Goal: Task Accomplishment & Management: Complete application form

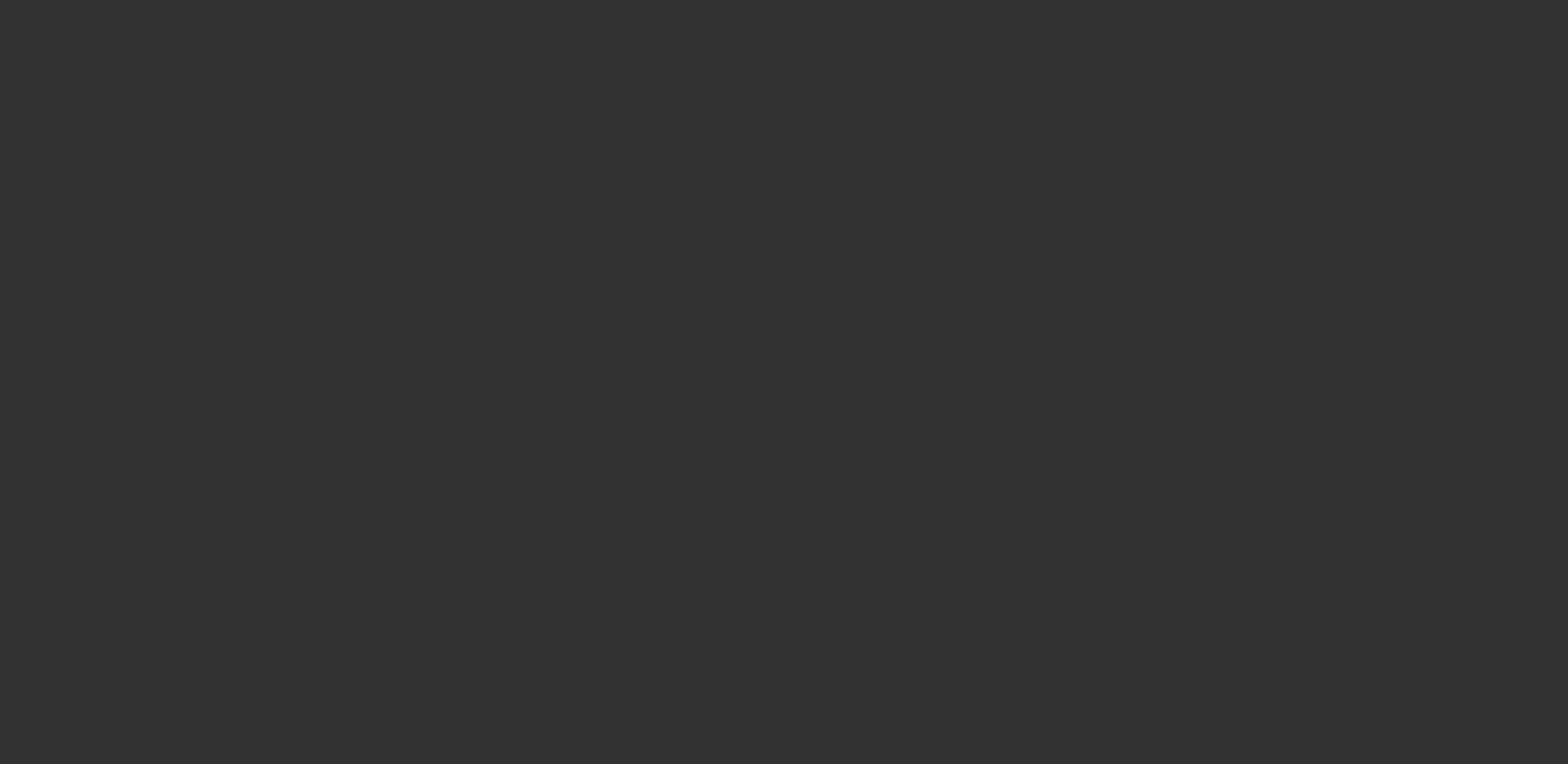
select select "3"
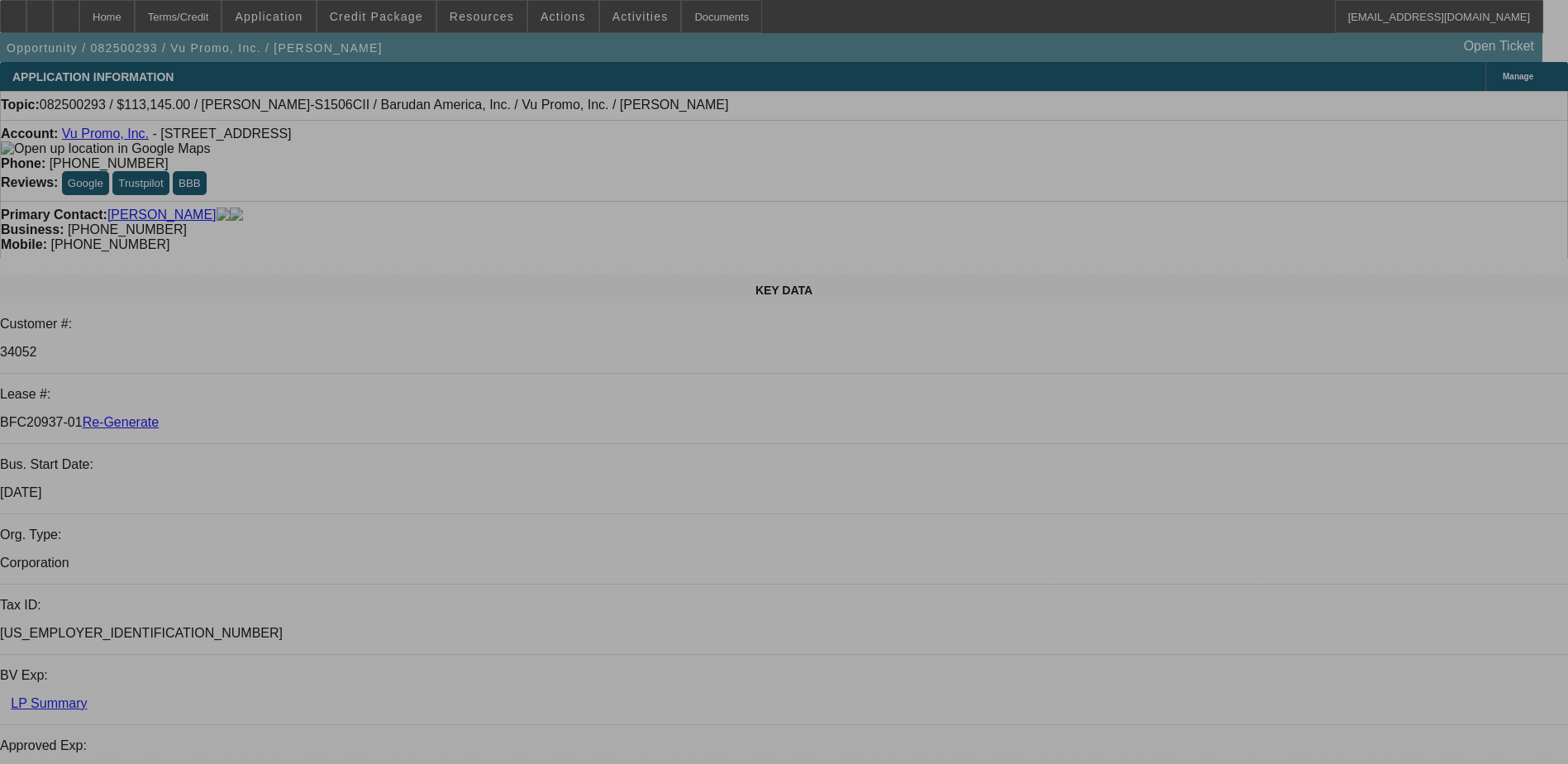
select select "0"
select select "2"
select select "0.1"
select select "4"
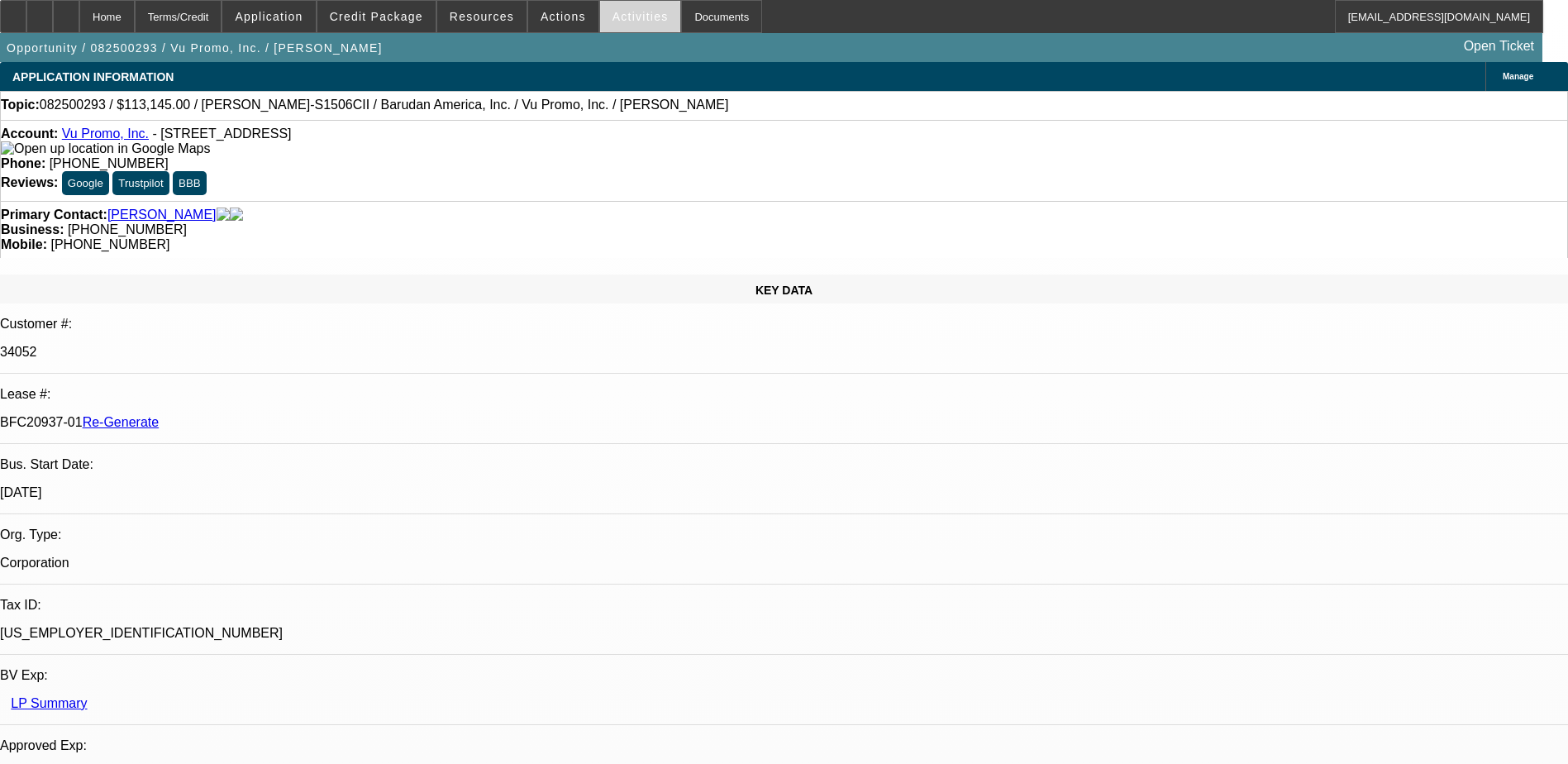
click at [618, 22] on span "Activities" at bounding box center [640, 16] width 56 height 13
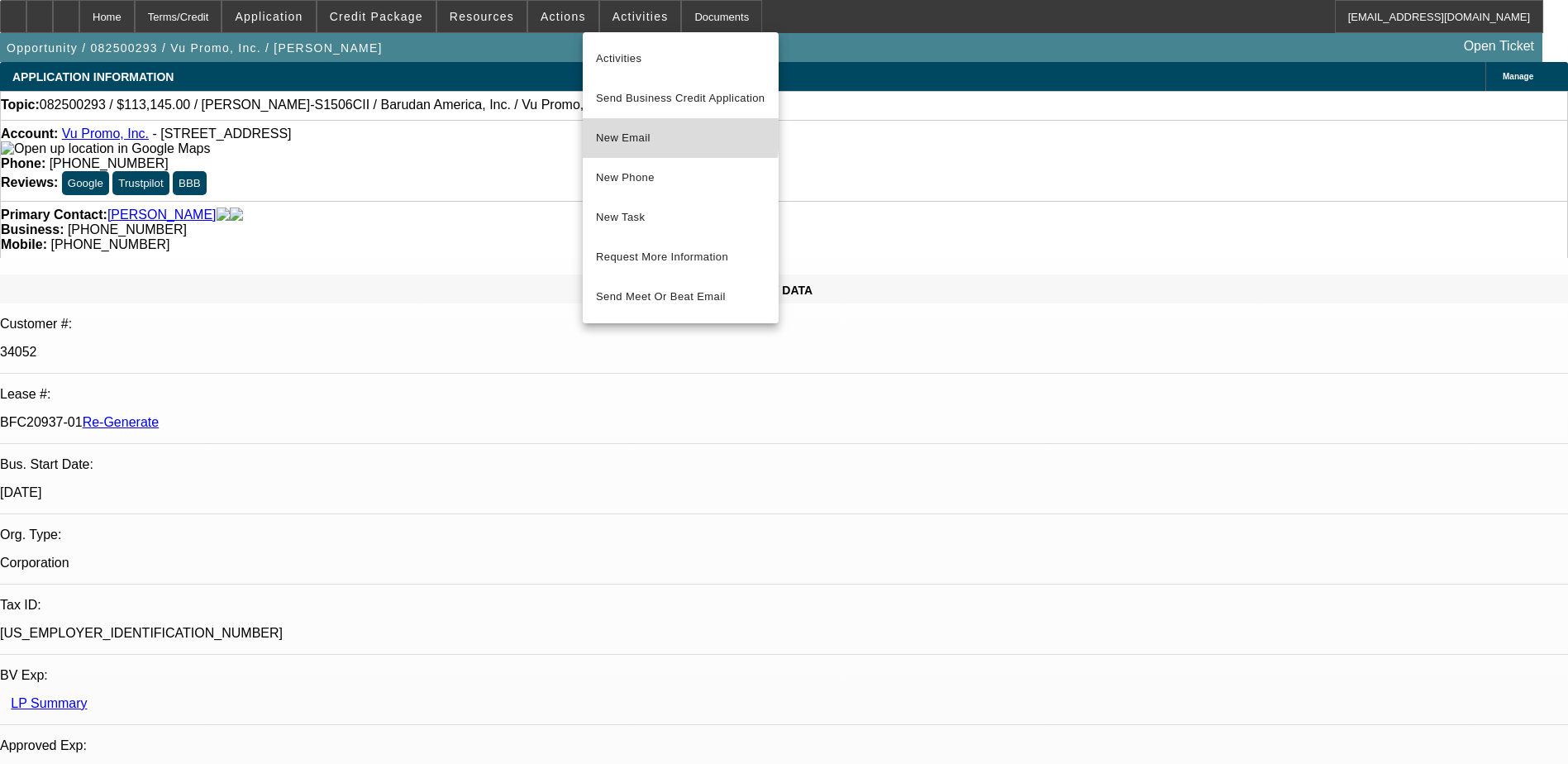
click at [633, 135] on span "New Email" at bounding box center [680, 138] width 170 height 20
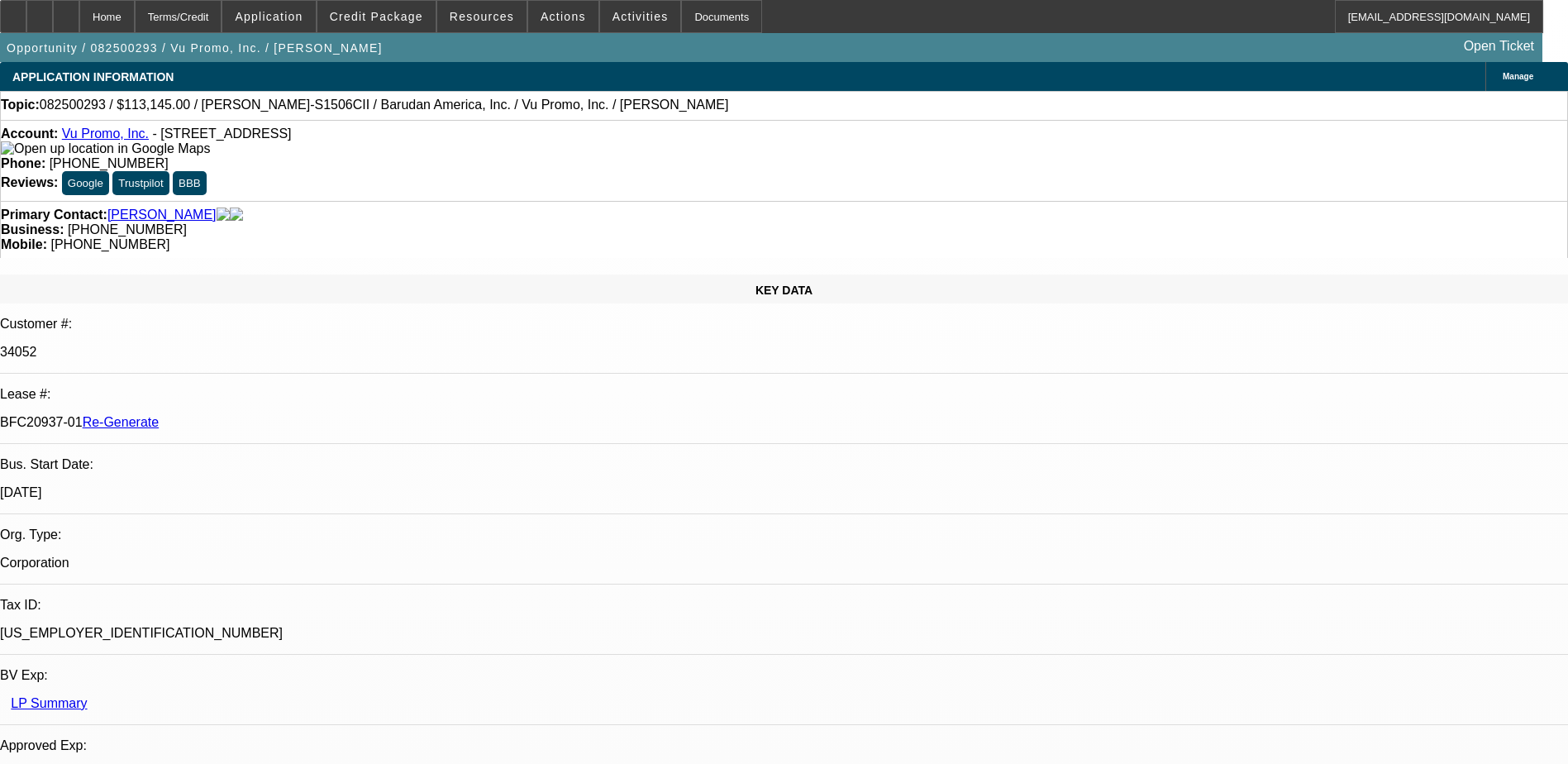
drag, startPoint x: 190, startPoint y: 274, endPoint x: 259, endPoint y: 281, distance: 69.4
click at [259, 415] on div "BFC20937-01 Re-Generate" at bounding box center [784, 422] width 1568 height 15
copy p "BFC20937-01"
click at [398, 12] on span "Credit Package" at bounding box center [377, 16] width 94 height 13
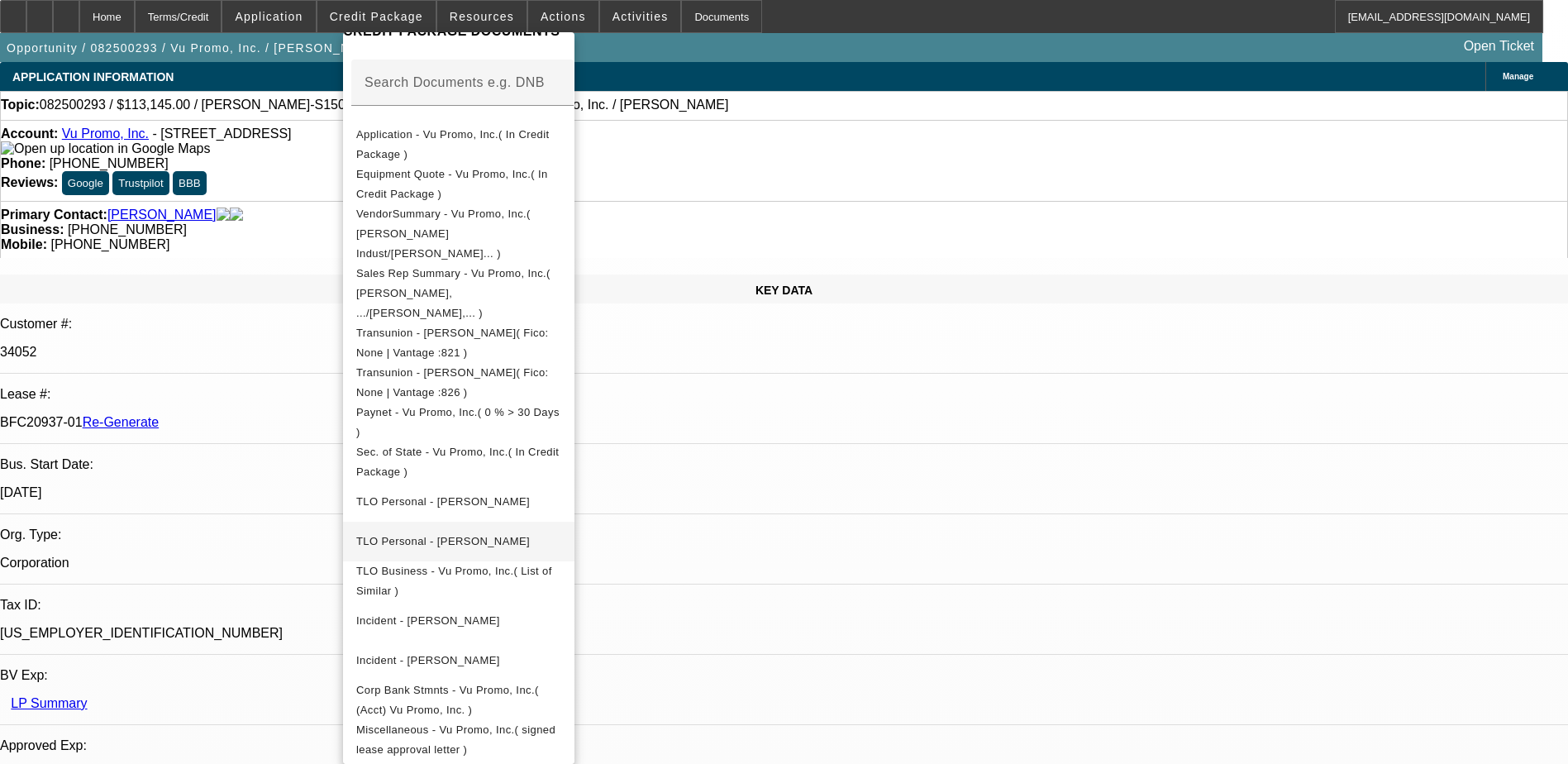
scroll to position [330, 0]
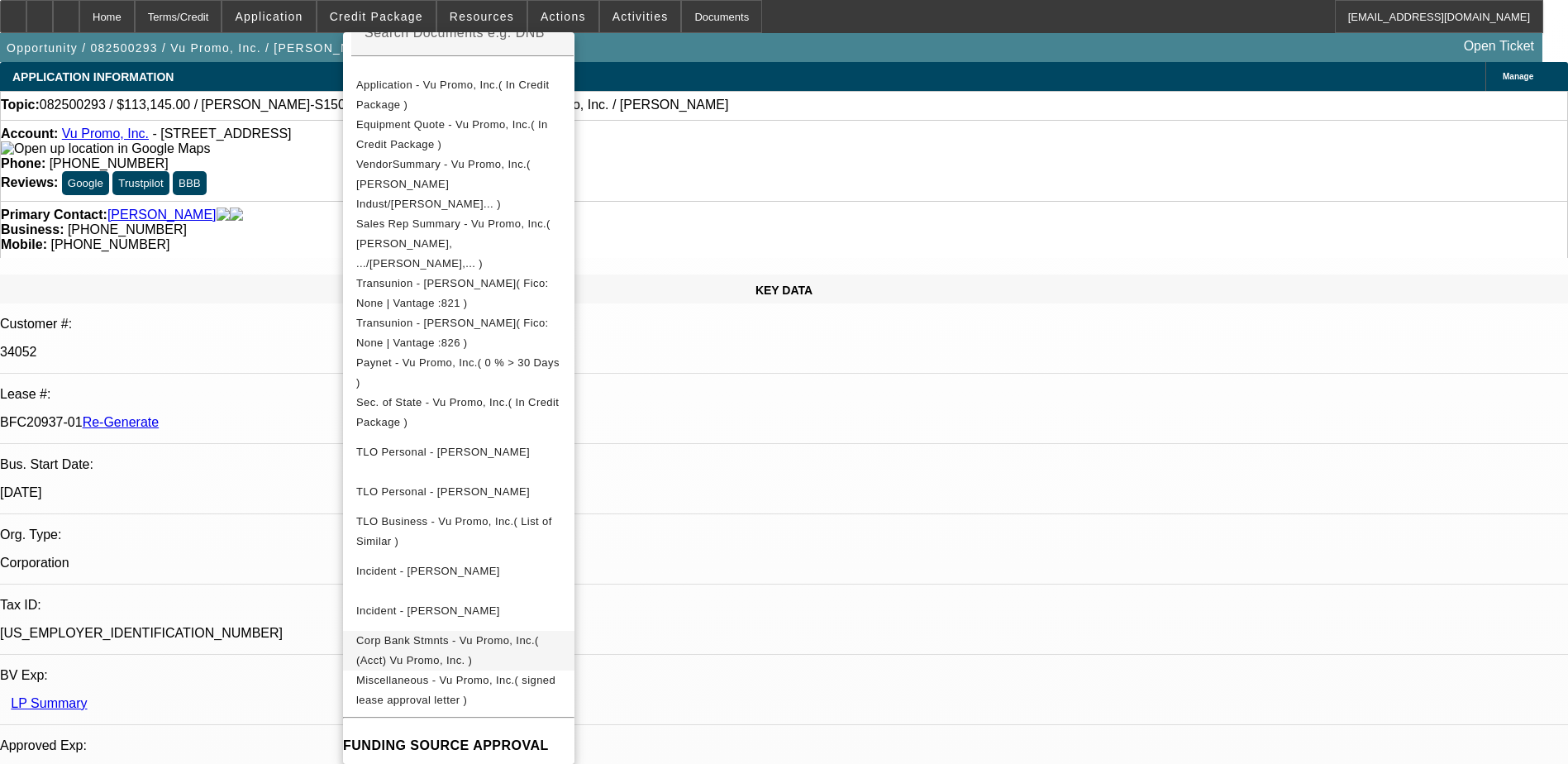
click at [456, 634] on span "Corp Bank Stmnts - Vu Promo, Inc.( (Acct) Vu Promo, Inc. )" at bounding box center [447, 650] width 183 height 32
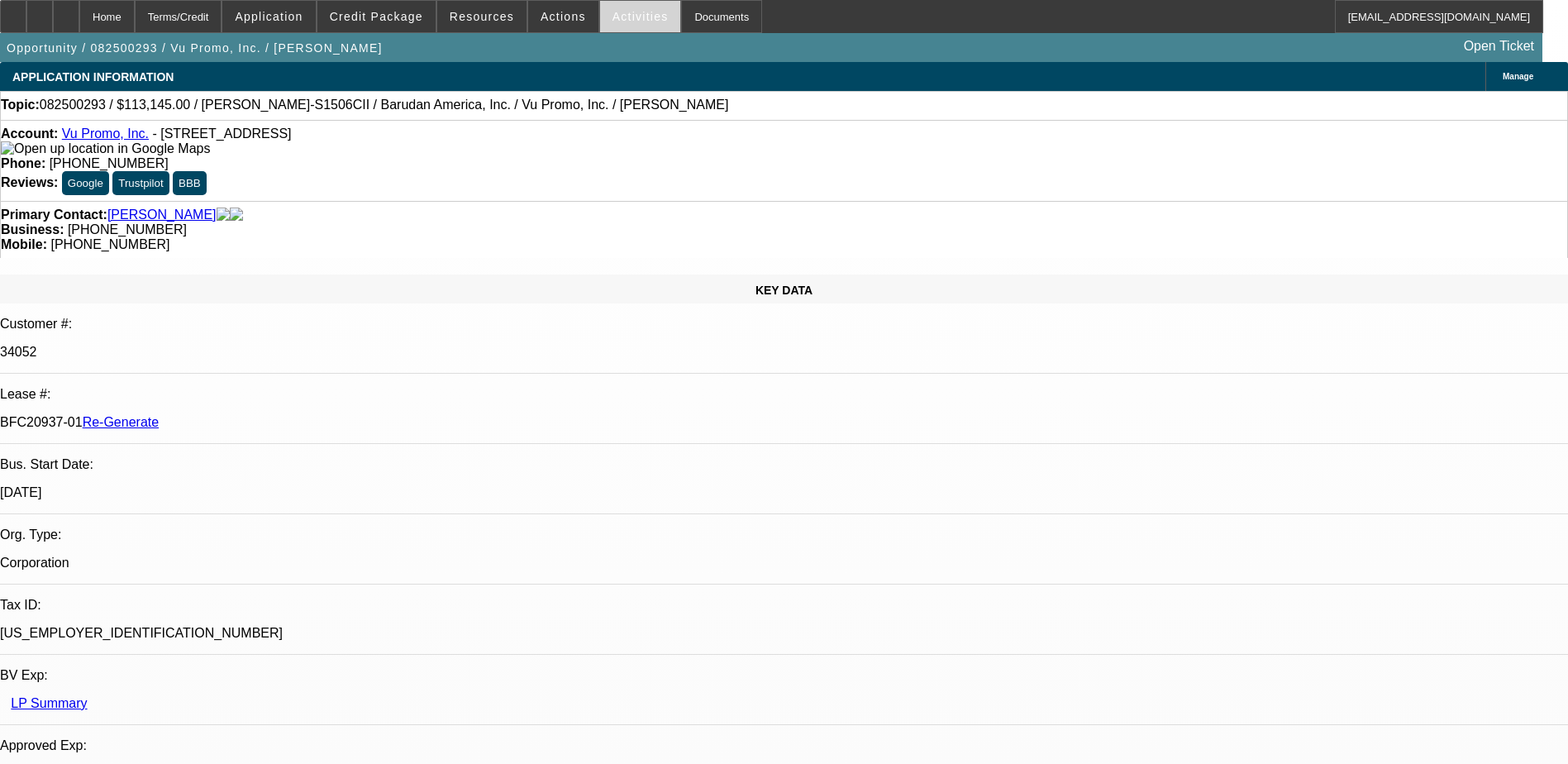
click at [616, 11] on span "Activities" at bounding box center [640, 16] width 56 height 13
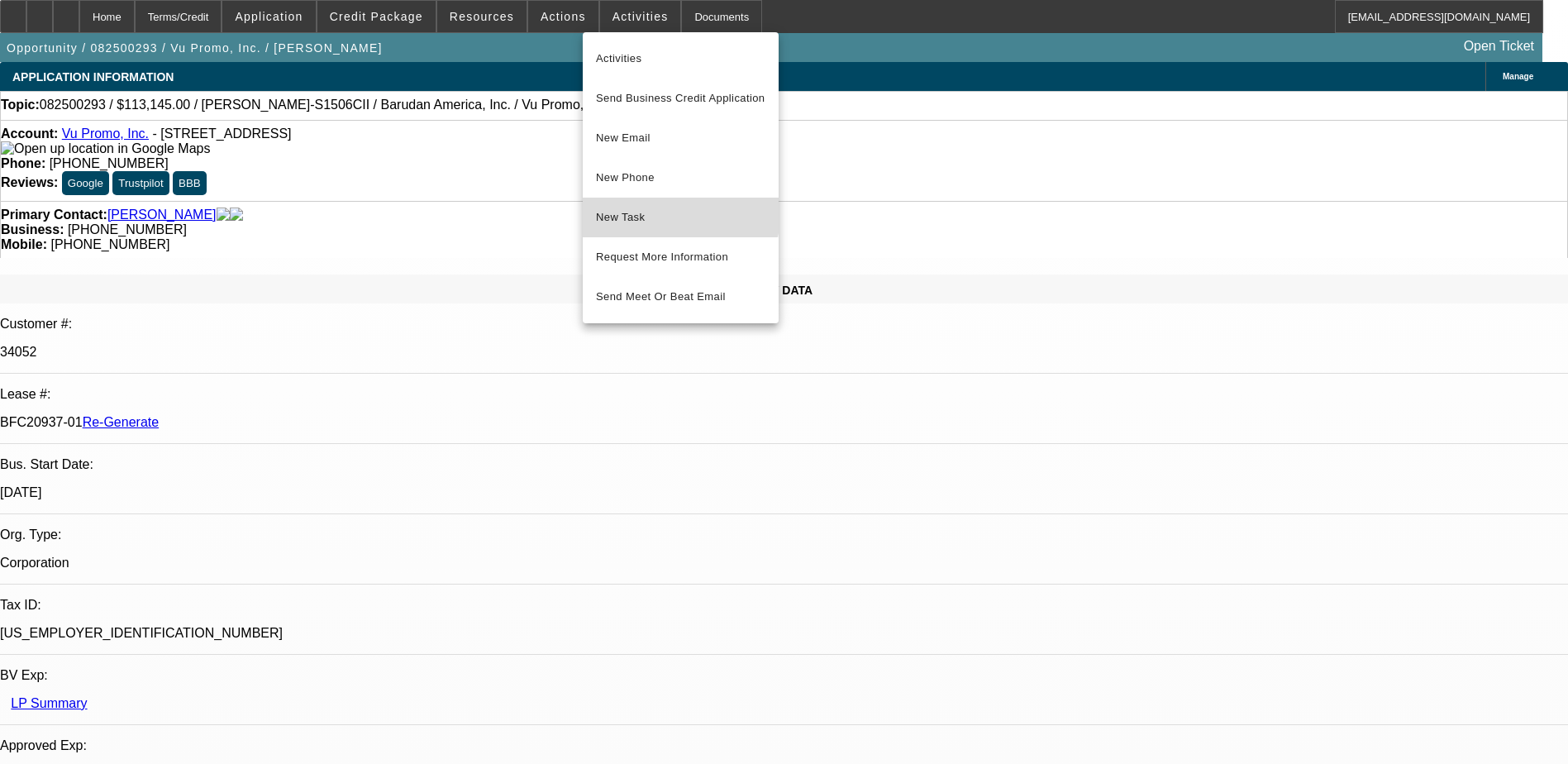
click at [641, 206] on button "New Task" at bounding box center [680, 217] width 196 height 40
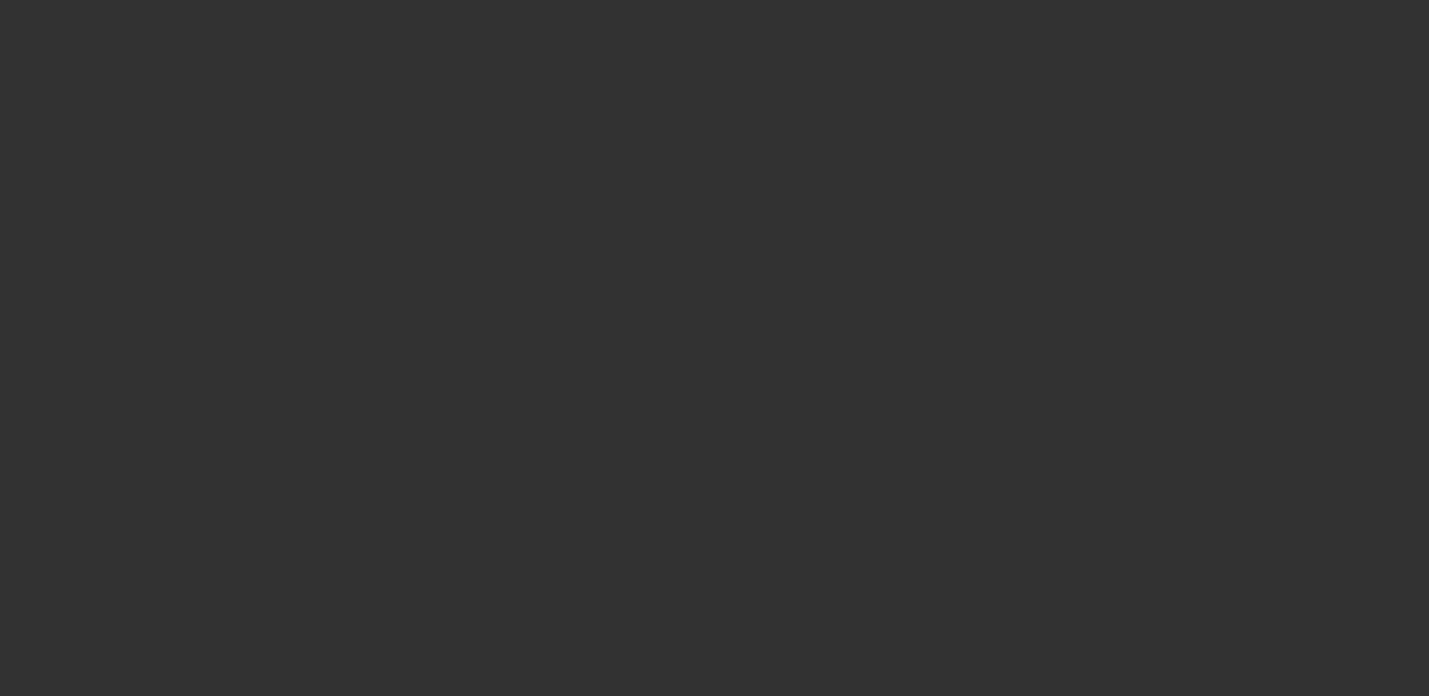
select select "3"
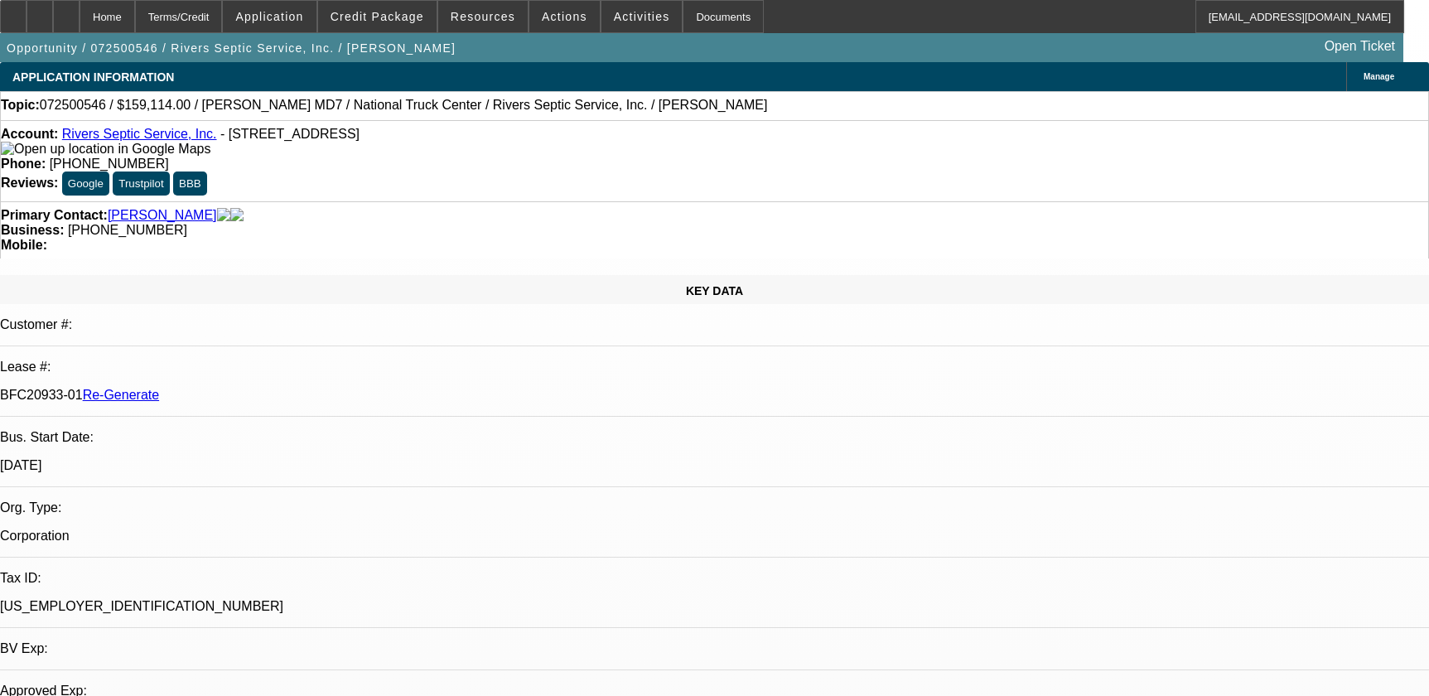
select select "0"
select select "6"
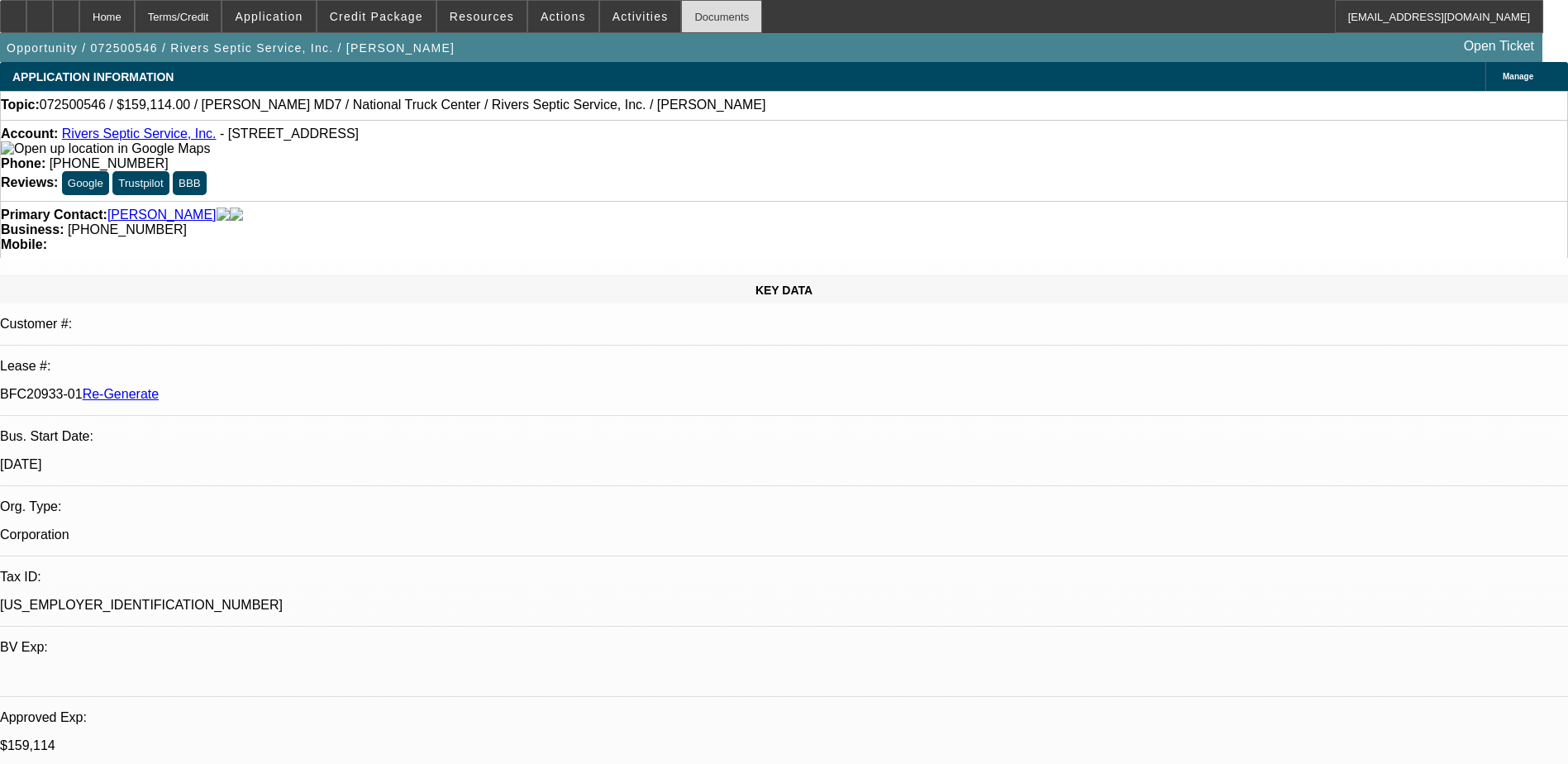
click at [692, 11] on div "Documents" at bounding box center [721, 16] width 81 height 33
click at [612, 17] on span "Activities" at bounding box center [640, 16] width 56 height 13
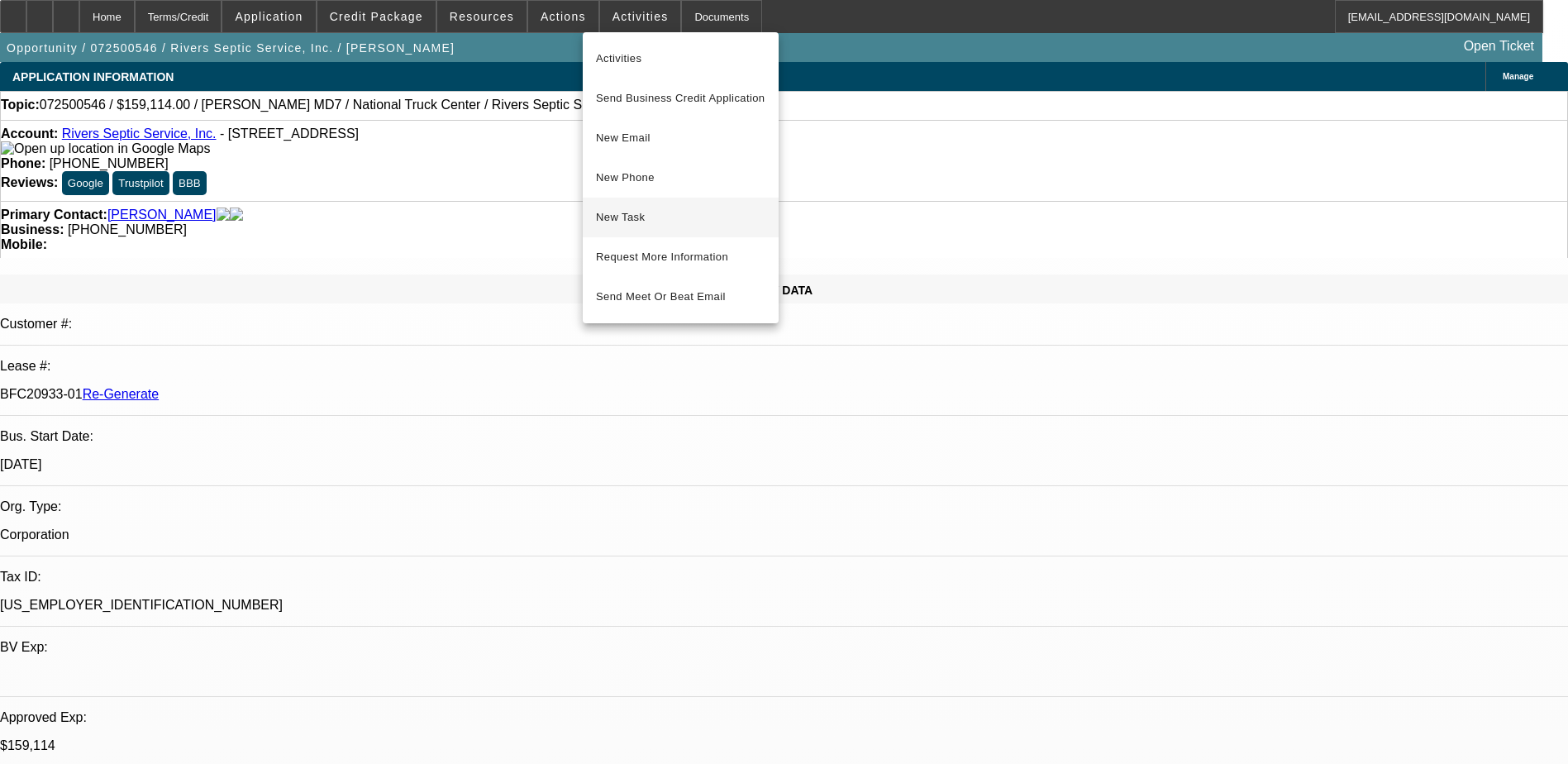
click at [633, 214] on span "New Task" at bounding box center [680, 217] width 170 height 20
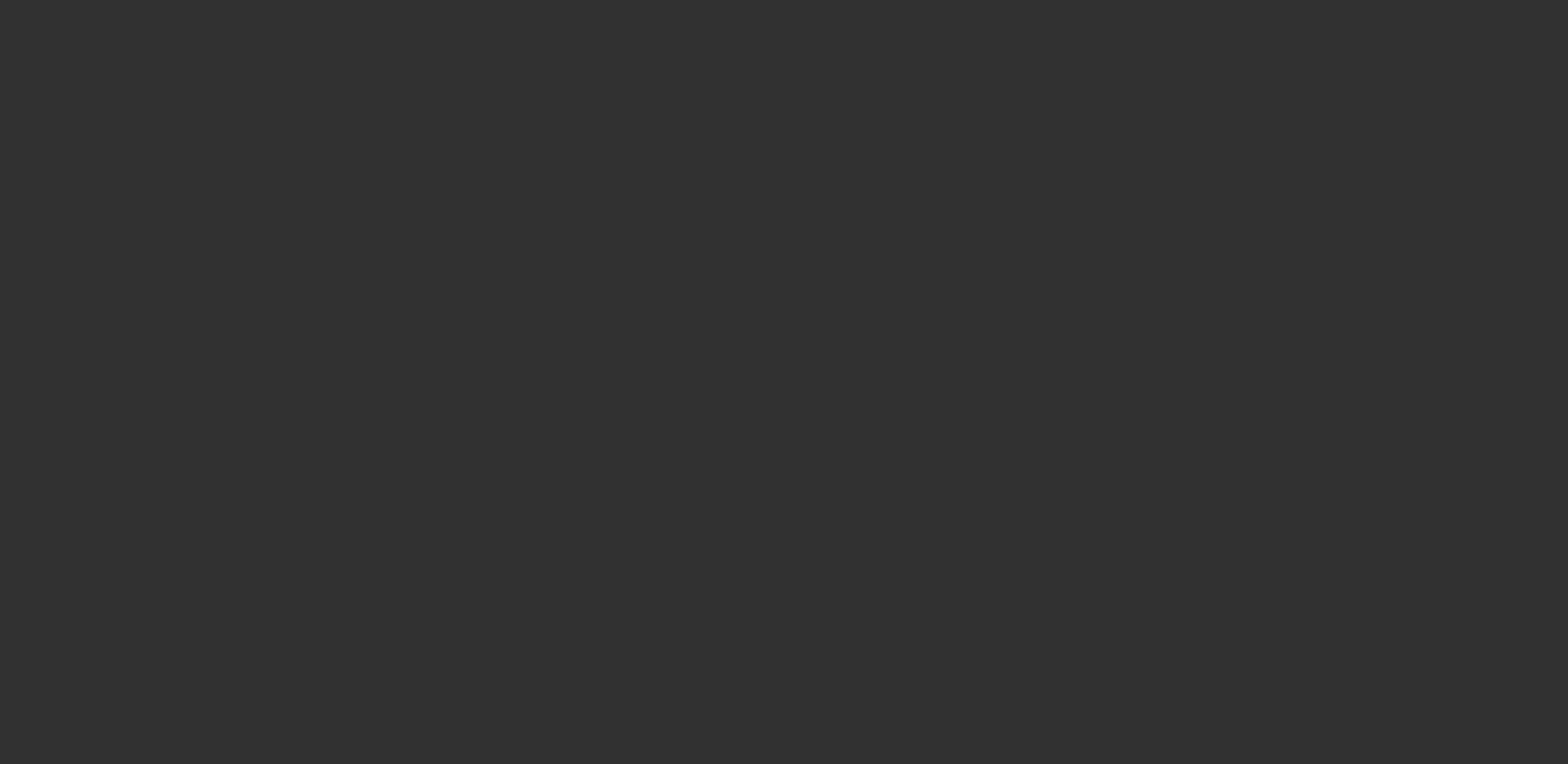
select select "3"
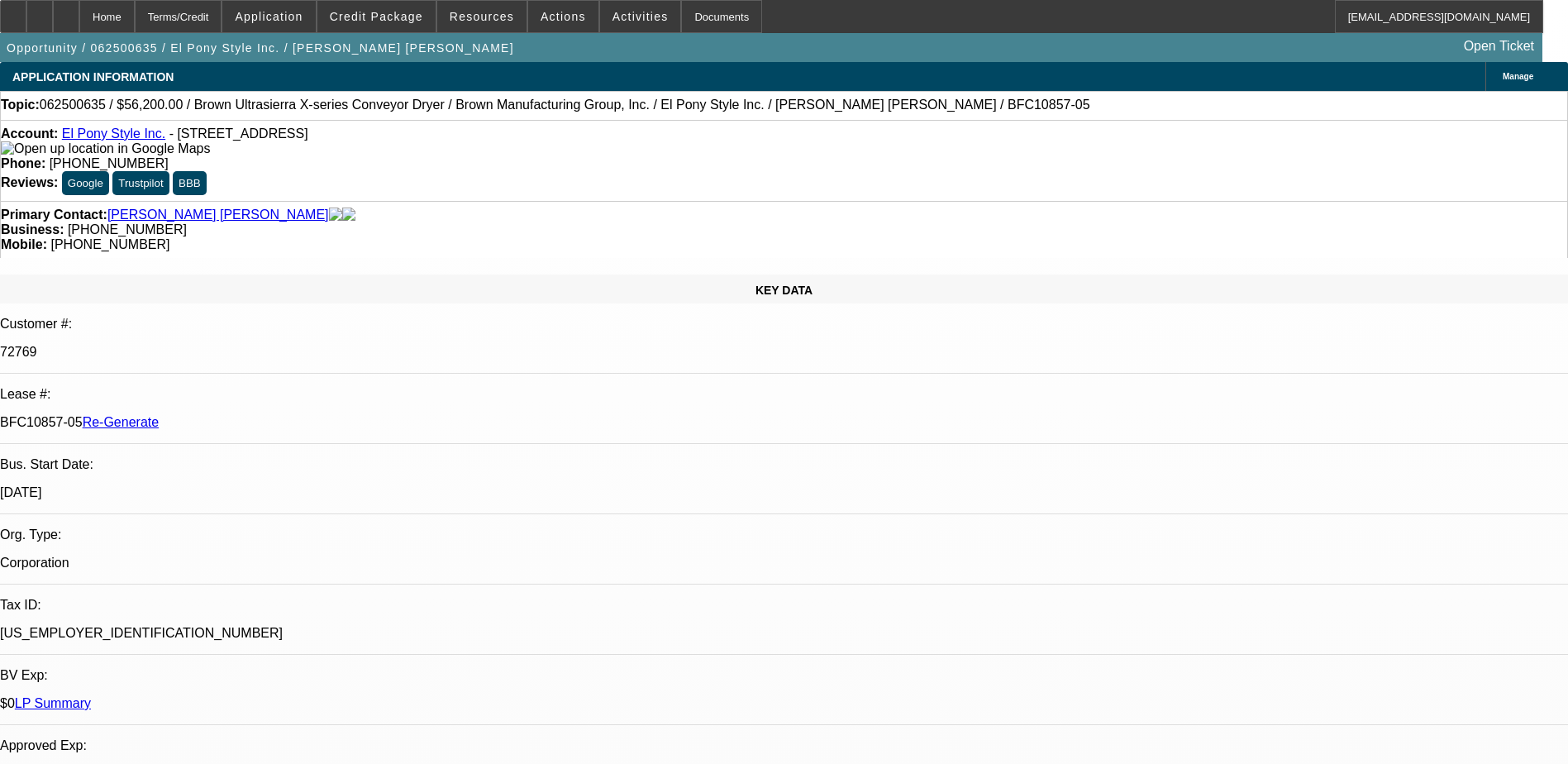
select select "0"
select select "2"
select select "0.1"
select select "1"
select select "2"
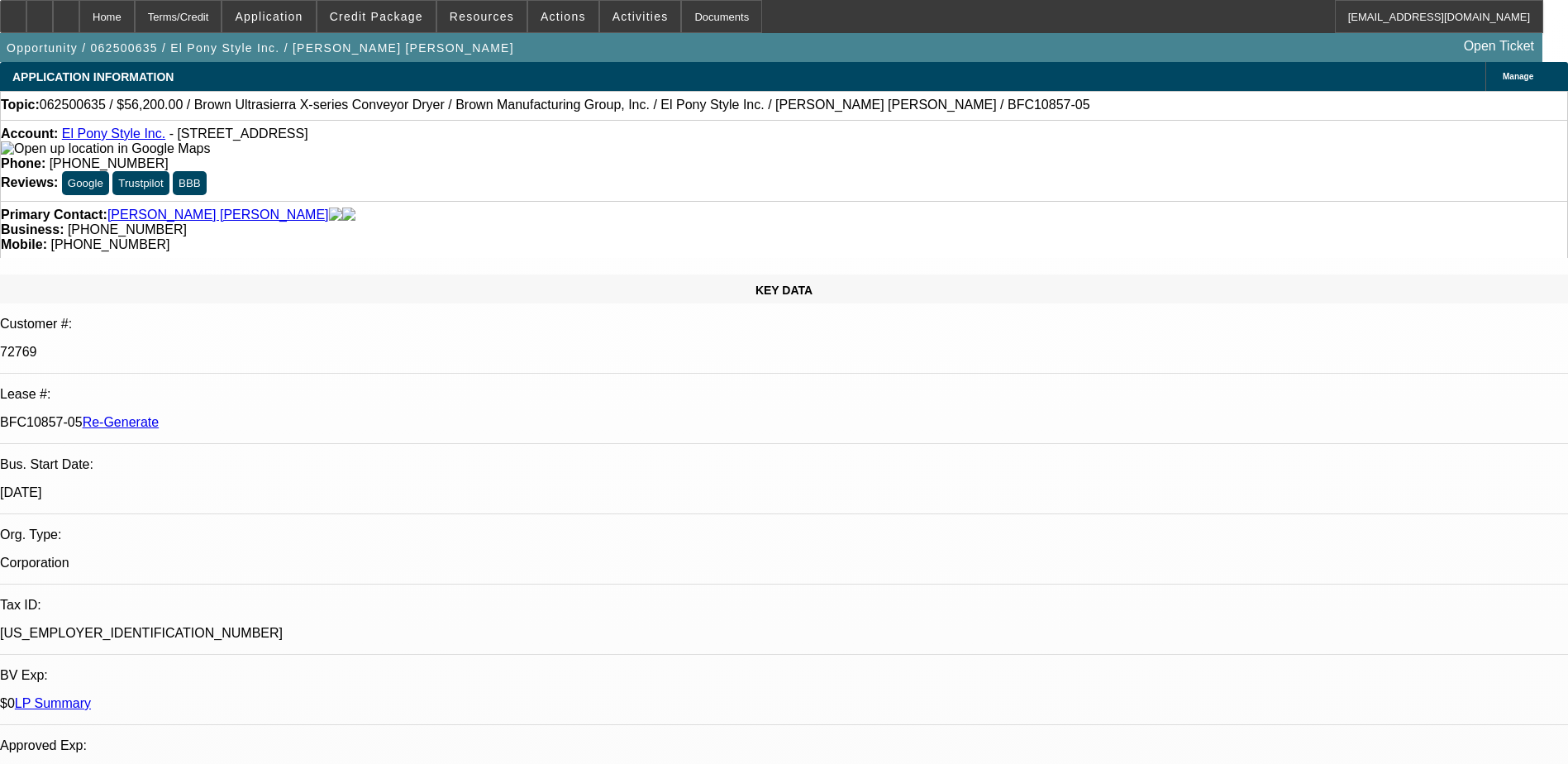
select select "4"
click at [681, 17] on div "Documents" at bounding box center [721, 16] width 81 height 33
click at [219, 17] on div "Terms/Credit" at bounding box center [179, 16] width 88 height 33
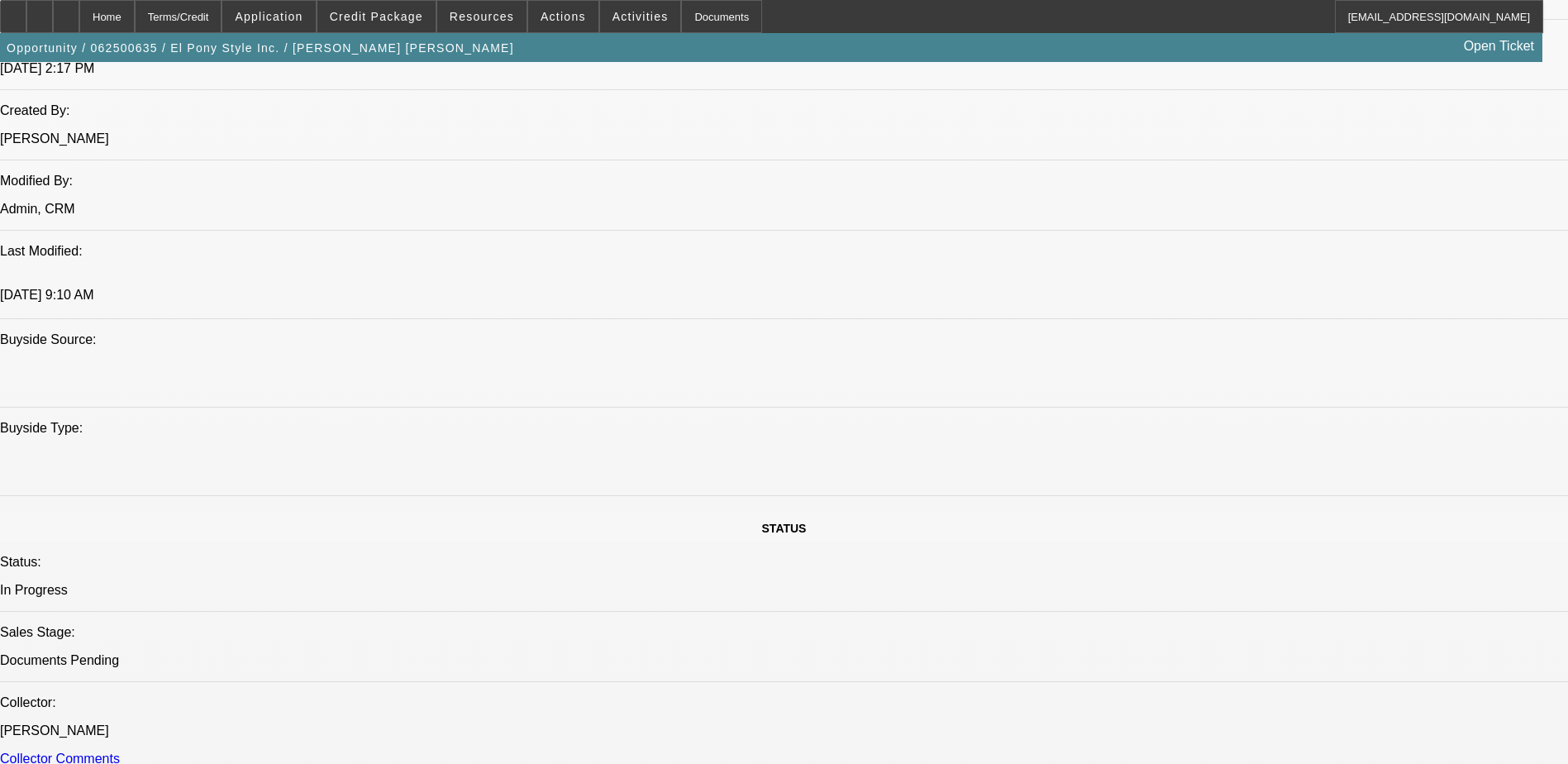
scroll to position [1409, 0]
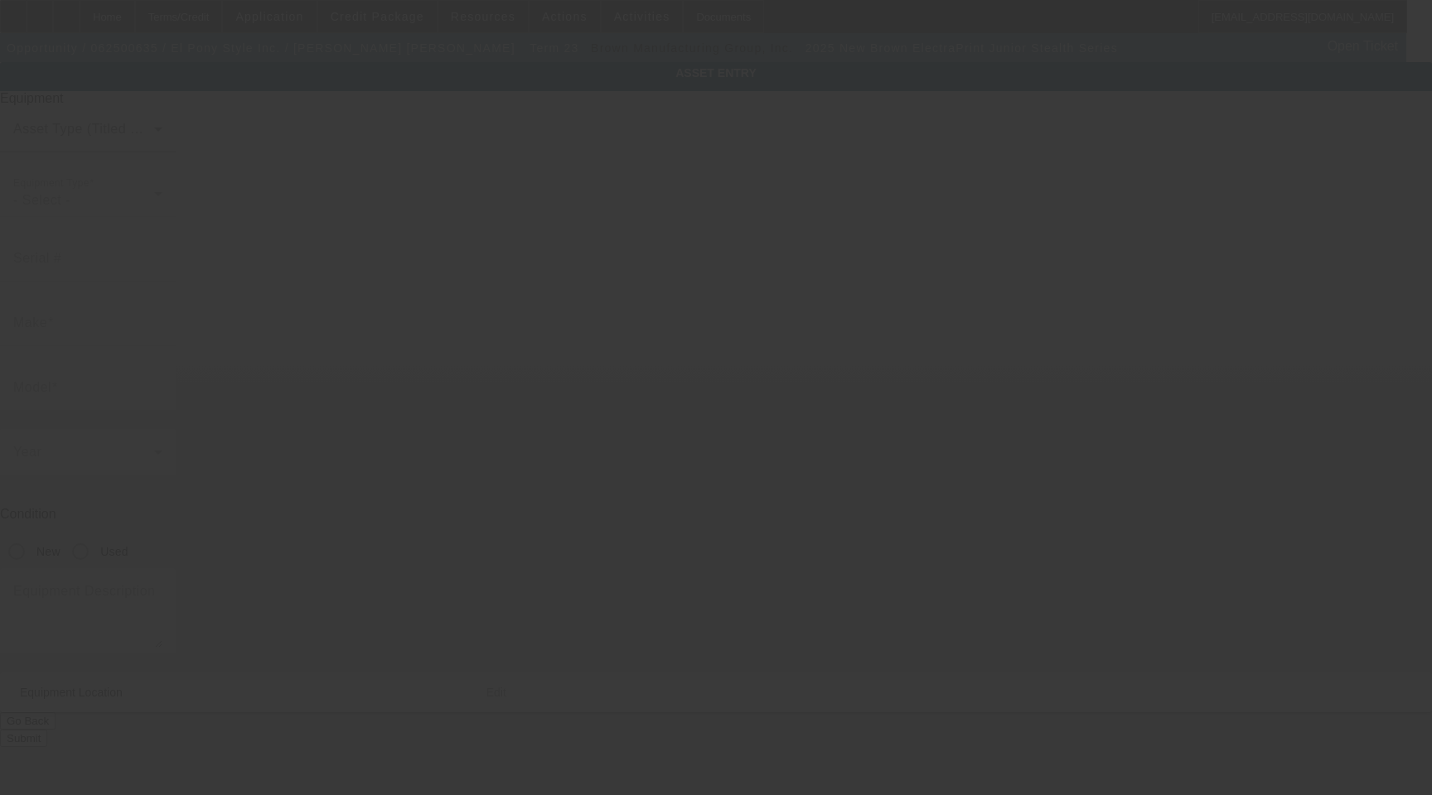
type input "Brown"
type input "ElectraPrint Junior Stealth Series"
radio input "true"
type textarea "5 Color 7 Station Press with I-Made Software, [PERSON_NAME] Shirt Detector, (5)…"
type input "136 N 19th Ave"
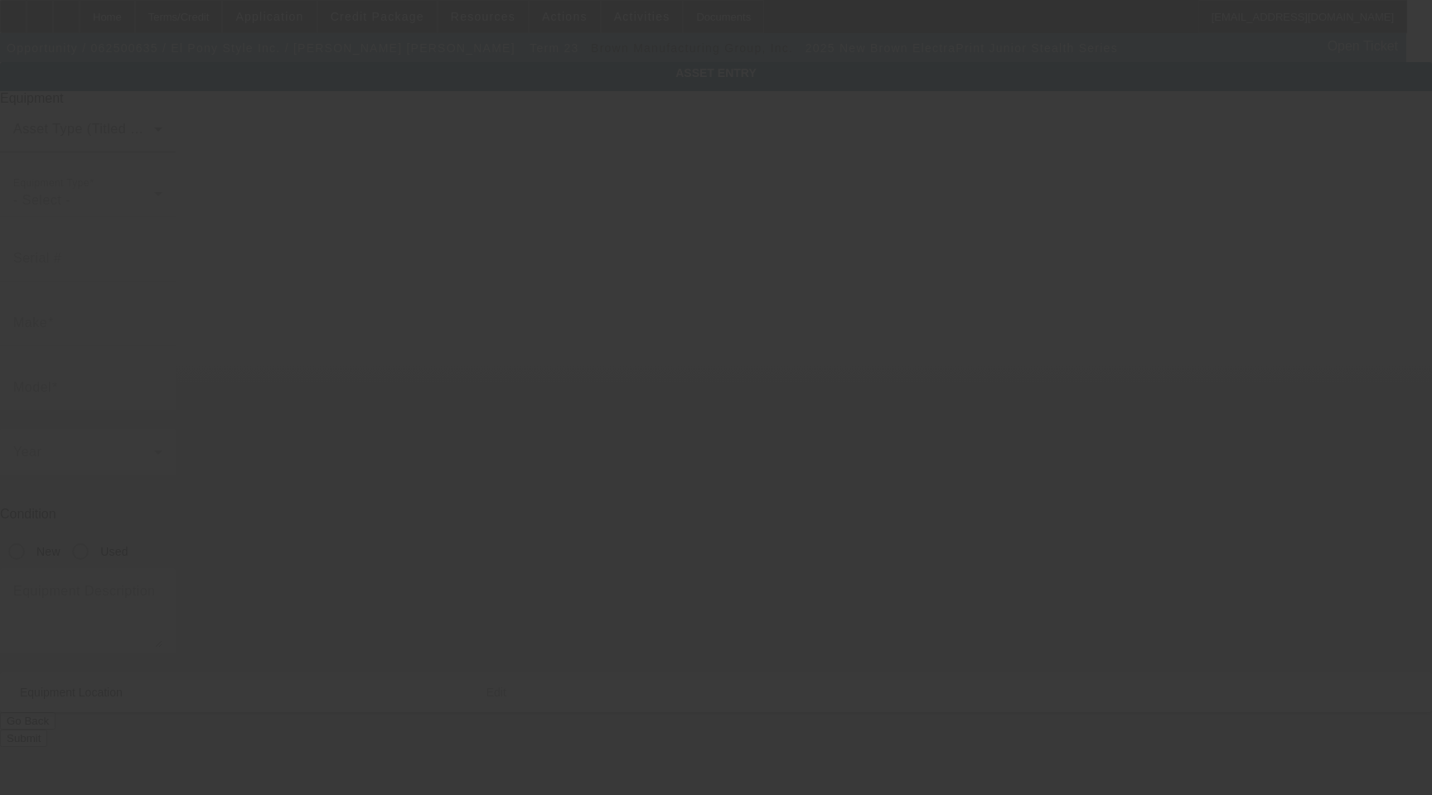
type input "Unit 1"
type input "Melrose Park"
type input "60160"
type input "Cook"
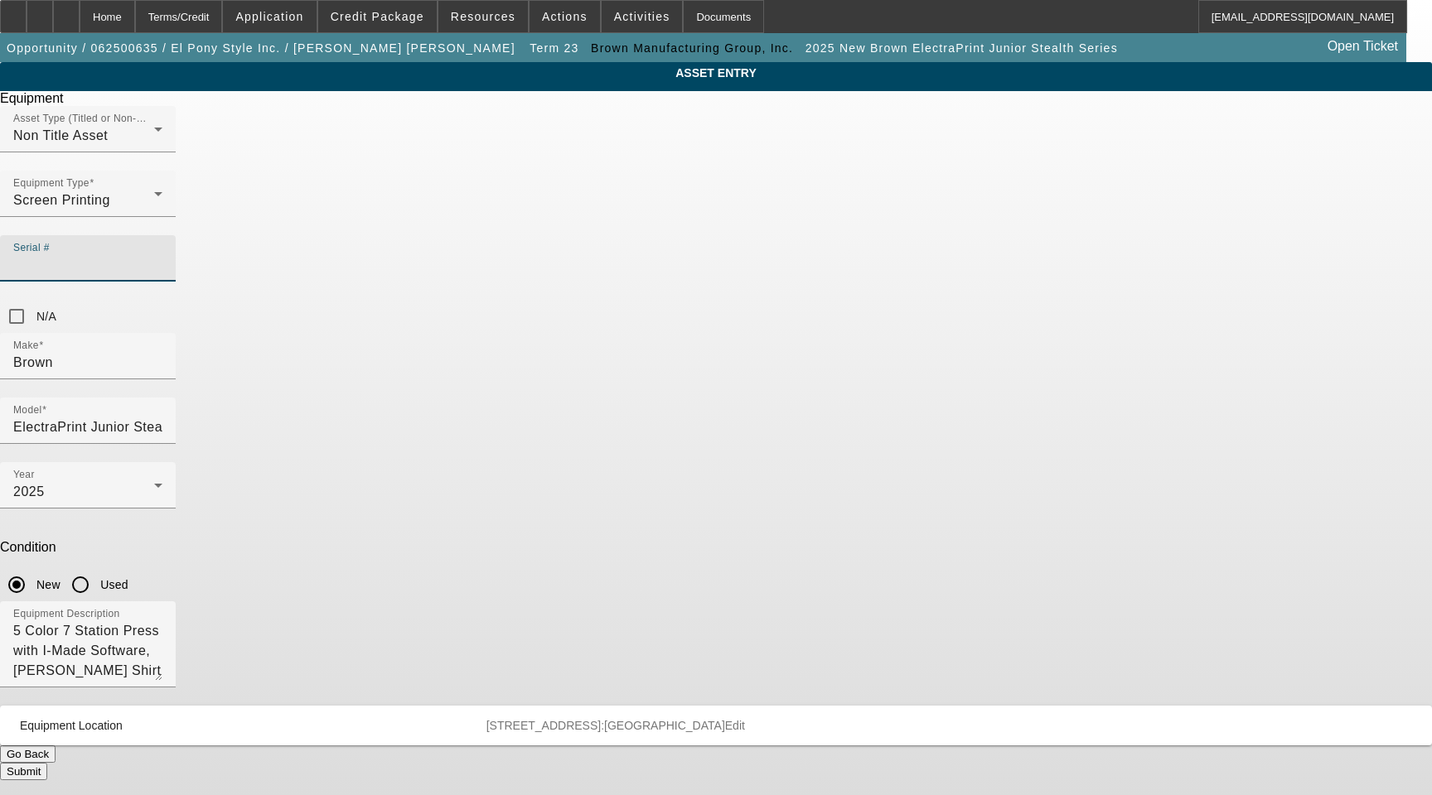
click at [162, 255] on input "Serial #" at bounding box center [87, 265] width 149 height 20
paste input "APA570129925"
type input "APA570129925"
click at [47, 763] on button "Submit" at bounding box center [23, 771] width 47 height 17
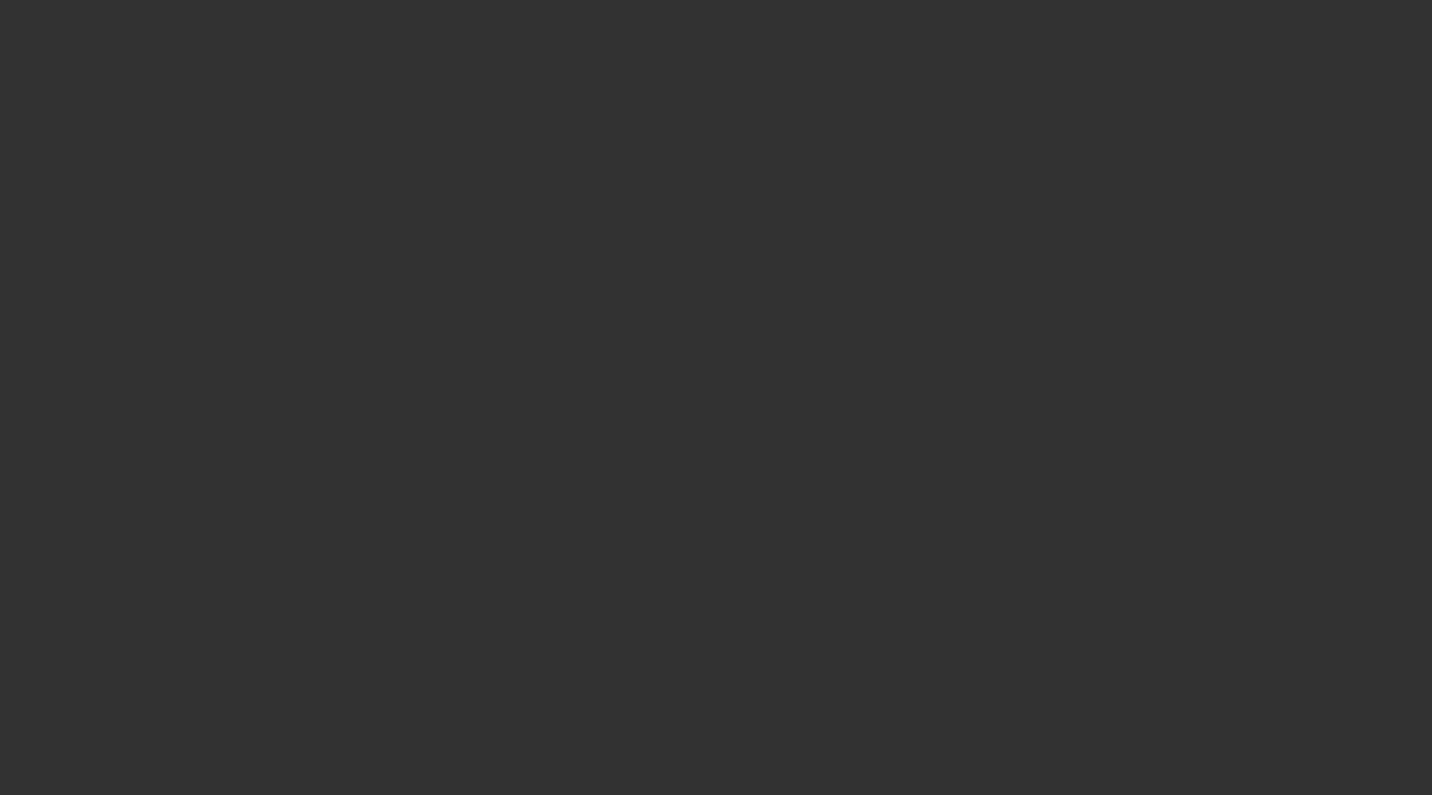
select select "3"
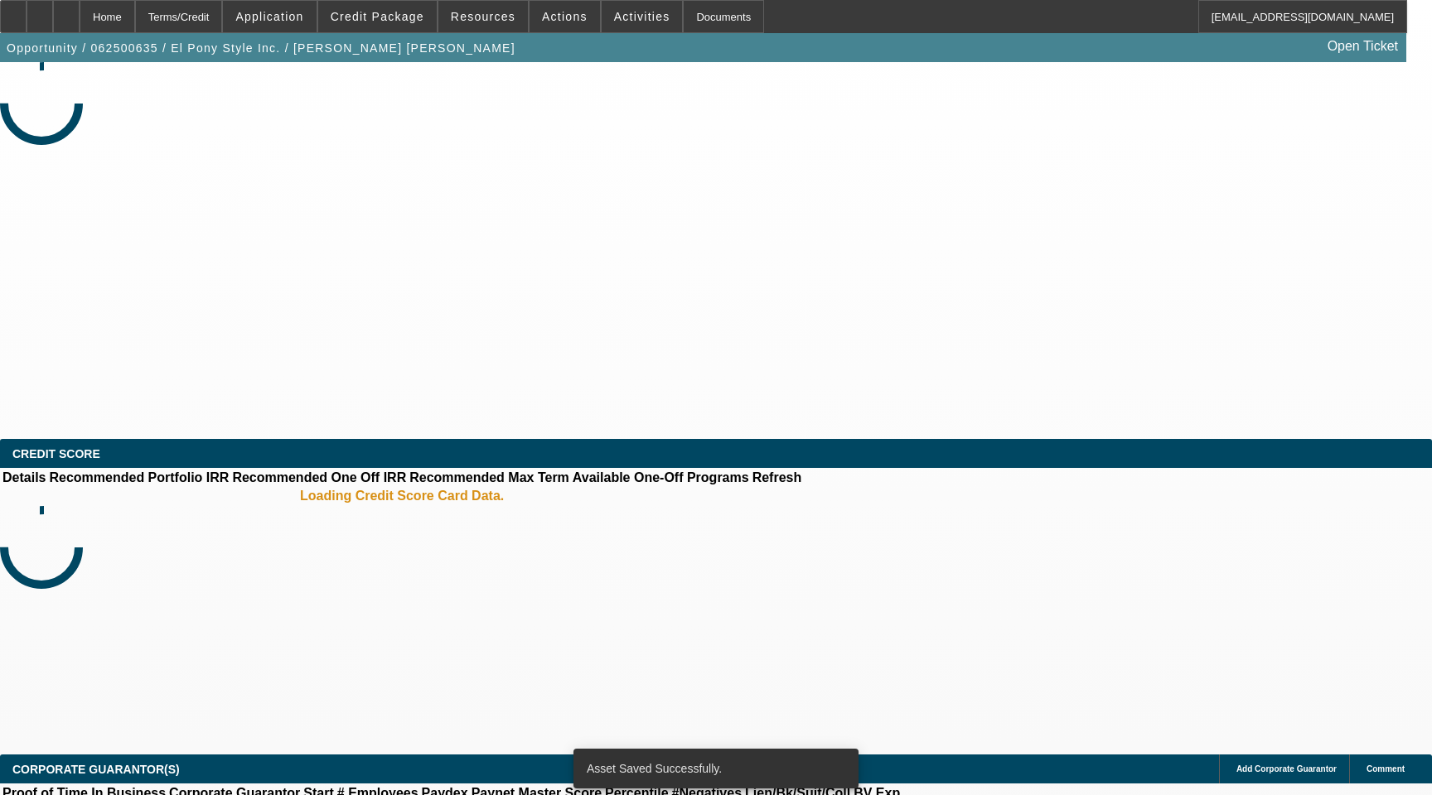
select select "0"
select select "2"
select select "0.1"
select select "4"
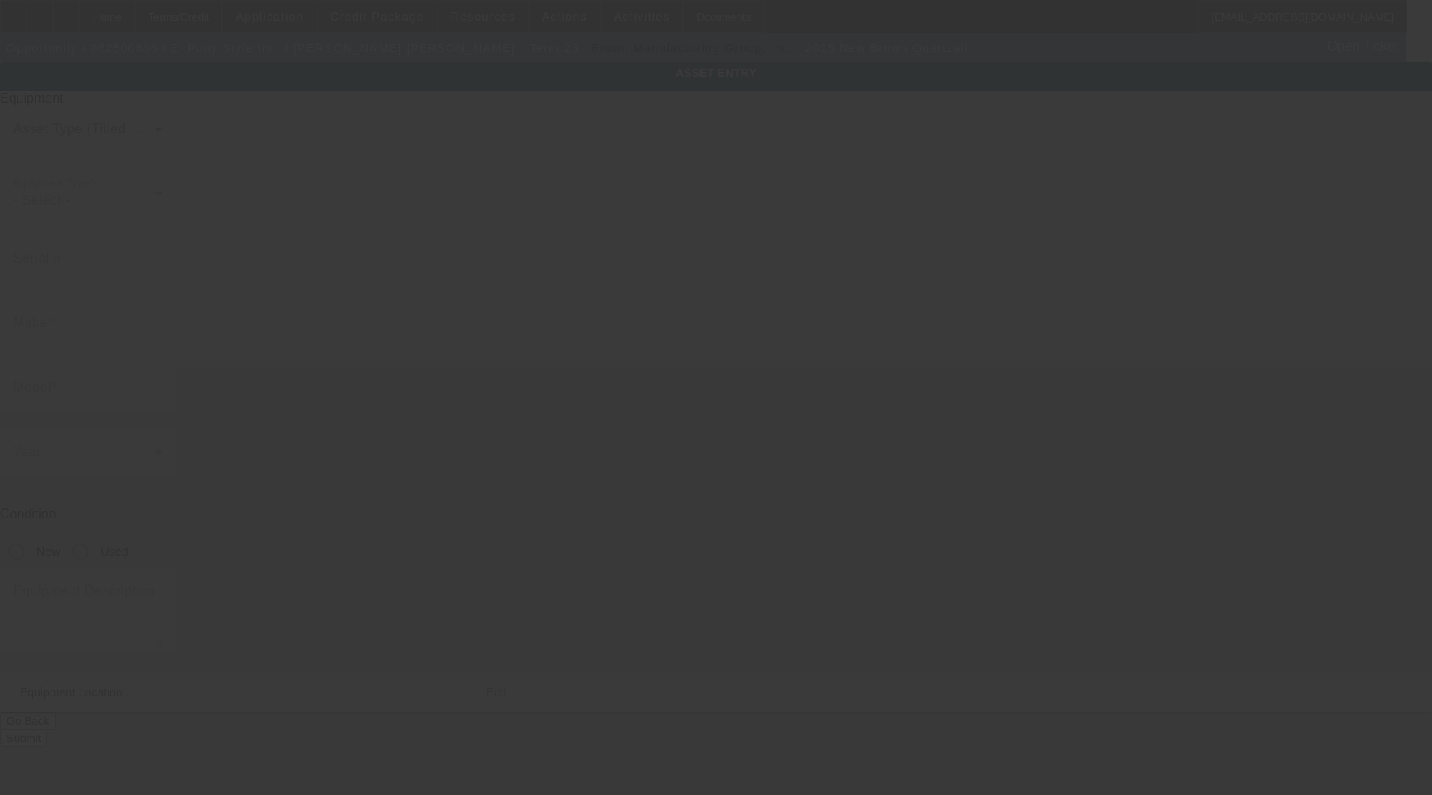
type input "Brown"
type input "Quartzair"
radio input "true"
type textarea "16" x 24" Flash Unit, (1) 3' Power Cord"
type input "[STREET_ADDRESS]"
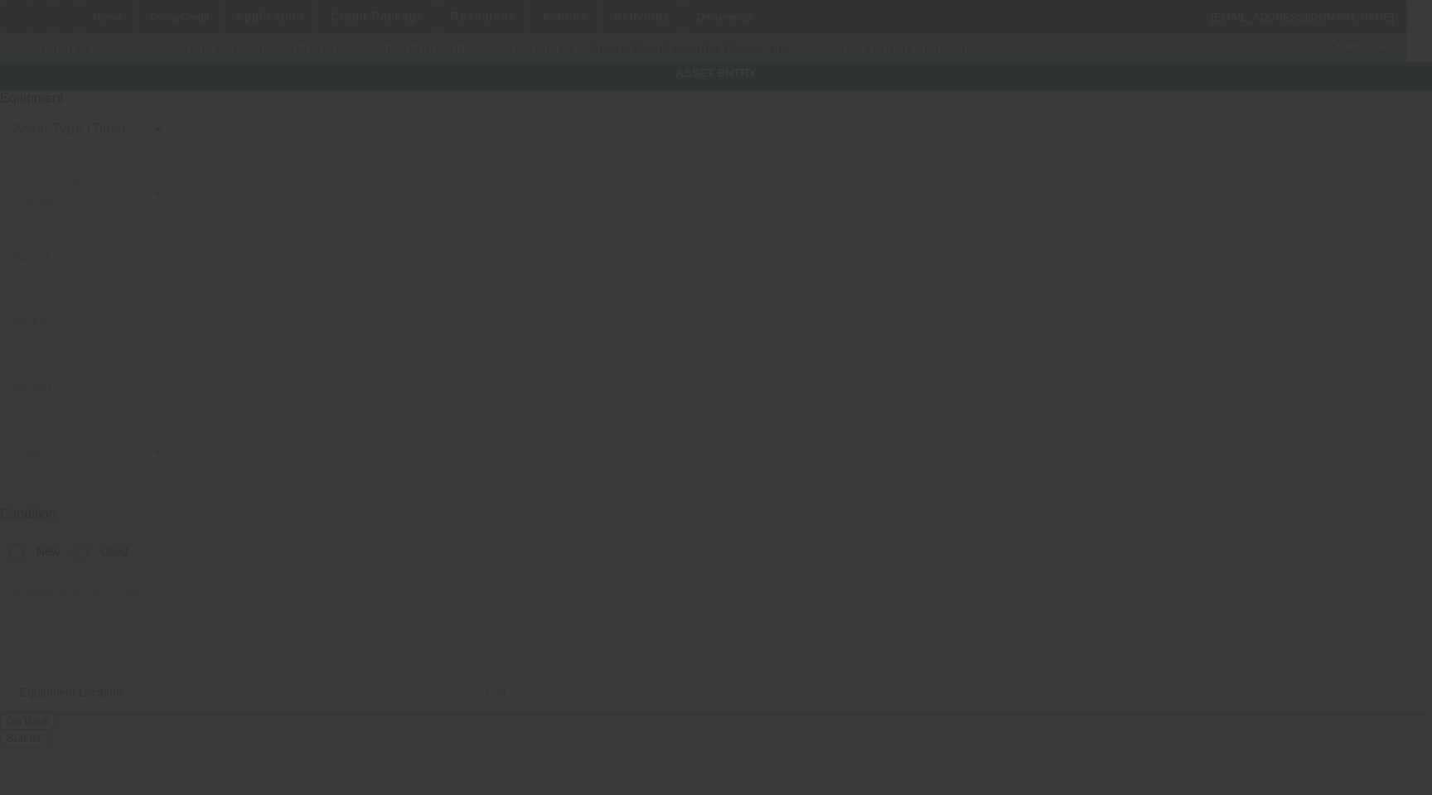
type input "Unit 1"
type input "[GEOGRAPHIC_DATA]"
type input "60160"
type input "Cook"
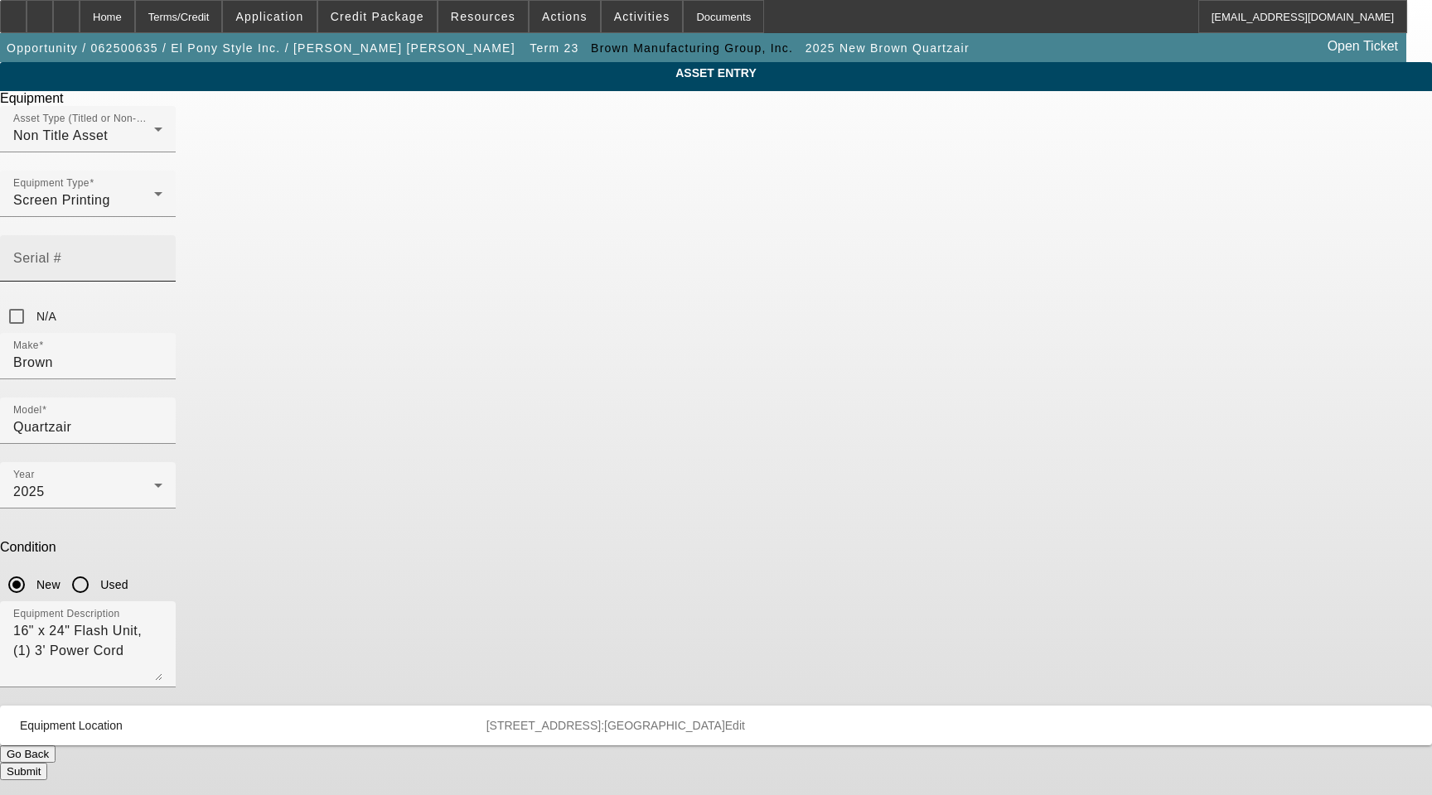
click at [162, 255] on input "Serial #" at bounding box center [87, 265] width 149 height 20
paste input "QA1G25"
type input "QA1G25"
click at [47, 763] on button "Submit" at bounding box center [23, 771] width 47 height 17
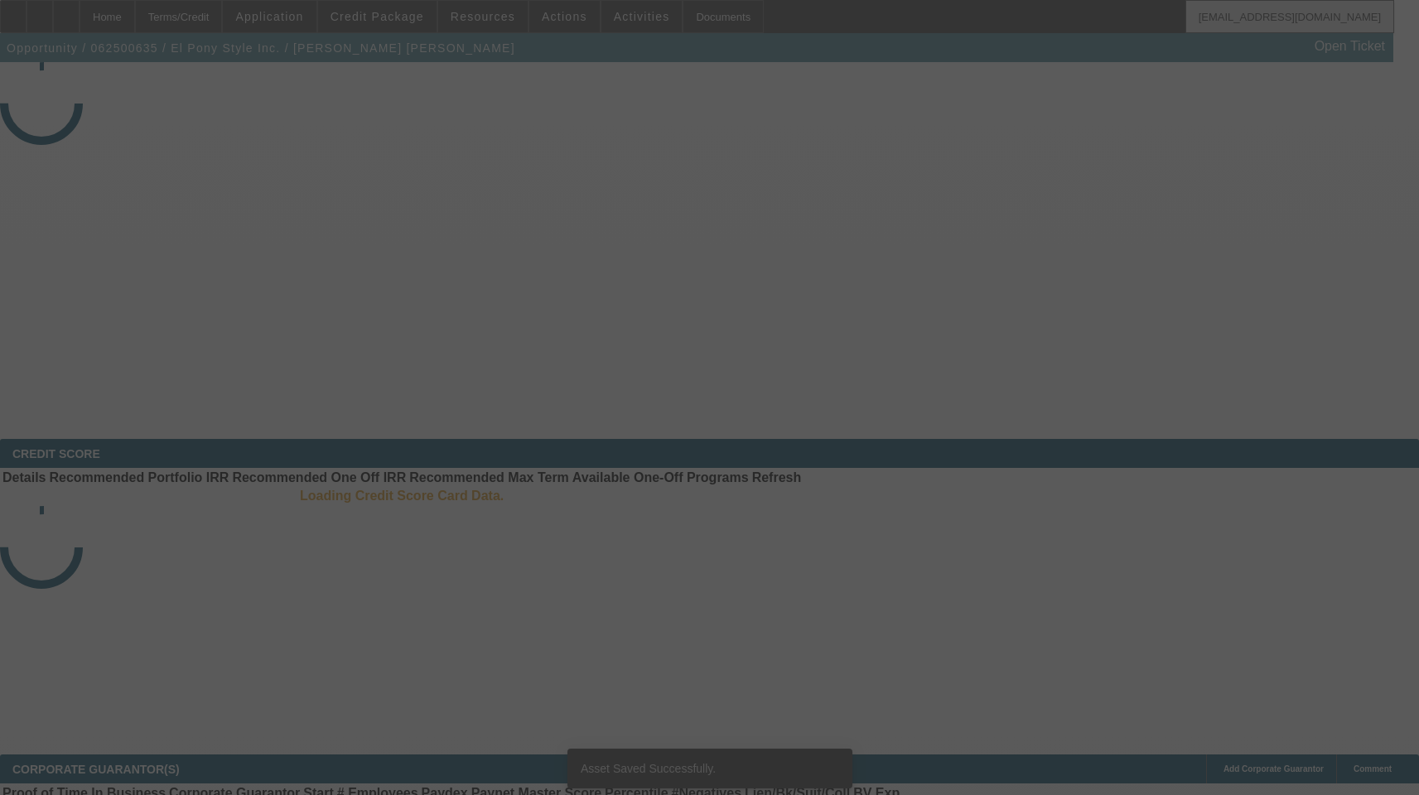
select select "3"
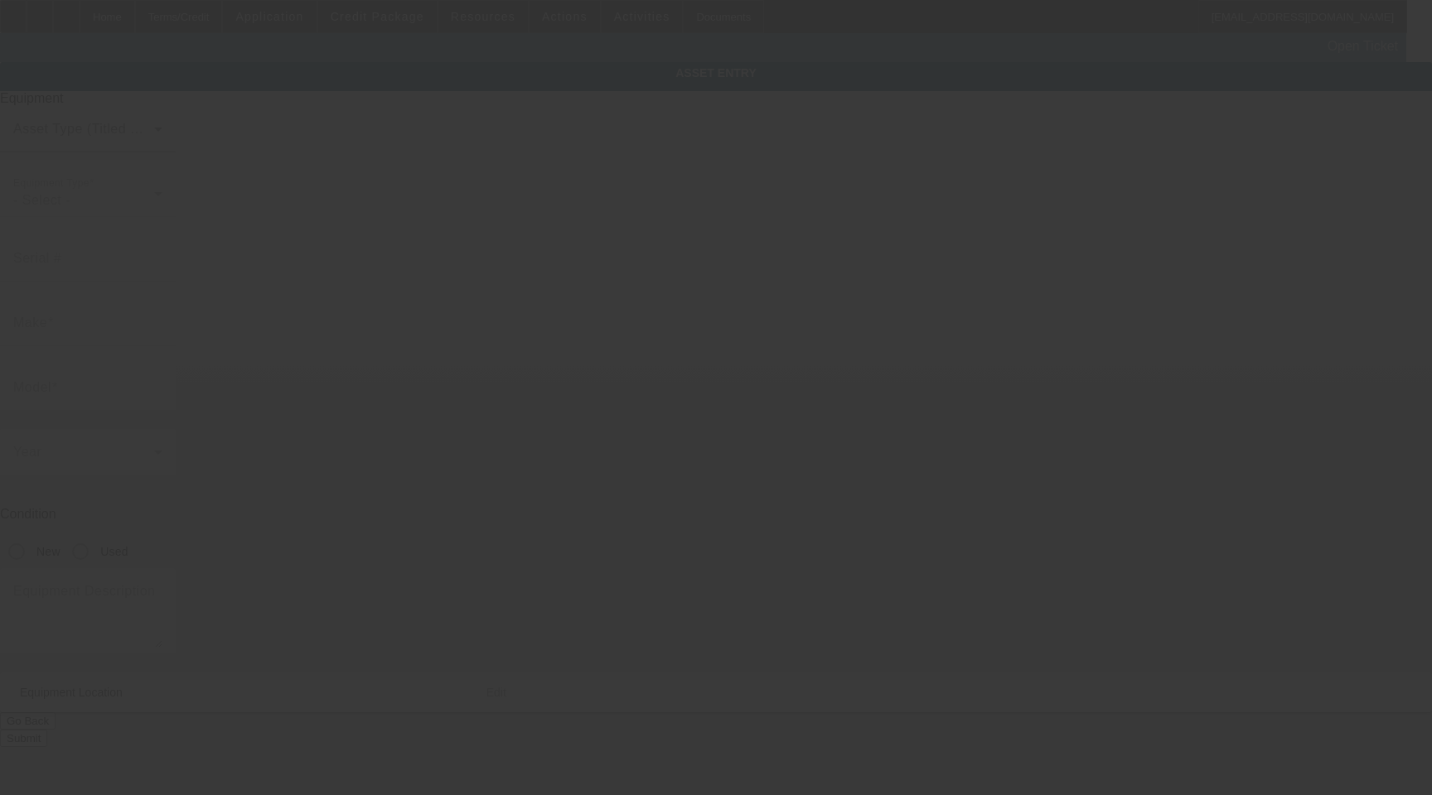
type input "Brown"
type input "Set & Go Preregistration System"
radio input "true"
type textarea "Junior Size 20 x 24, (1) 8' Power Cord"
type input "[STREET_ADDRESS]"
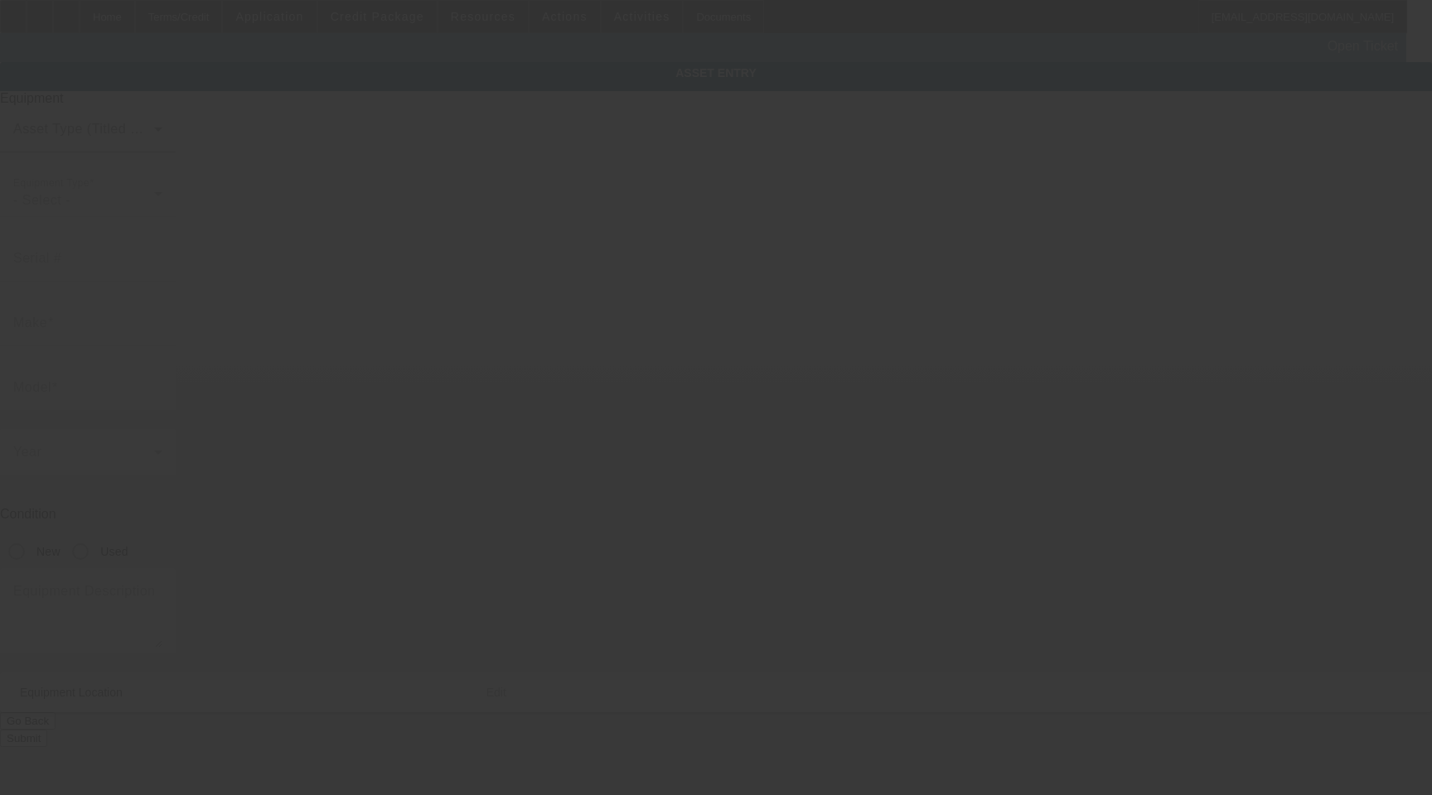
type input "Unit 1"
type input "[GEOGRAPHIC_DATA]"
type input "60160"
type input "Cook"
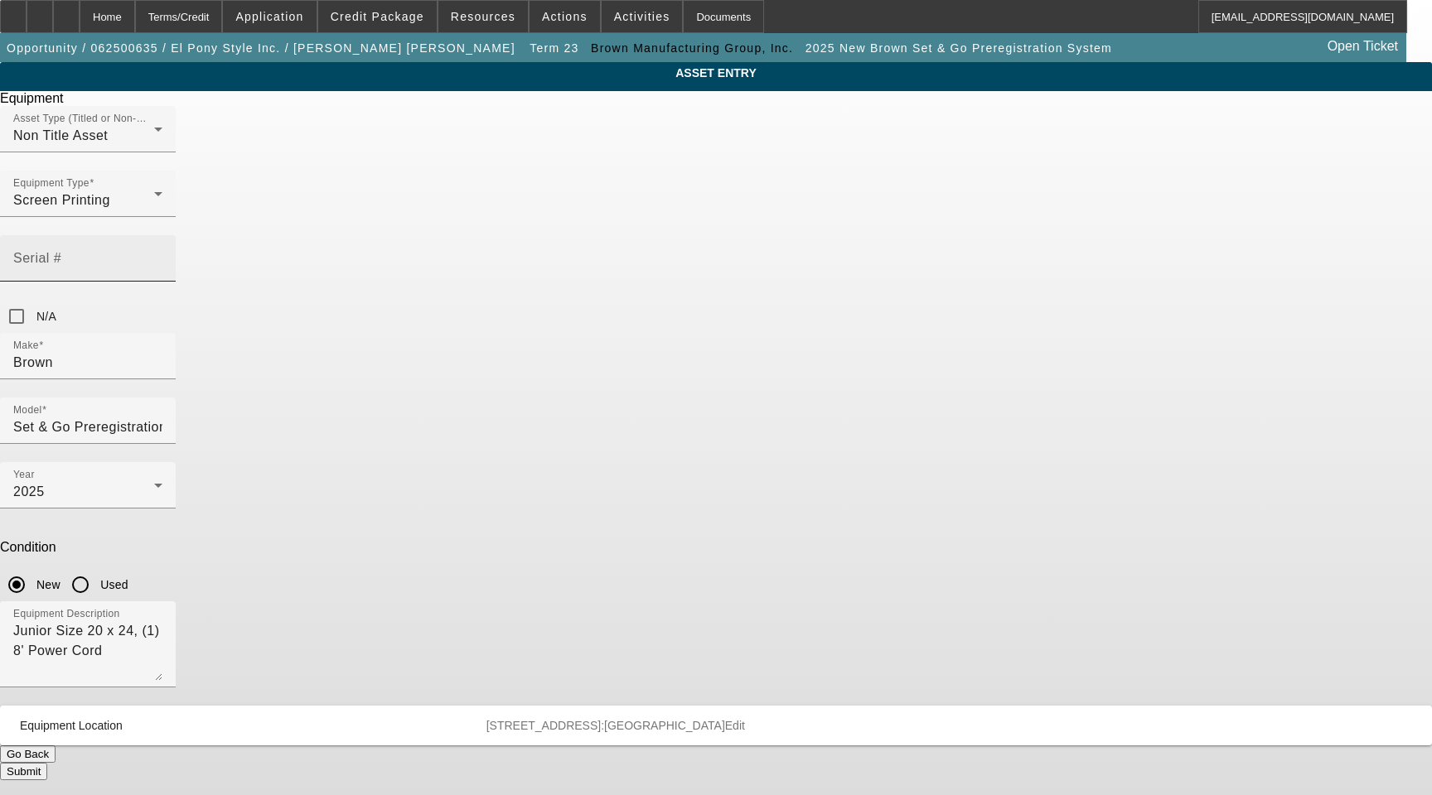
click at [162, 255] on input "Serial #" at bounding box center [87, 265] width 149 height 20
paste input "SJ1G25"
type input "SJ1G25"
click at [47, 763] on button "Submit" at bounding box center [23, 771] width 47 height 17
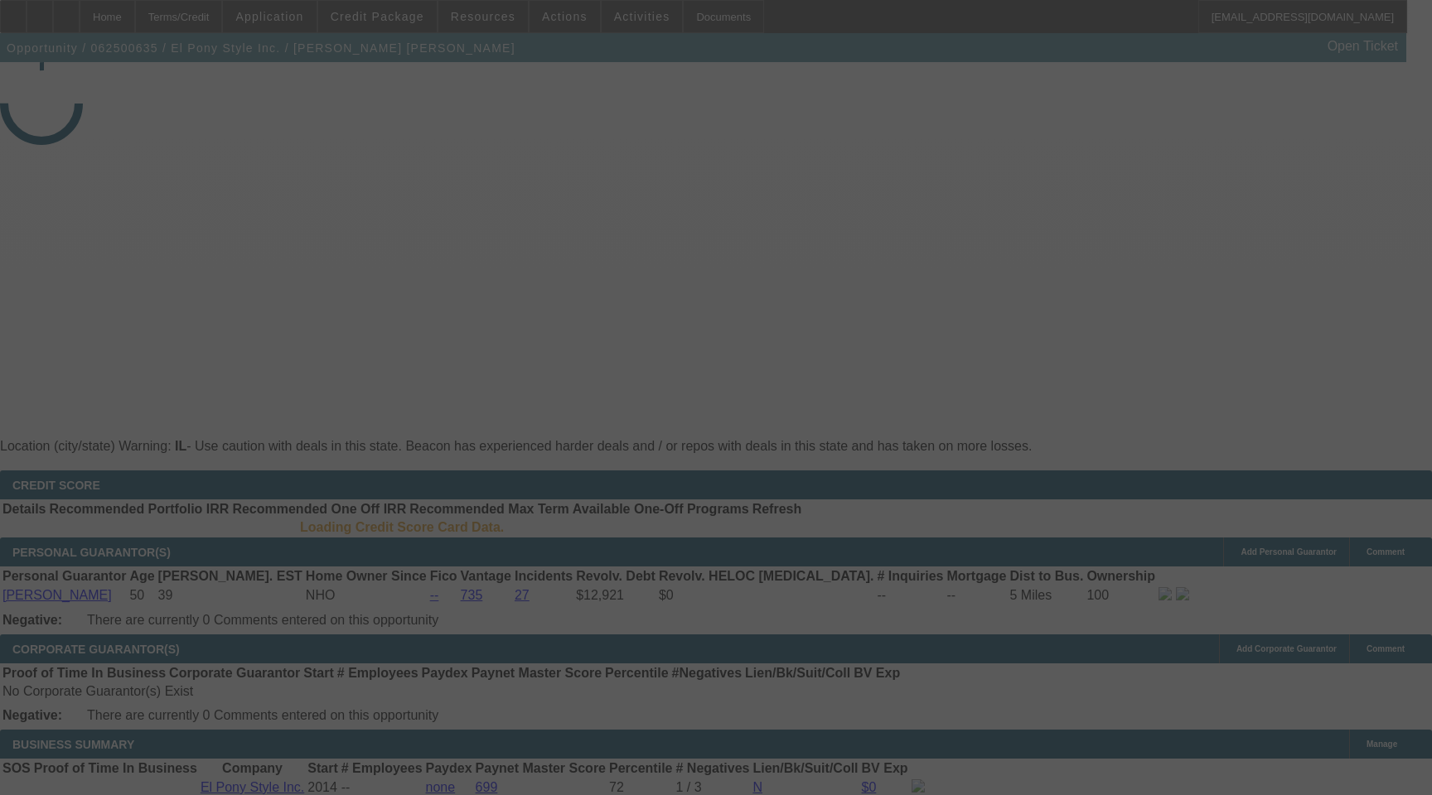
select select "3"
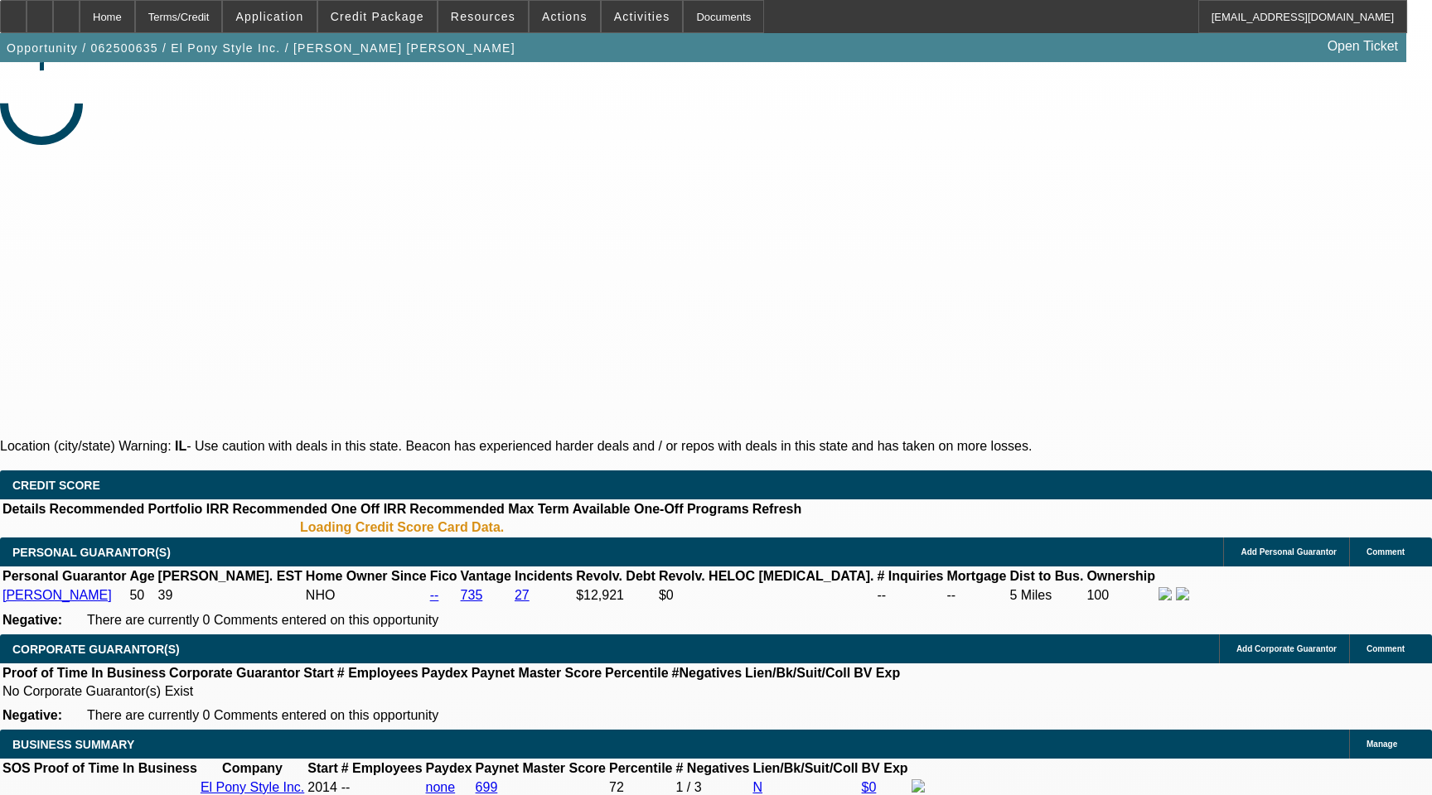
select select "0"
select select "2"
select select "0.1"
select select "4"
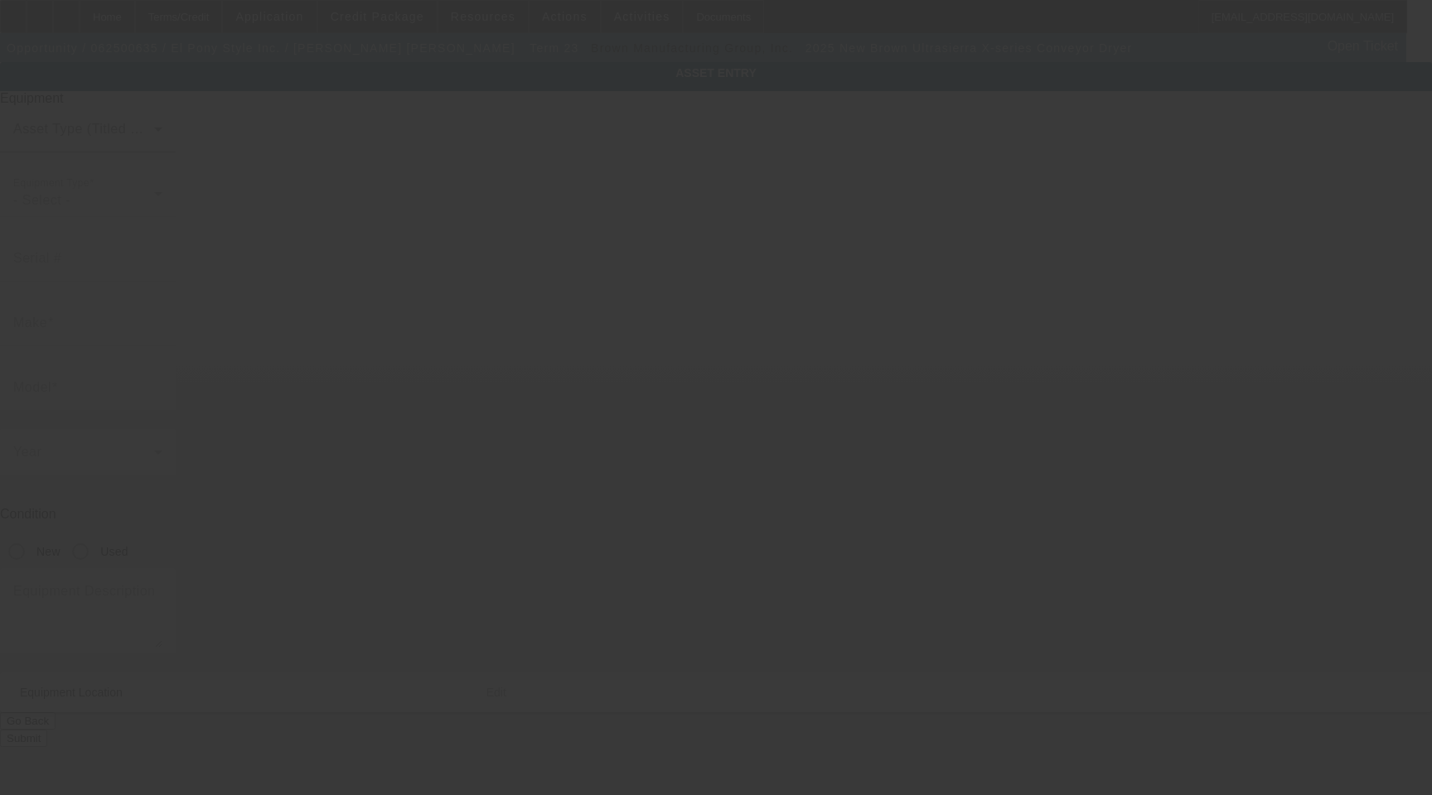
type input "Brown"
type input "Ultrasierra X-series Conveyor Dryer"
radio input "true"
type textarea "36" x 9' with 4' Chamber"
type input "[STREET_ADDRESS]"
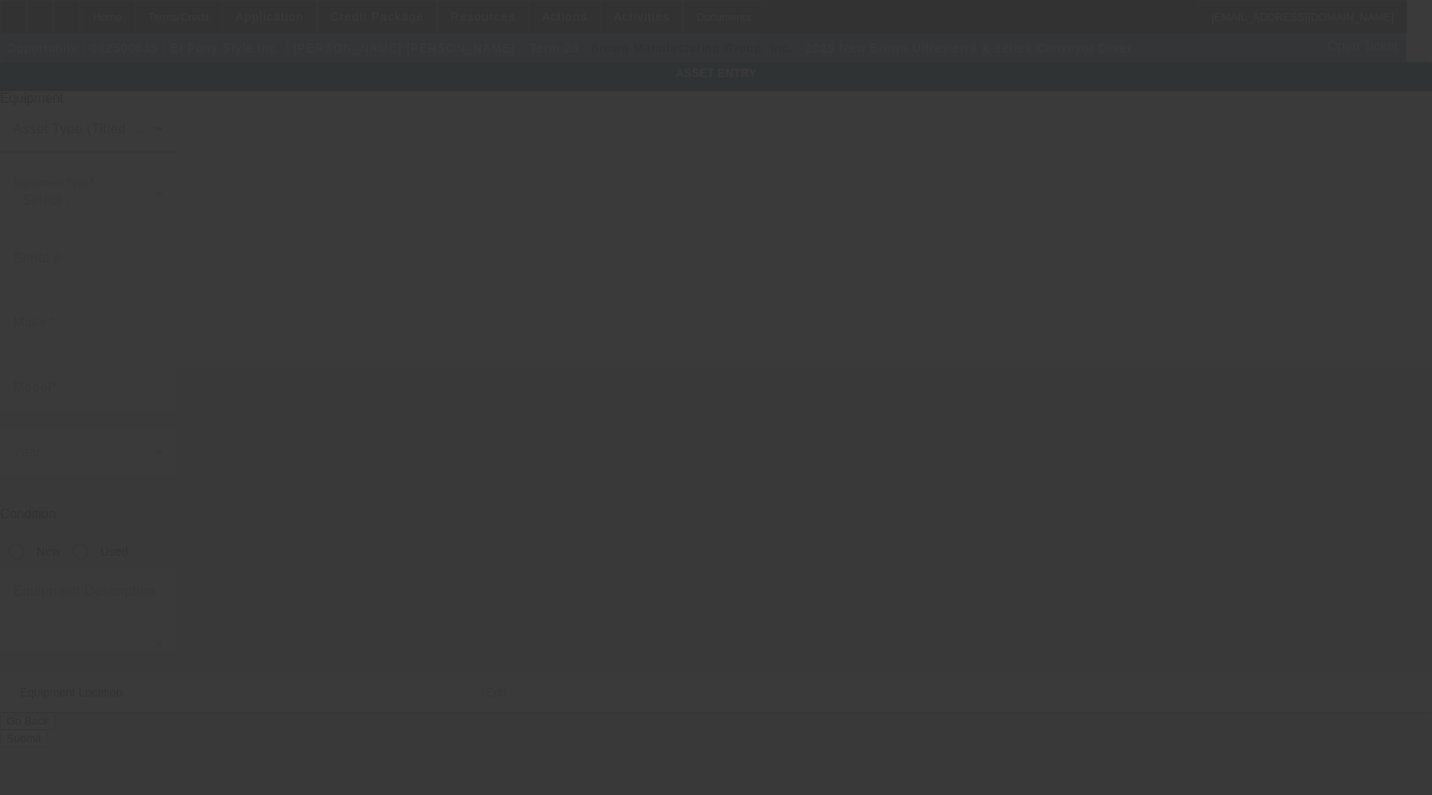
type input "Unit 1"
type input "Melrose Park"
type input "60160"
type input "Cook"
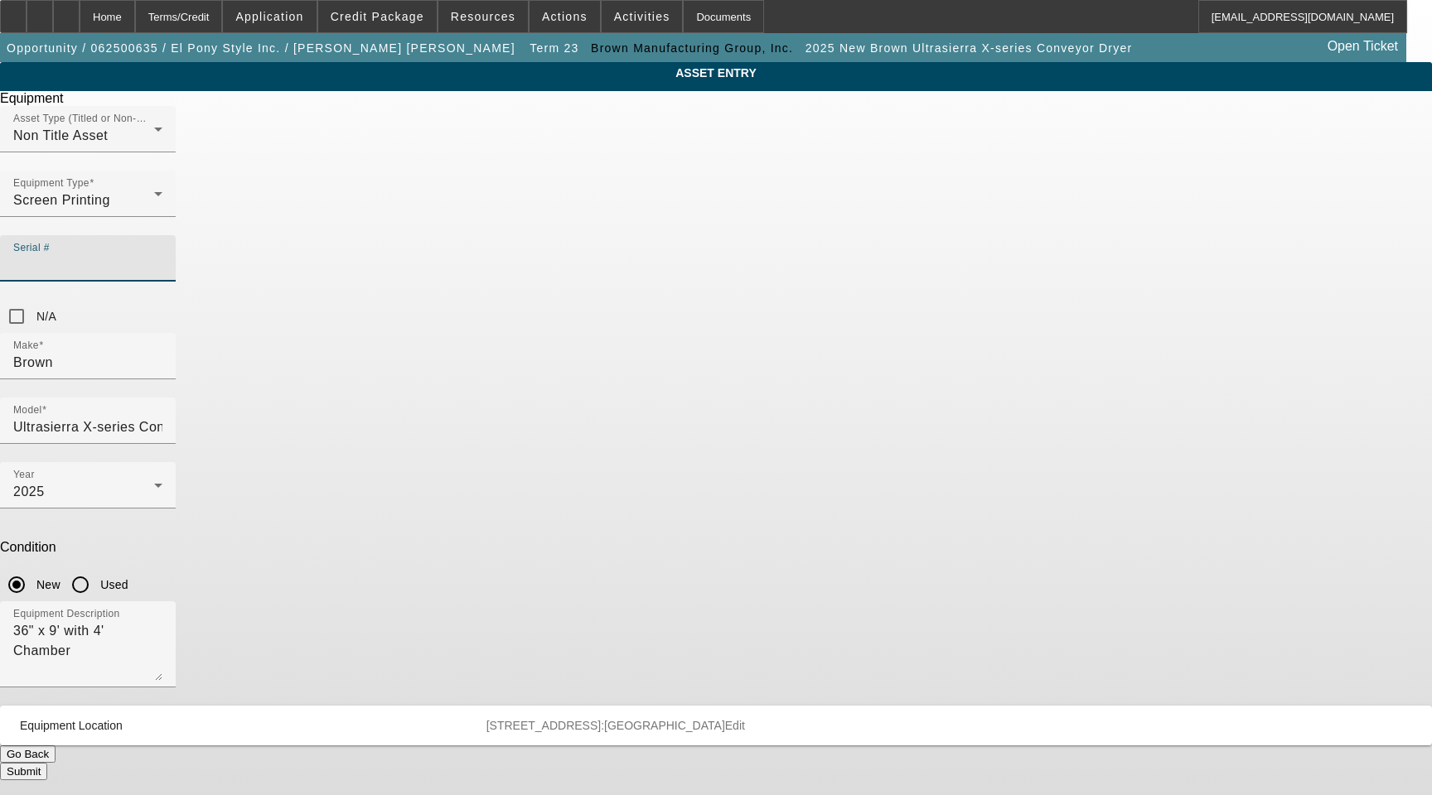
click at [162, 255] on input "Serial #" at bounding box center [87, 265] width 149 height 20
paste input "U2X3G25"
type input "U2X3G25"
click at [47, 763] on button "Submit" at bounding box center [23, 771] width 47 height 17
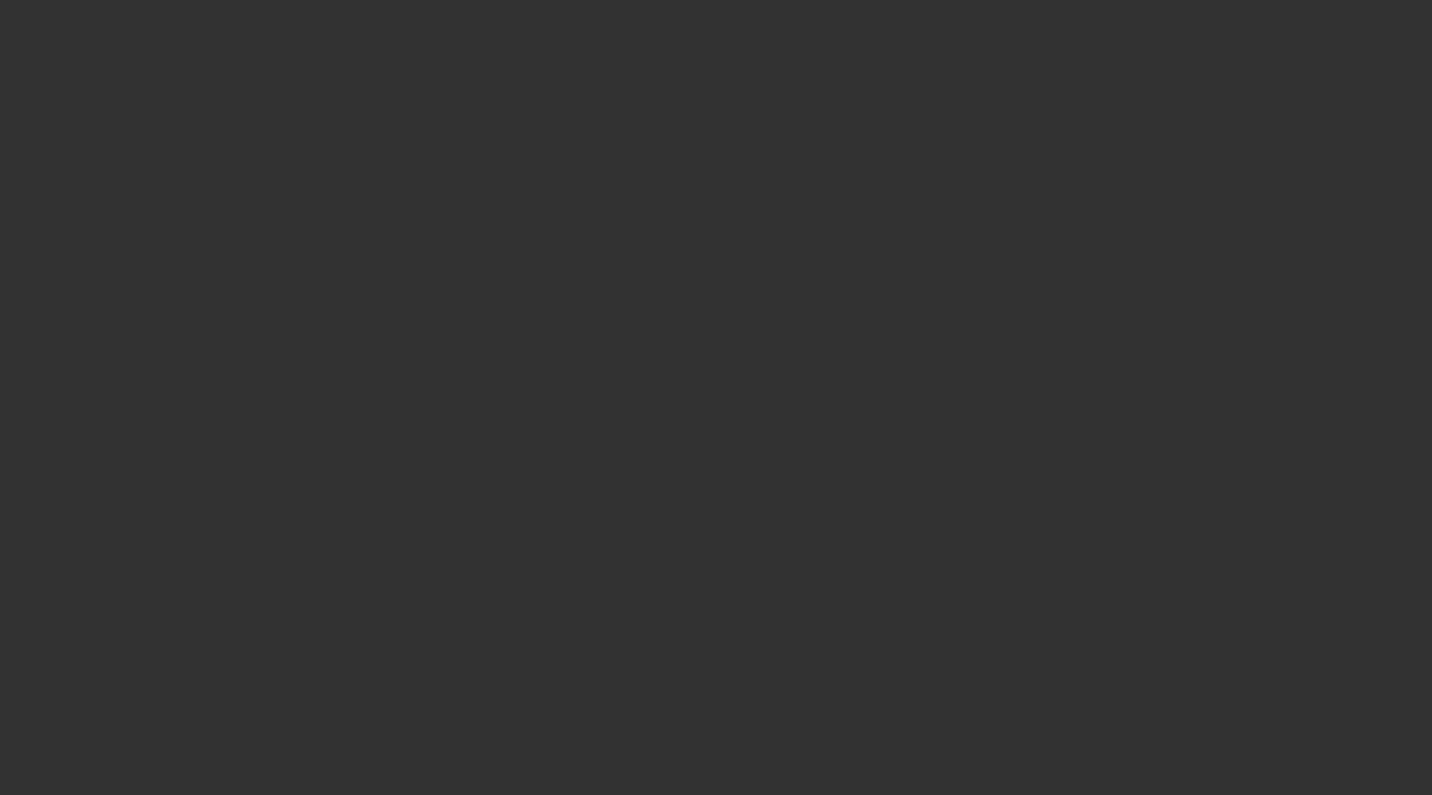
select select "3"
select select "0"
select select "2"
select select "0.1"
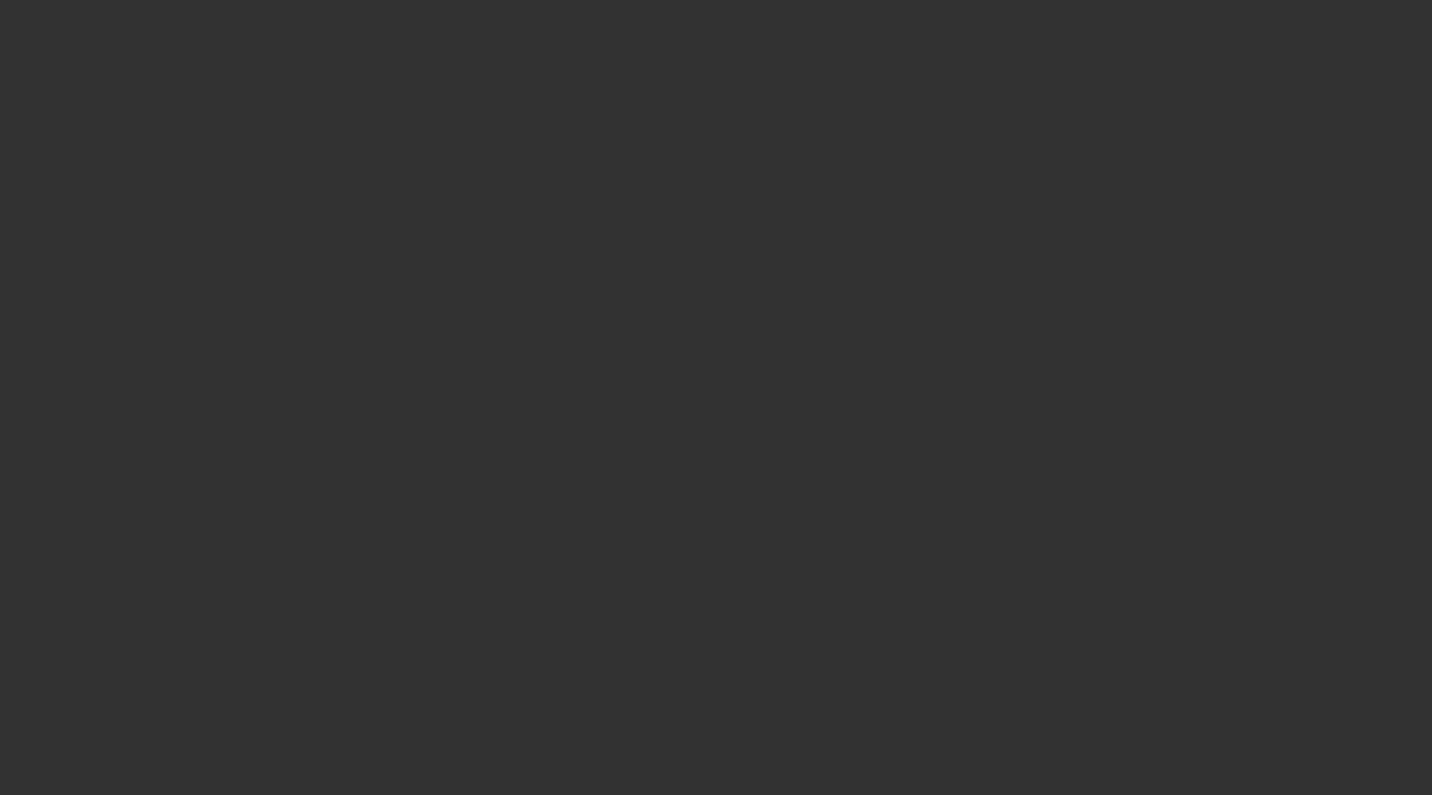
select select "4"
type input "Brown"
type input "LED Exposure System"
radio input "true"
type textarea "24 x 34 Frame Size, (1) 8' Power Cord"
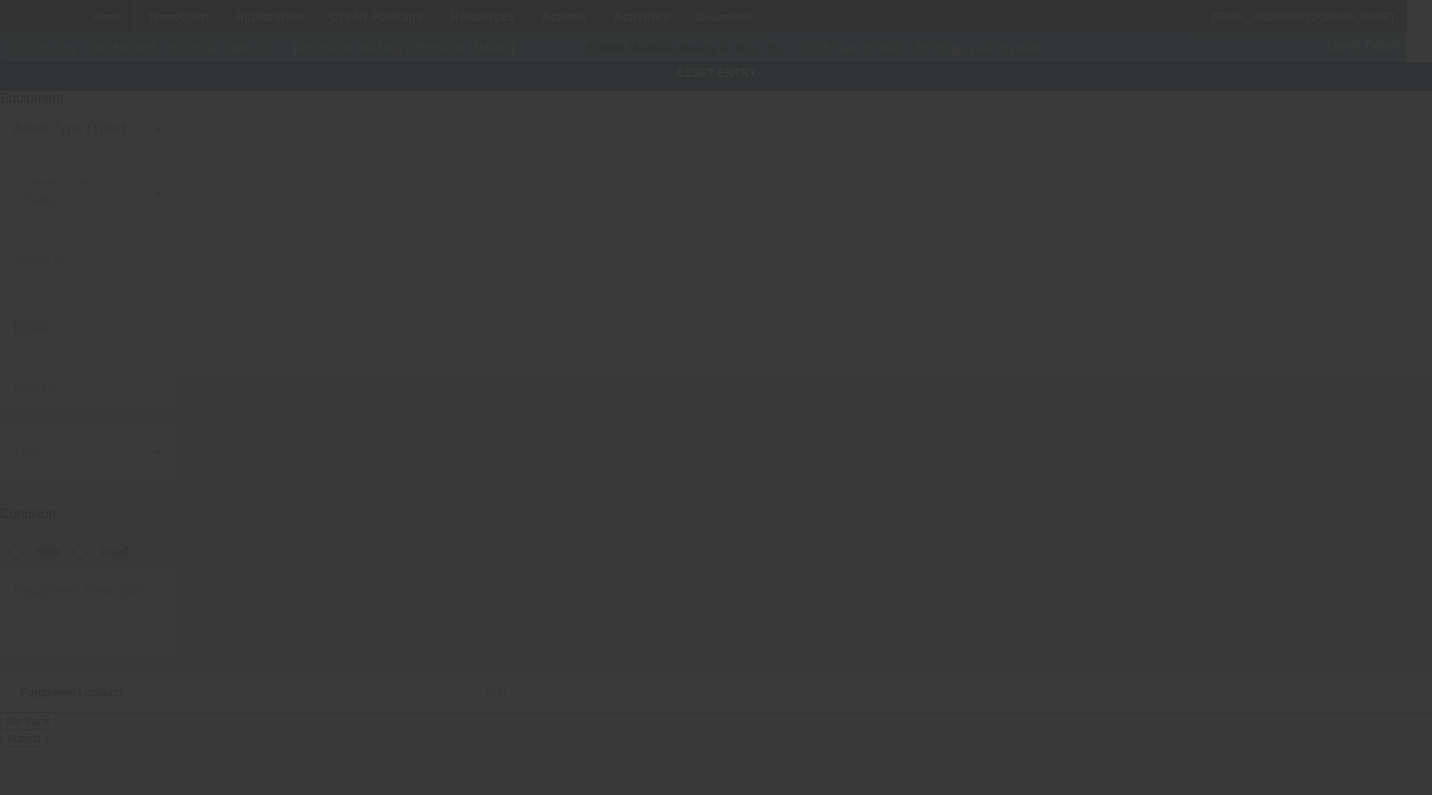
type input "[STREET_ADDRESS]"
type input "Unit 1"
type input "[GEOGRAPHIC_DATA]"
type input "60160"
type input "Cook"
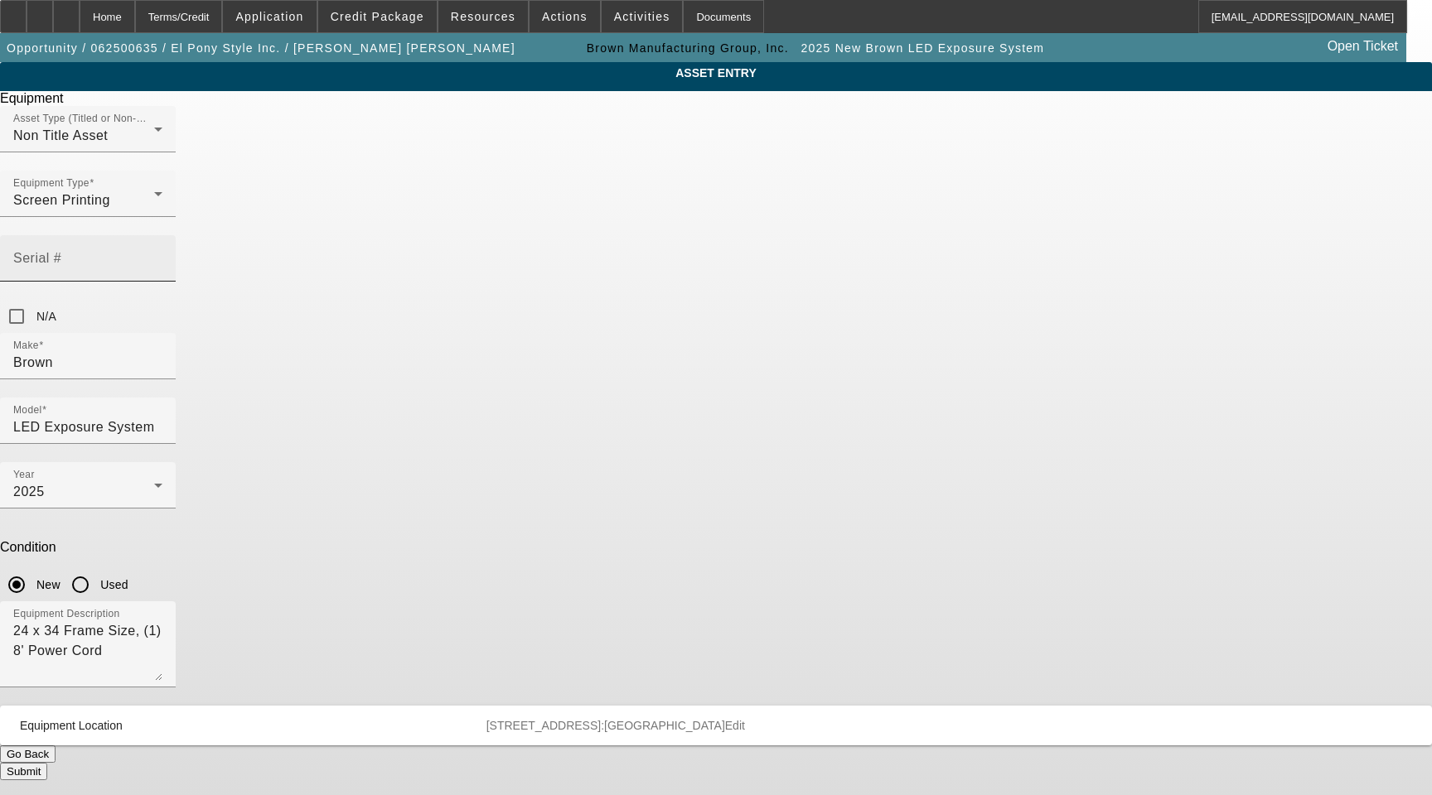
click at [61, 251] on mat-label "Serial #" at bounding box center [37, 258] width 48 height 14
click at [162, 255] on input "Serial #" at bounding box center [87, 265] width 149 height 20
paste input "LD2B5G25 SD3G25"
type input "LD2B5G25 SD3G25"
click at [47, 763] on button "Submit" at bounding box center [23, 771] width 47 height 17
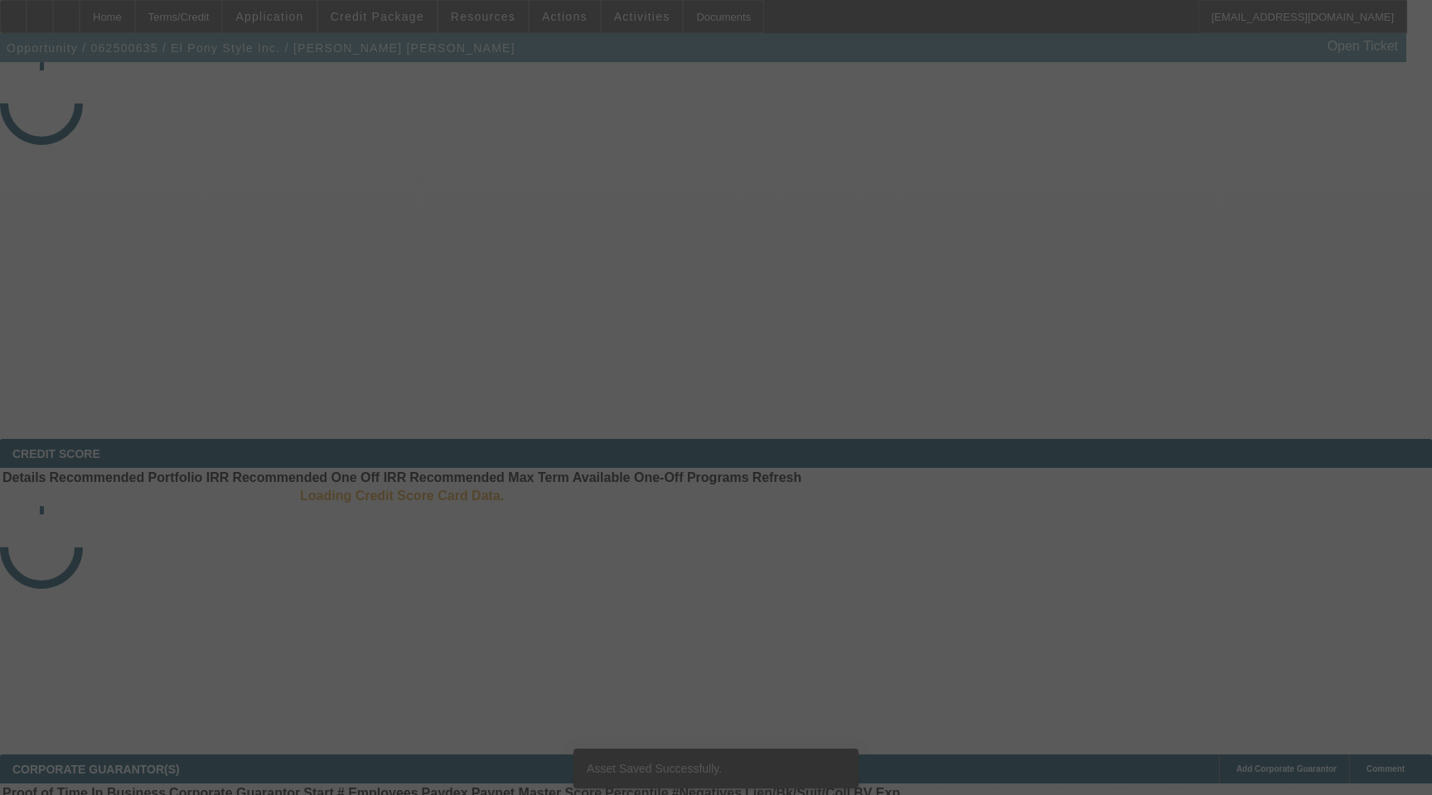
select select "3"
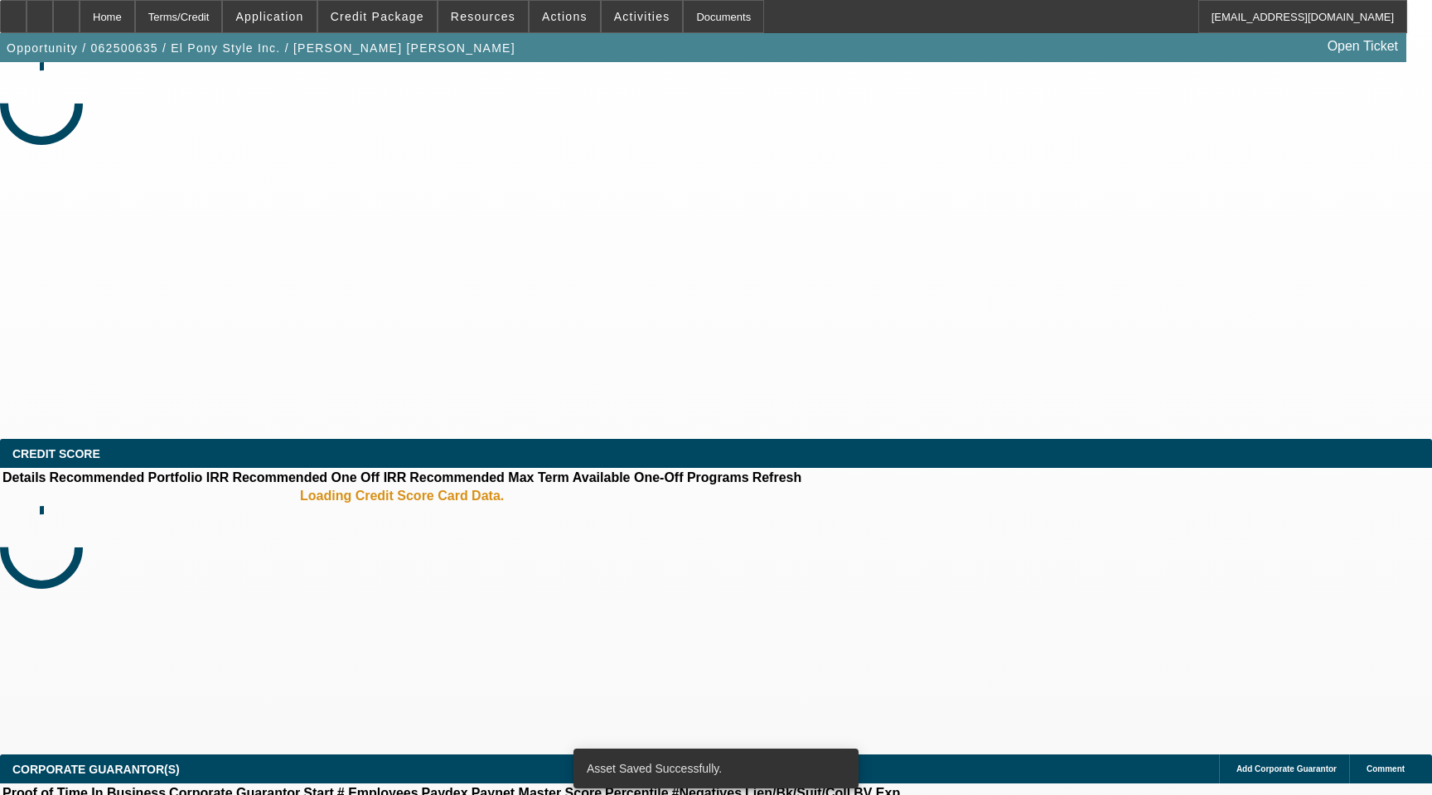
select select "0"
select select "2"
select select "0.1"
select select "4"
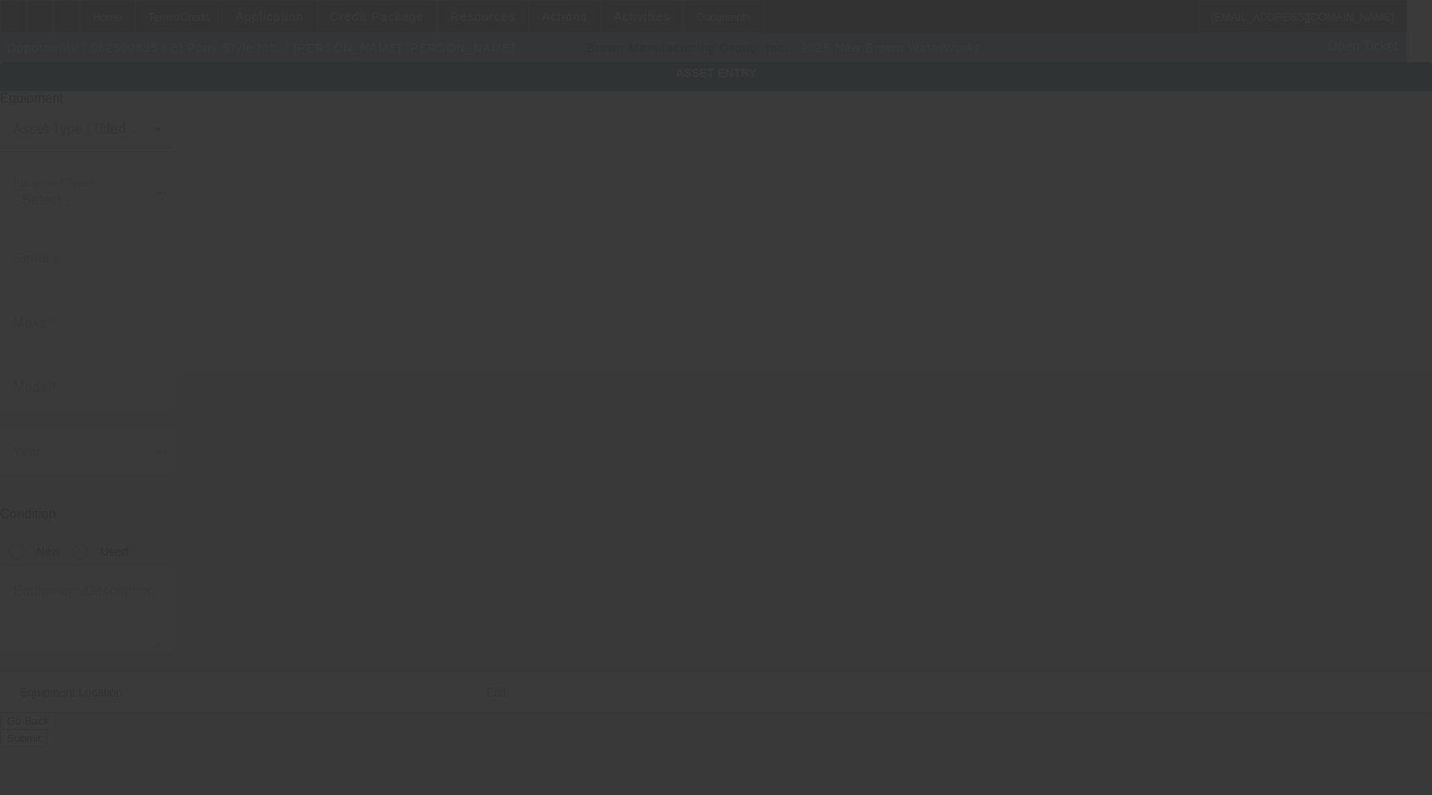
type input "Brown"
type input "WaterWorks"
radio input "true"
type textarea "Basic Sink 31 x 38 Maximum Frame Size, (1) 8' Power Cord"
type input "136 N 19th Ave"
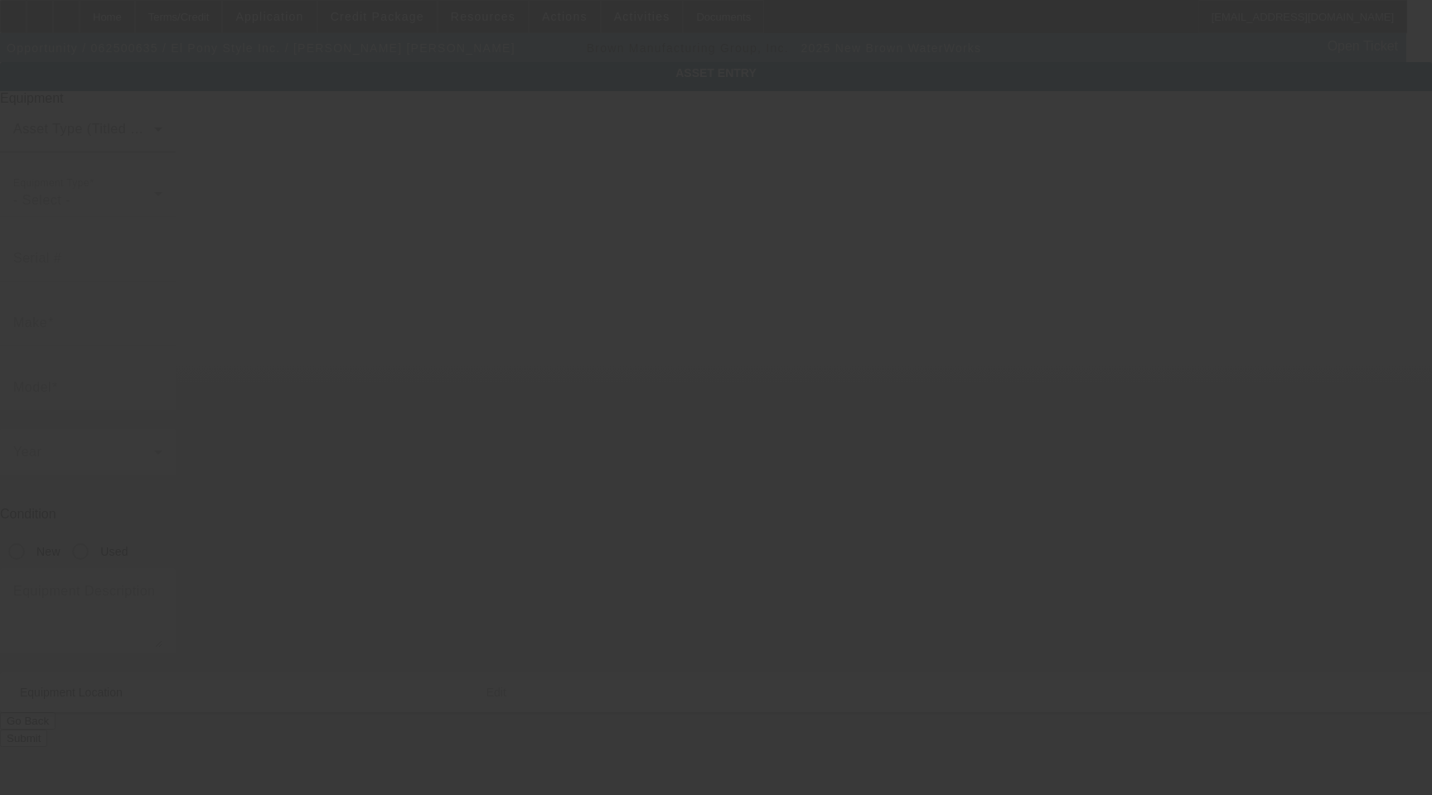
type input "Unit 1"
type input "Melrose Park"
type input "60160"
type input "Cook"
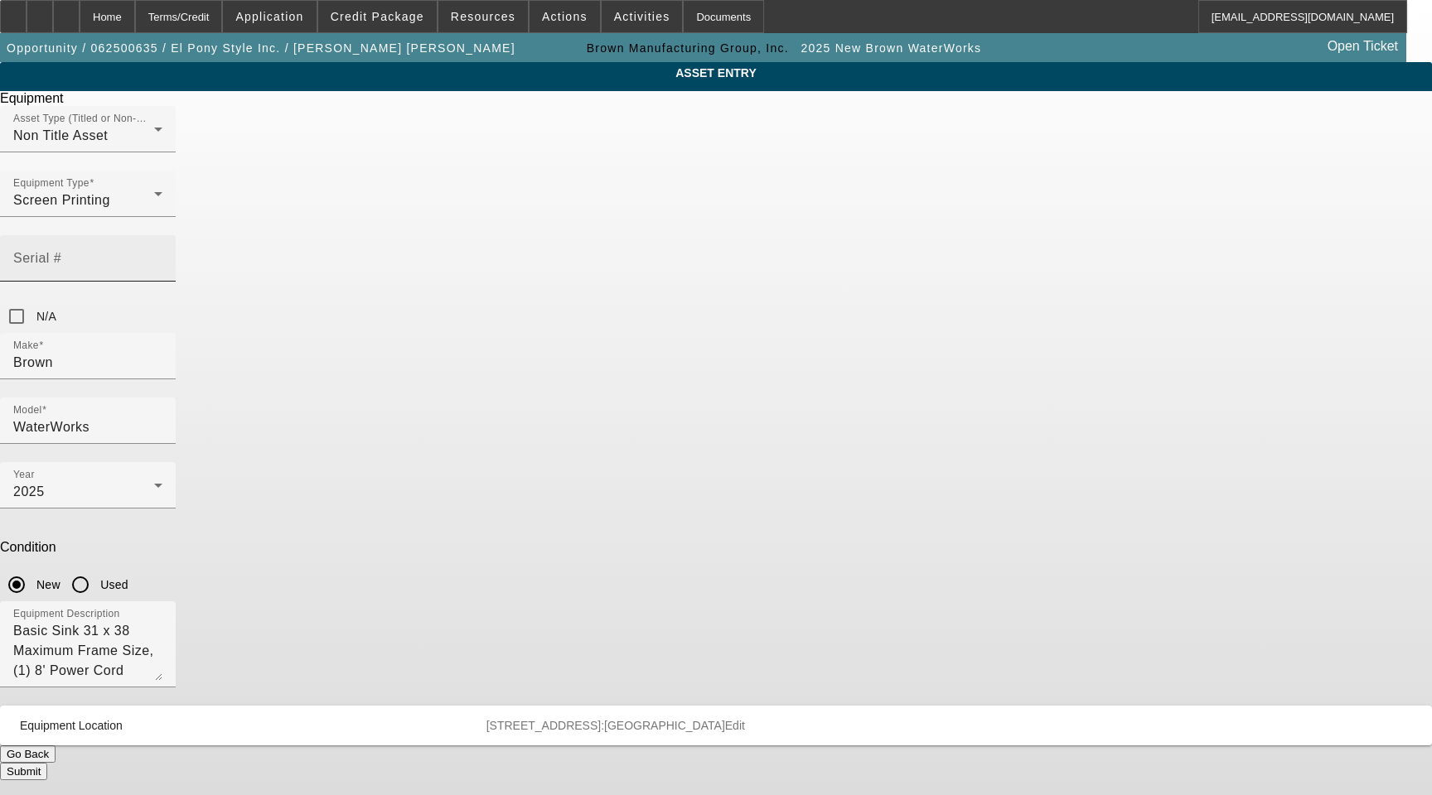
click at [162, 255] on input "Serial #" at bounding box center [87, 265] width 149 height 20
paste input "SS3G25"
type input "SS3G25"
click at [47, 763] on button "Submit" at bounding box center [23, 771] width 47 height 17
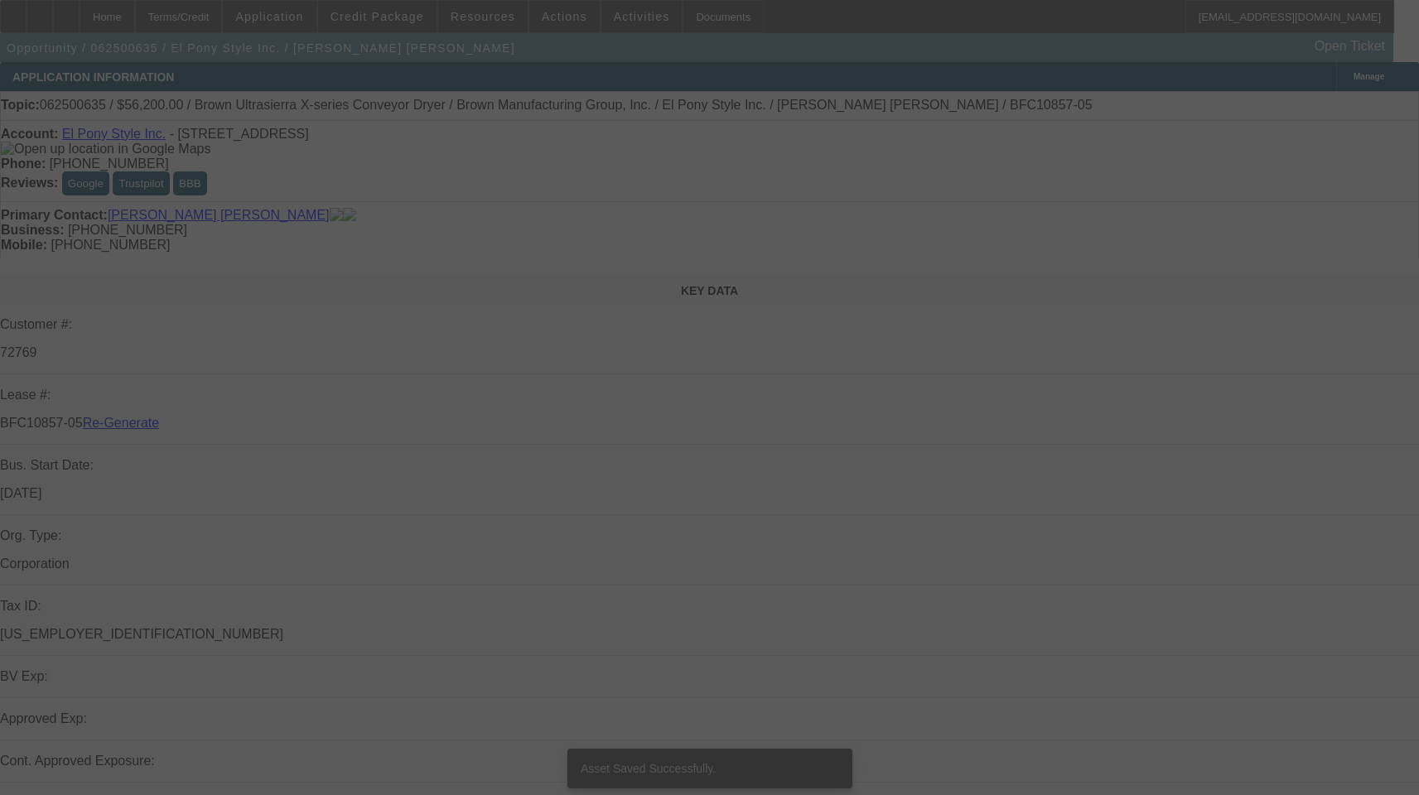
select select "3"
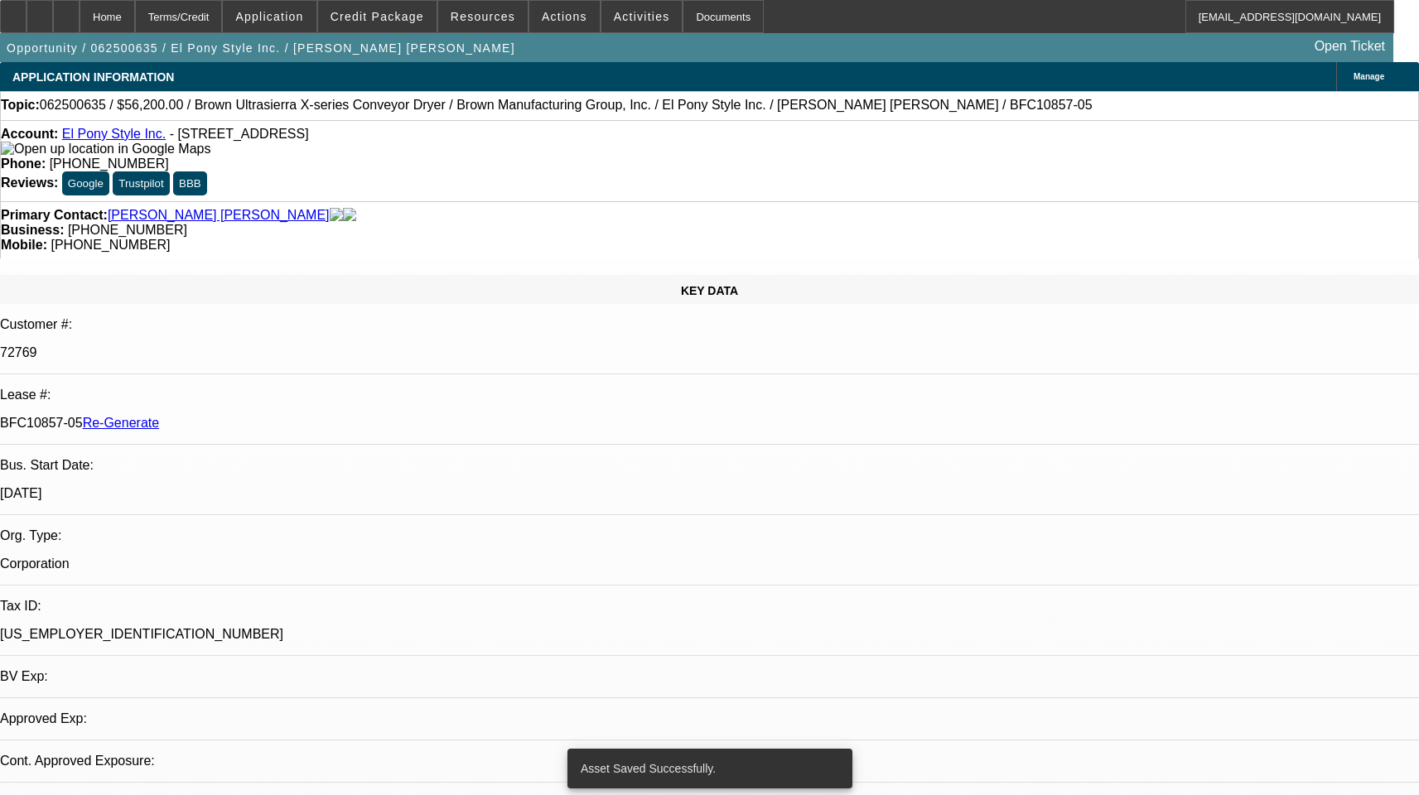
select select "0"
select select "2"
select select "0.1"
select select "4"
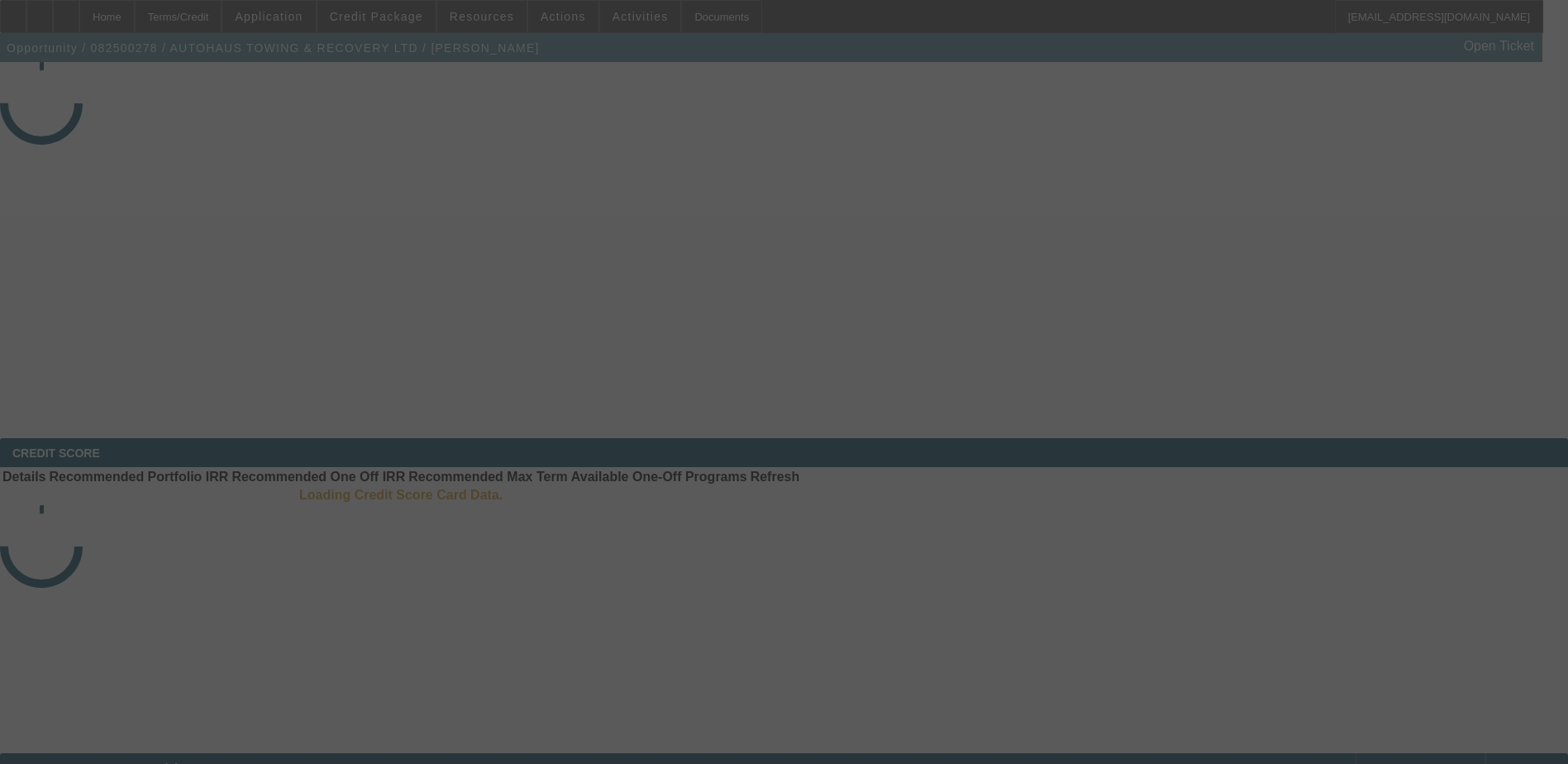
select select "3"
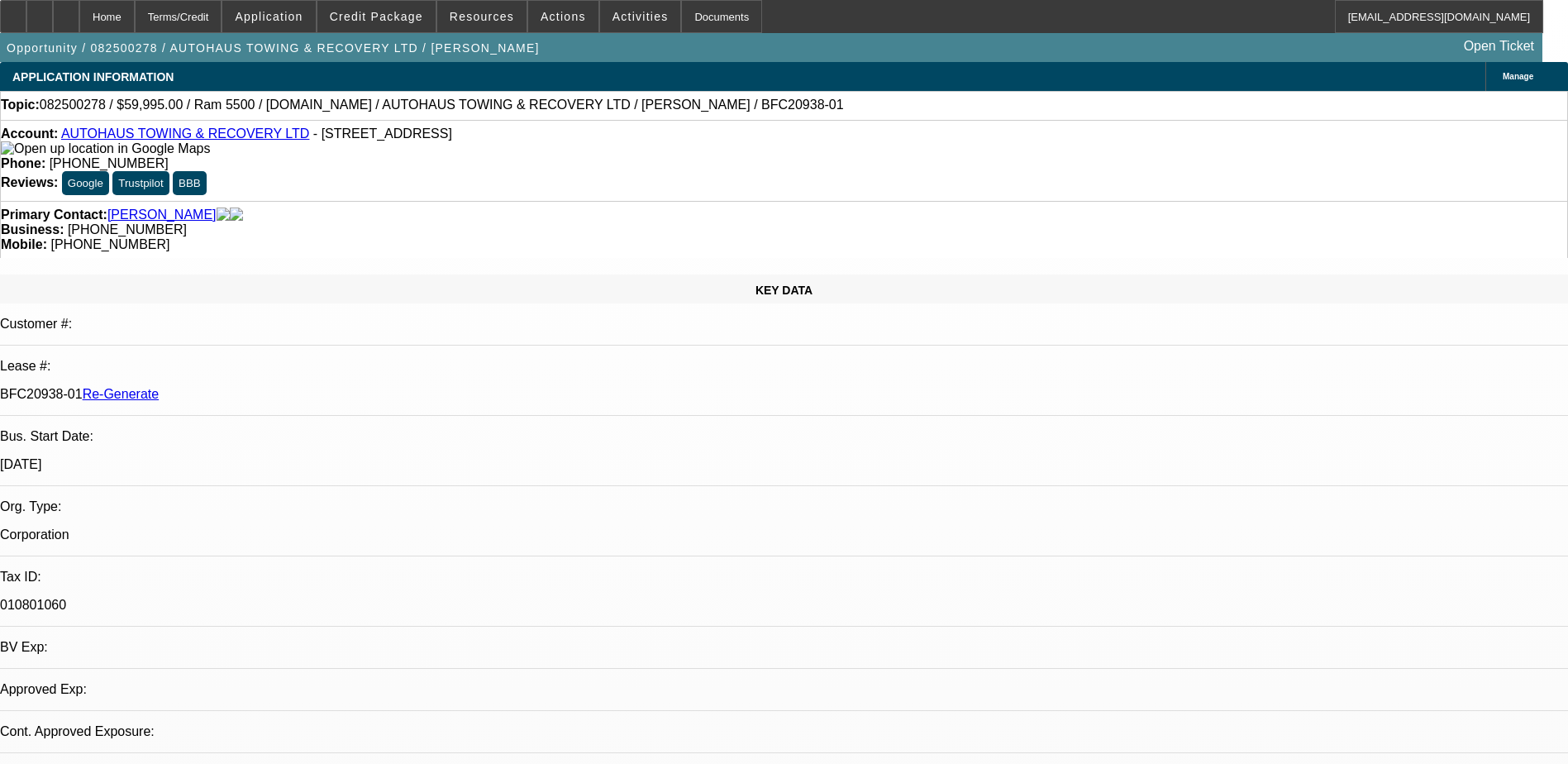
select select "0"
select select "1"
select select "2"
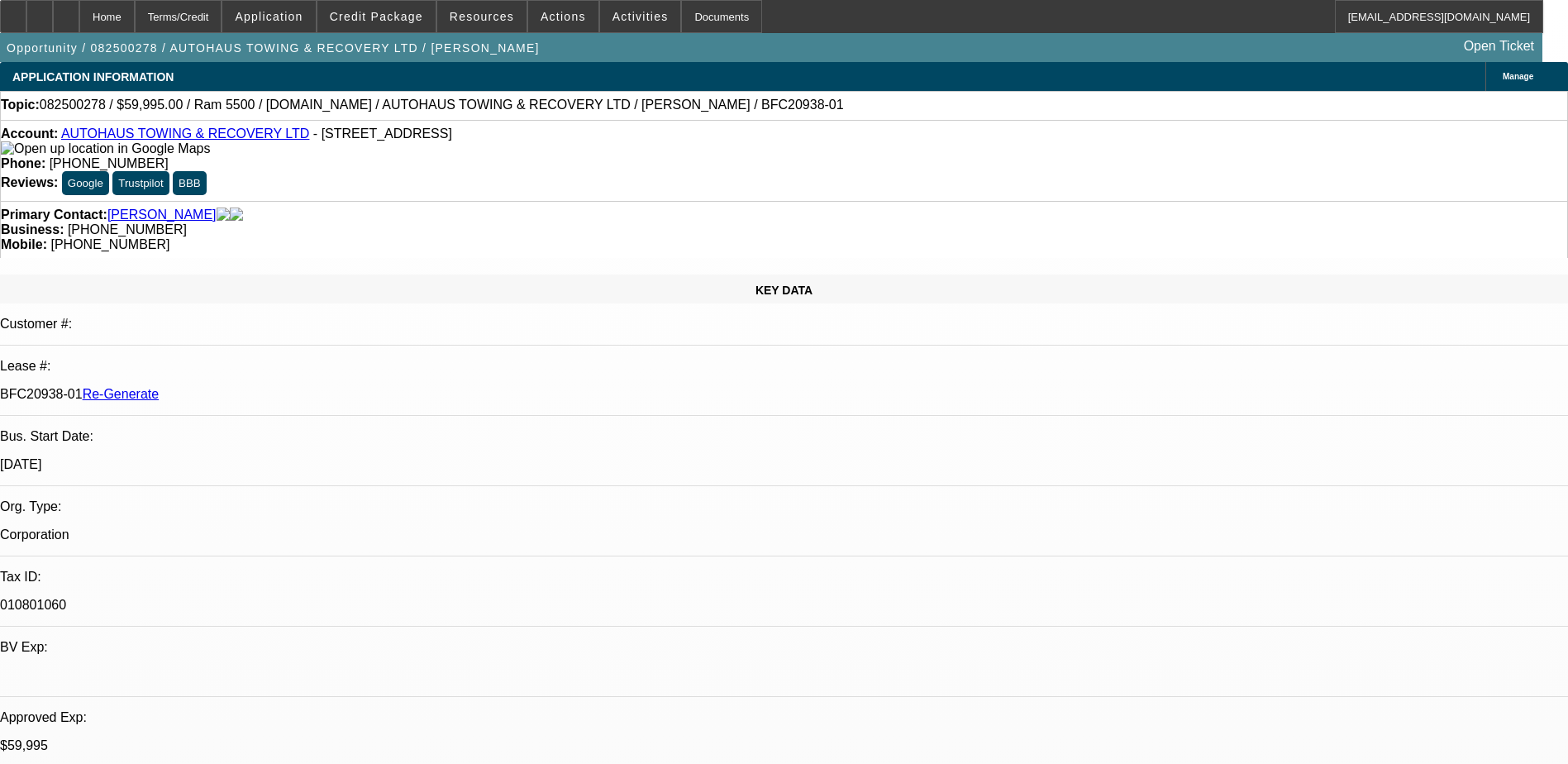
select select "6"
click at [687, 17] on div "Documents" at bounding box center [721, 16] width 81 height 33
click at [772, 77] on div "APPLICATION INFORMATION [GEOGRAPHIC_DATA]" at bounding box center [784, 76] width 1568 height 29
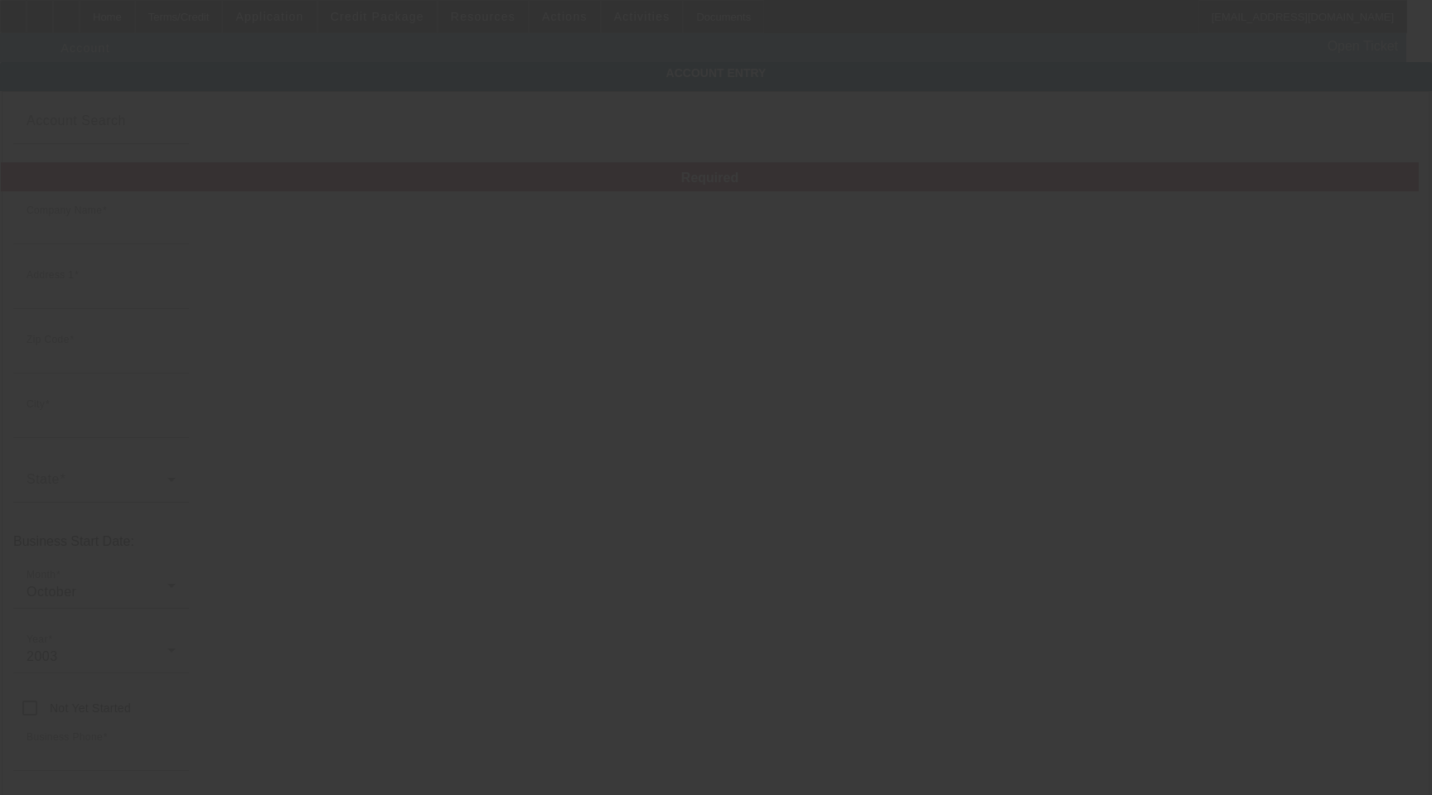
type input "AUTOHAUS TOWING & RECOVERY LTD"
type input "[STREET_ADDRESS]"
type input "97140"
type input "Sherwood"
type input "[PHONE_NUMBER]"
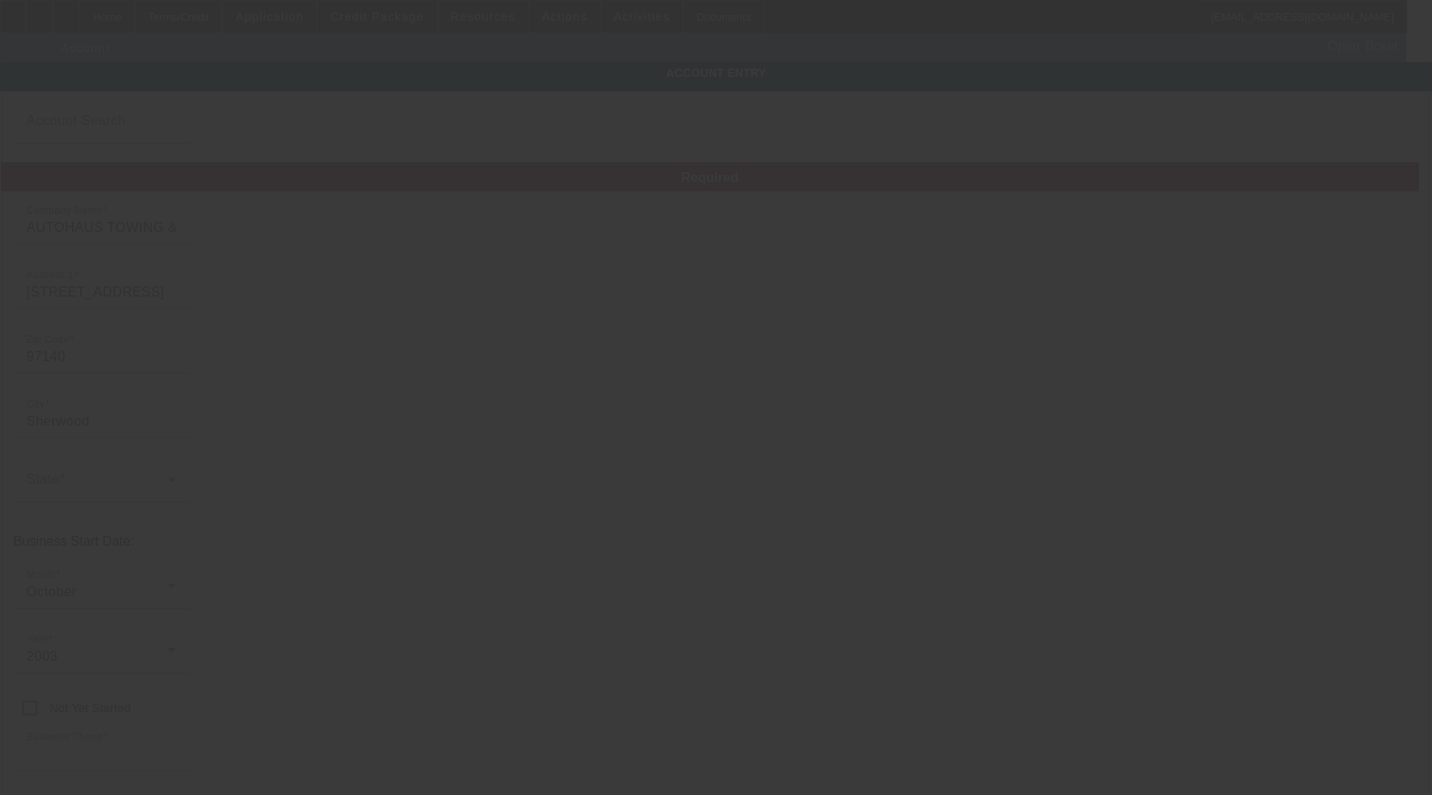
type input "kfisher290@gmail.com"
type input "010801060"
type input "https://AUTOHAUSTOWING.COM"
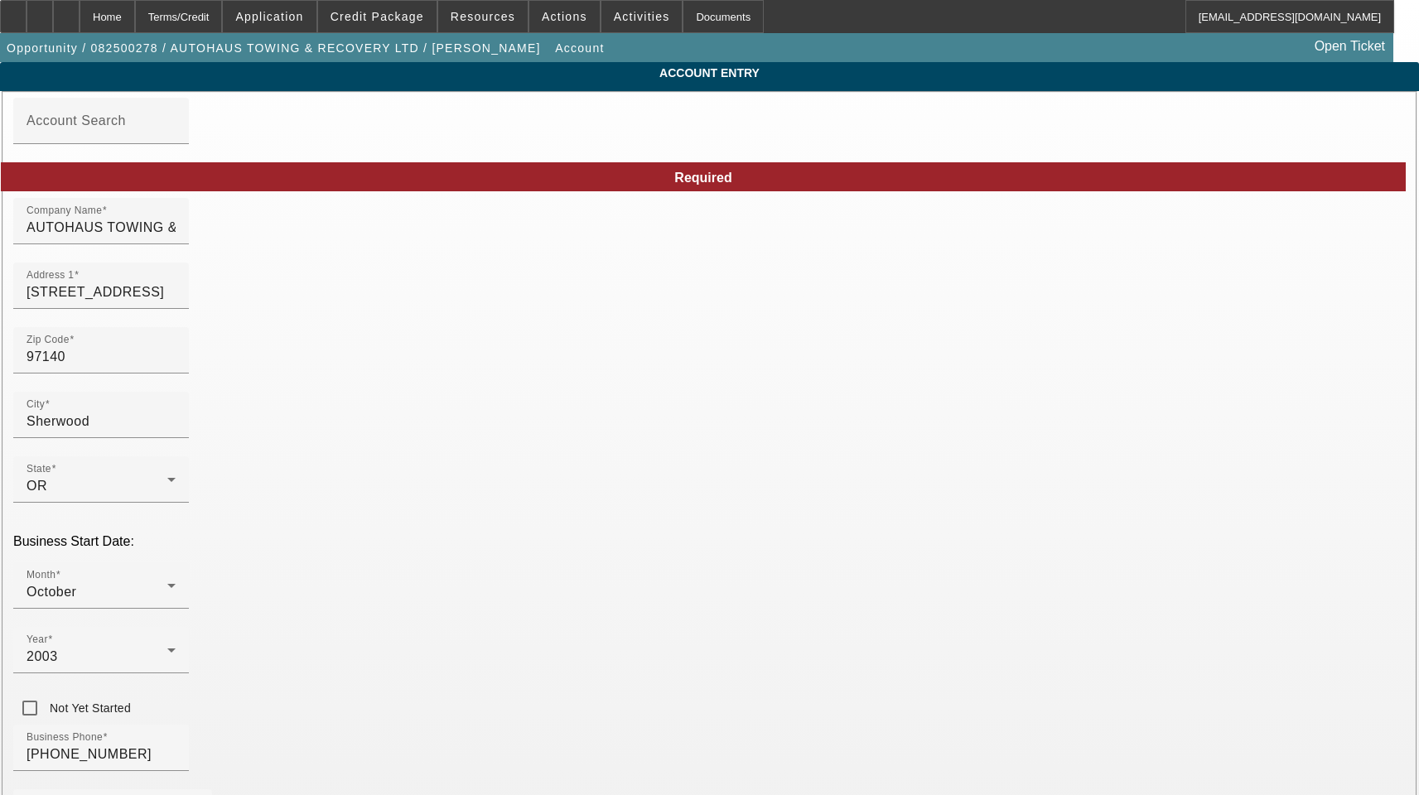
type input "8/12/2025"
drag, startPoint x: 487, startPoint y: 235, endPoint x: -45, endPoint y: 190, distance: 533.9
click at [0, 190] on html "Home Terms/Credit Application Credit Package Resources Actions Activities Docum…" at bounding box center [709, 397] width 1419 height 795
paste input "utohaus Towing & Recovery, Ltd."
type input "Autohaus Towing & Recovery, Ltd."
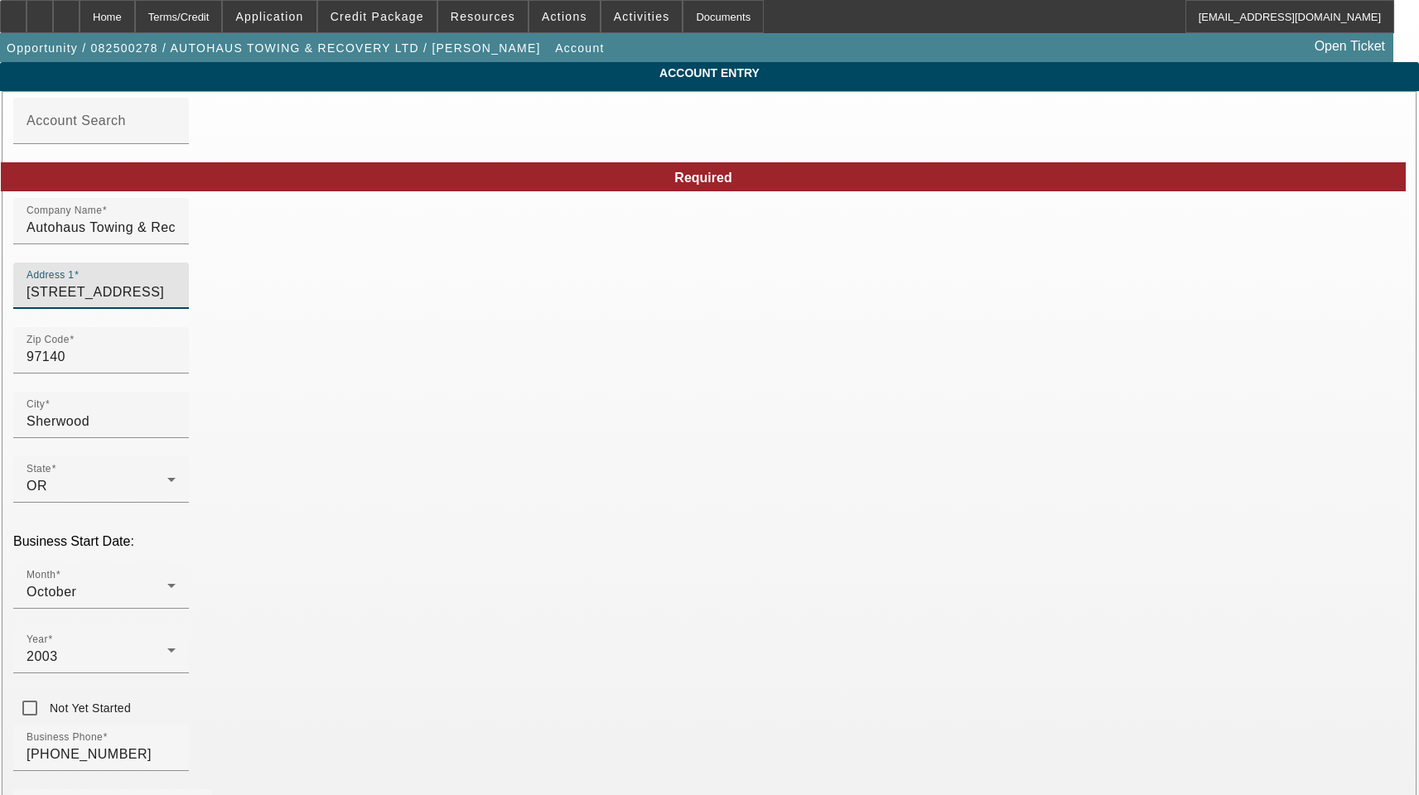
drag, startPoint x: 376, startPoint y: 304, endPoint x: 80, endPoint y: 298, distance: 295.9
type input "Washington"
drag, startPoint x: 857, startPoint y: 368, endPoint x: 562, endPoint y: 369, distance: 295.0
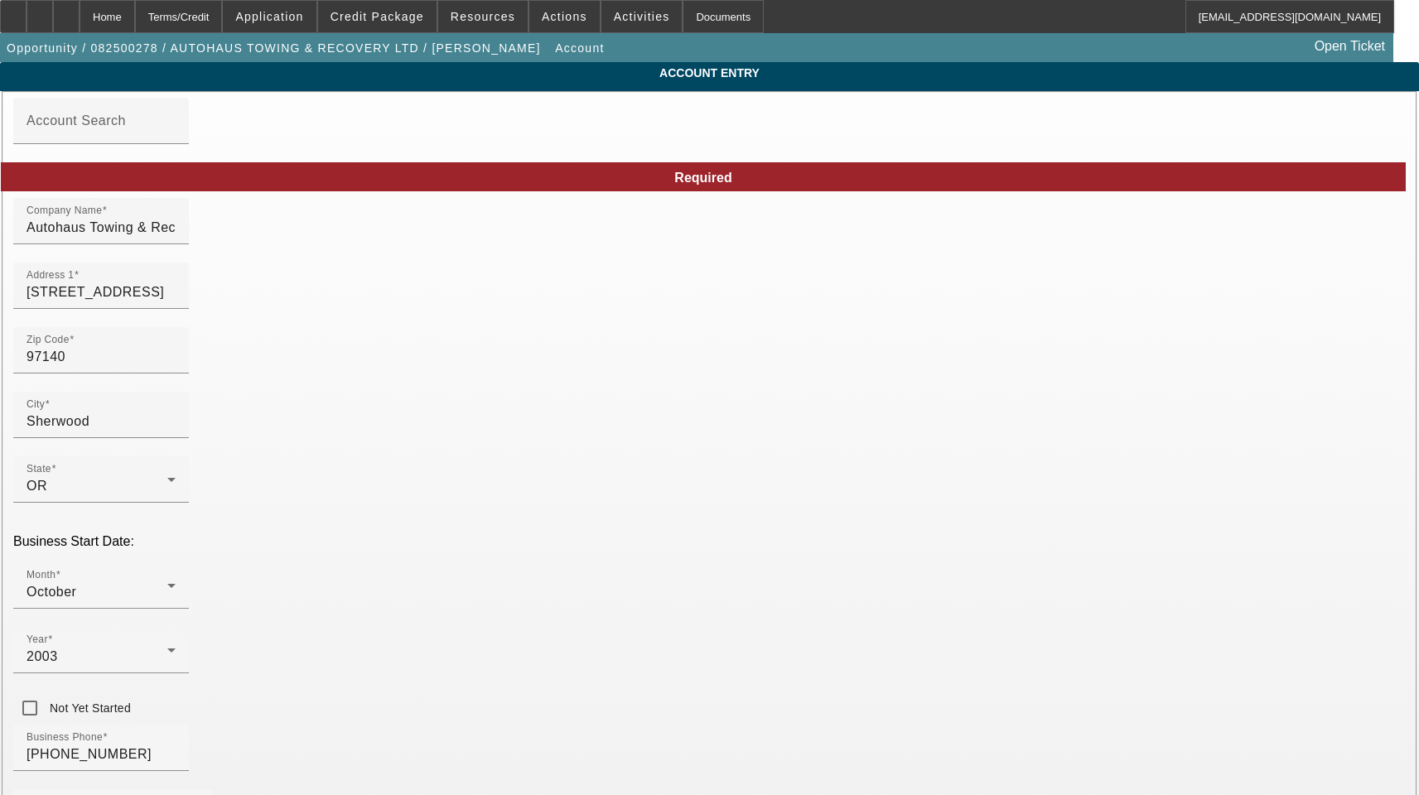
drag, startPoint x: 346, startPoint y: 590, endPoint x: 115, endPoint y: 559, distance: 232.4
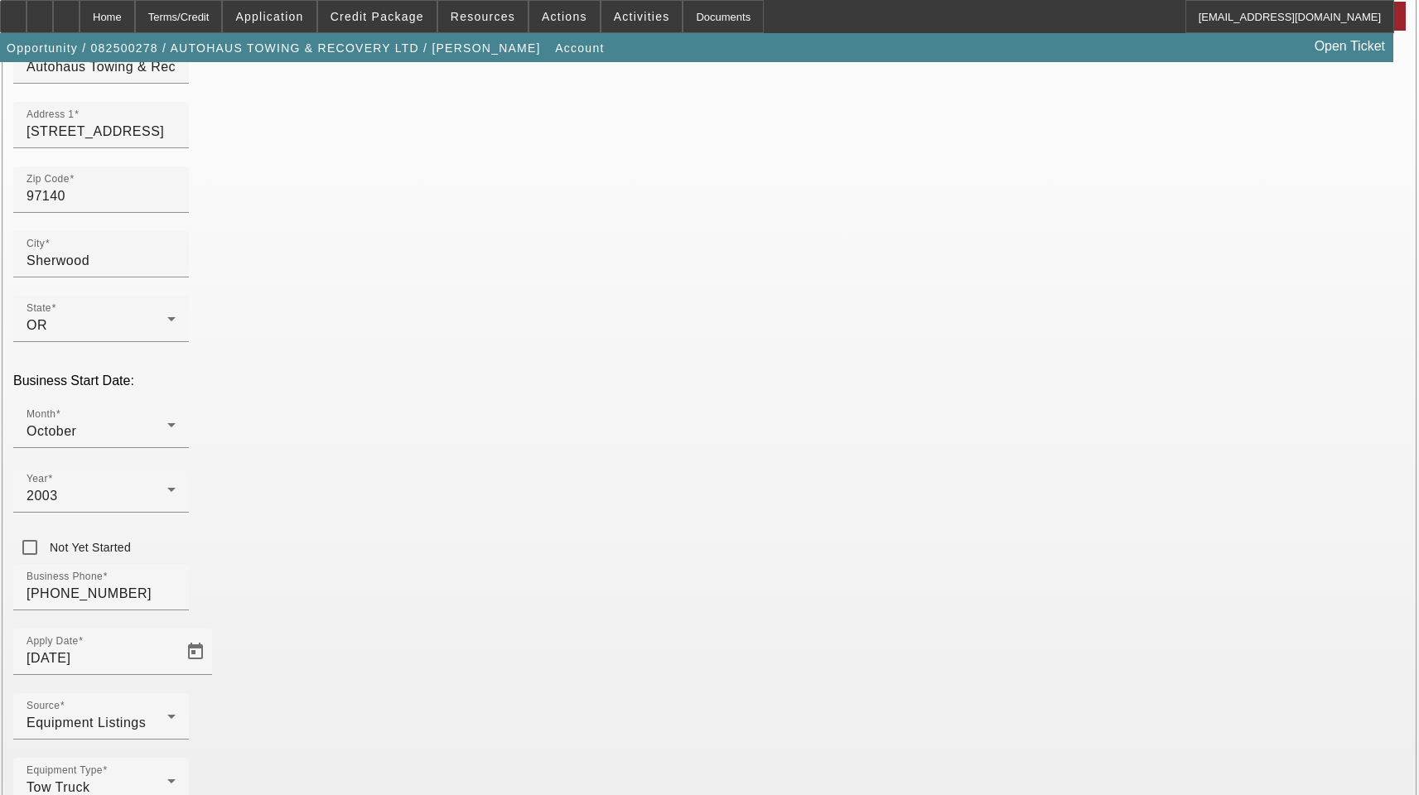
scroll to position [181, 0]
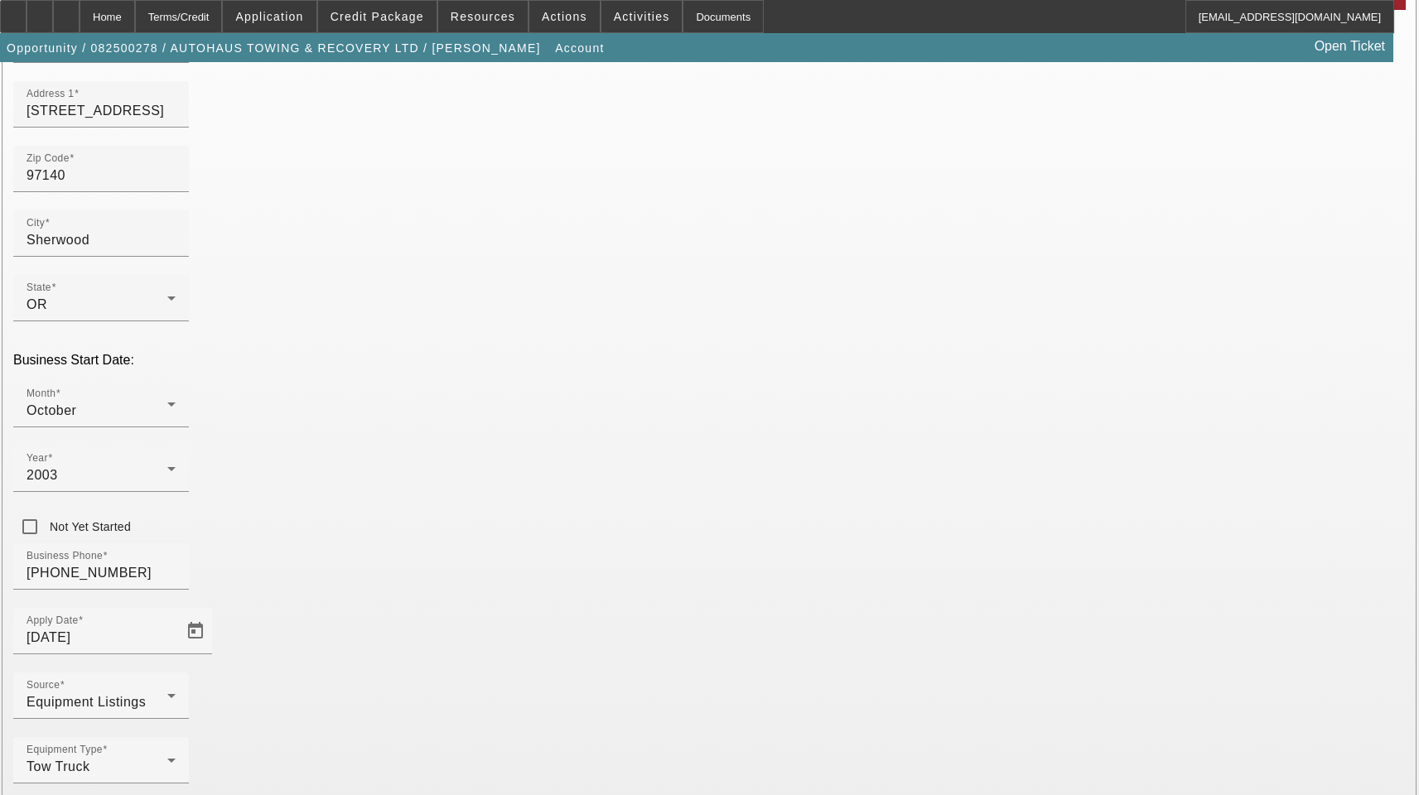
type input "01-0801060"
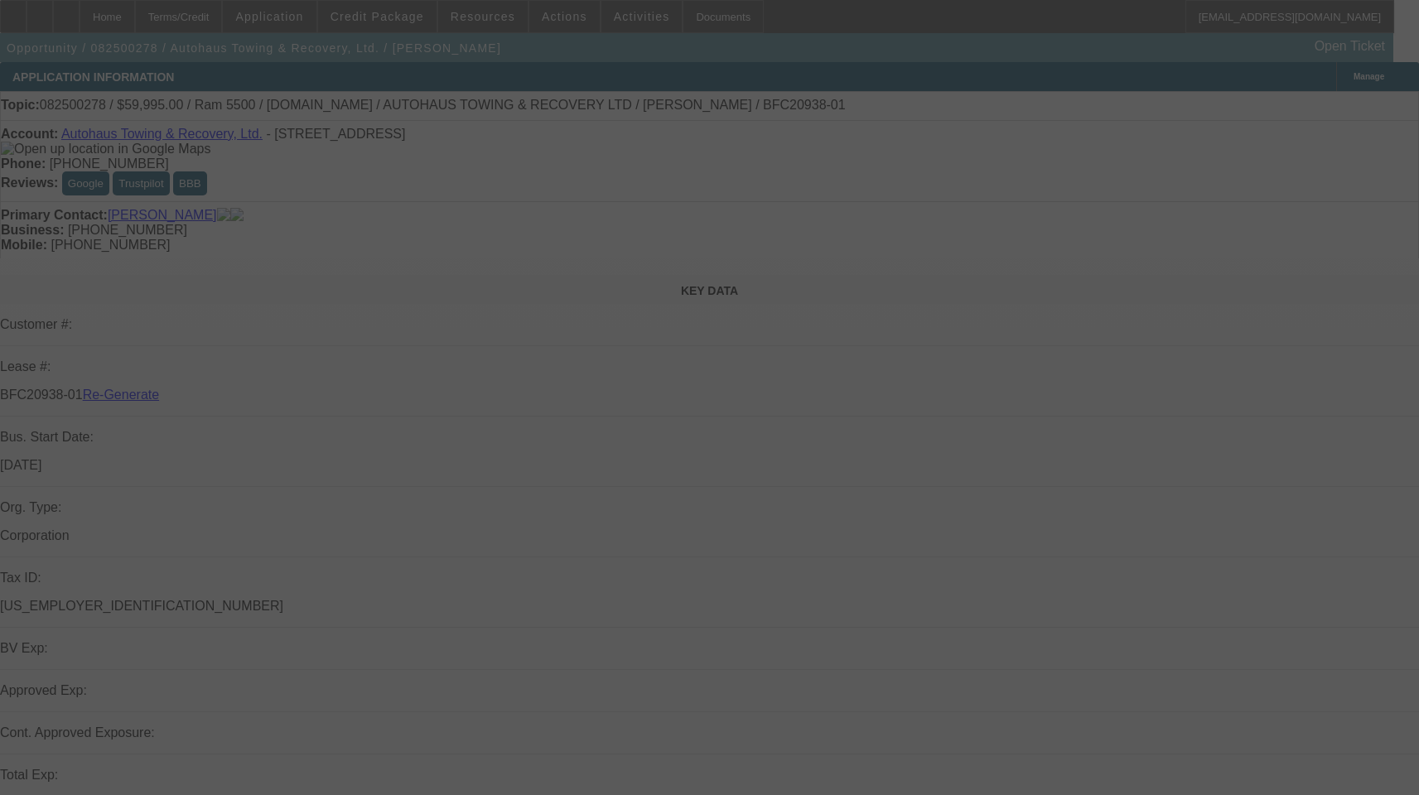
select select "3"
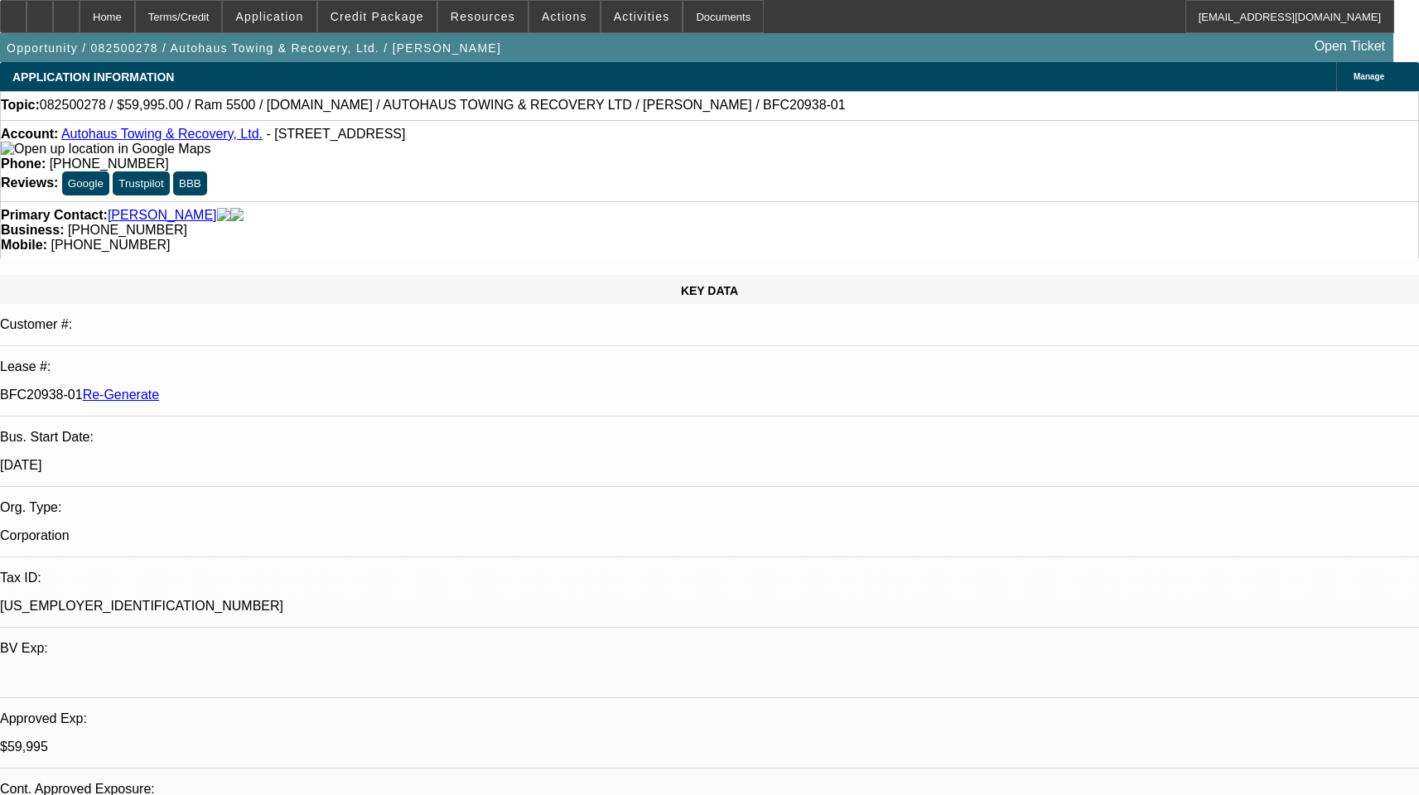
select select "0"
select select "1"
select select "2"
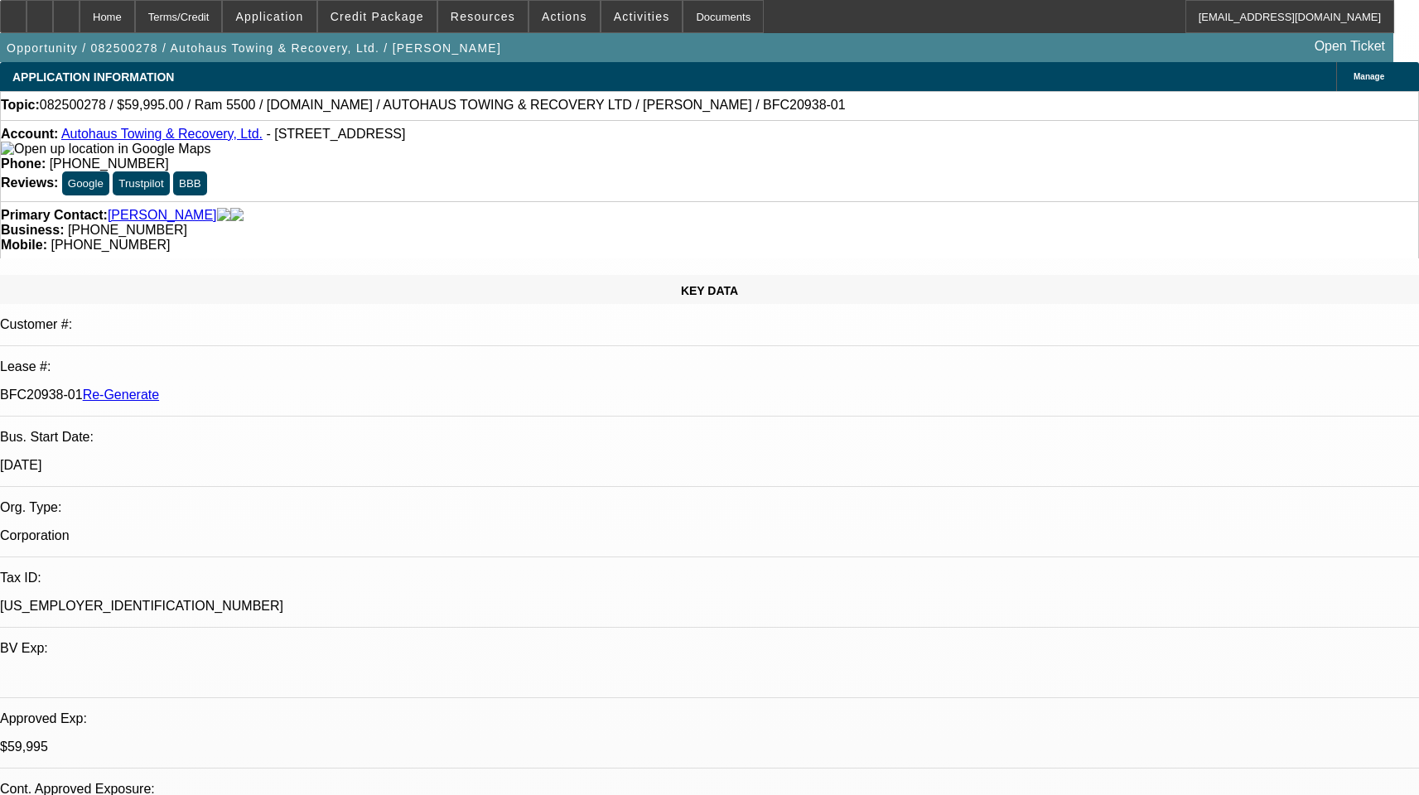
select select "6"
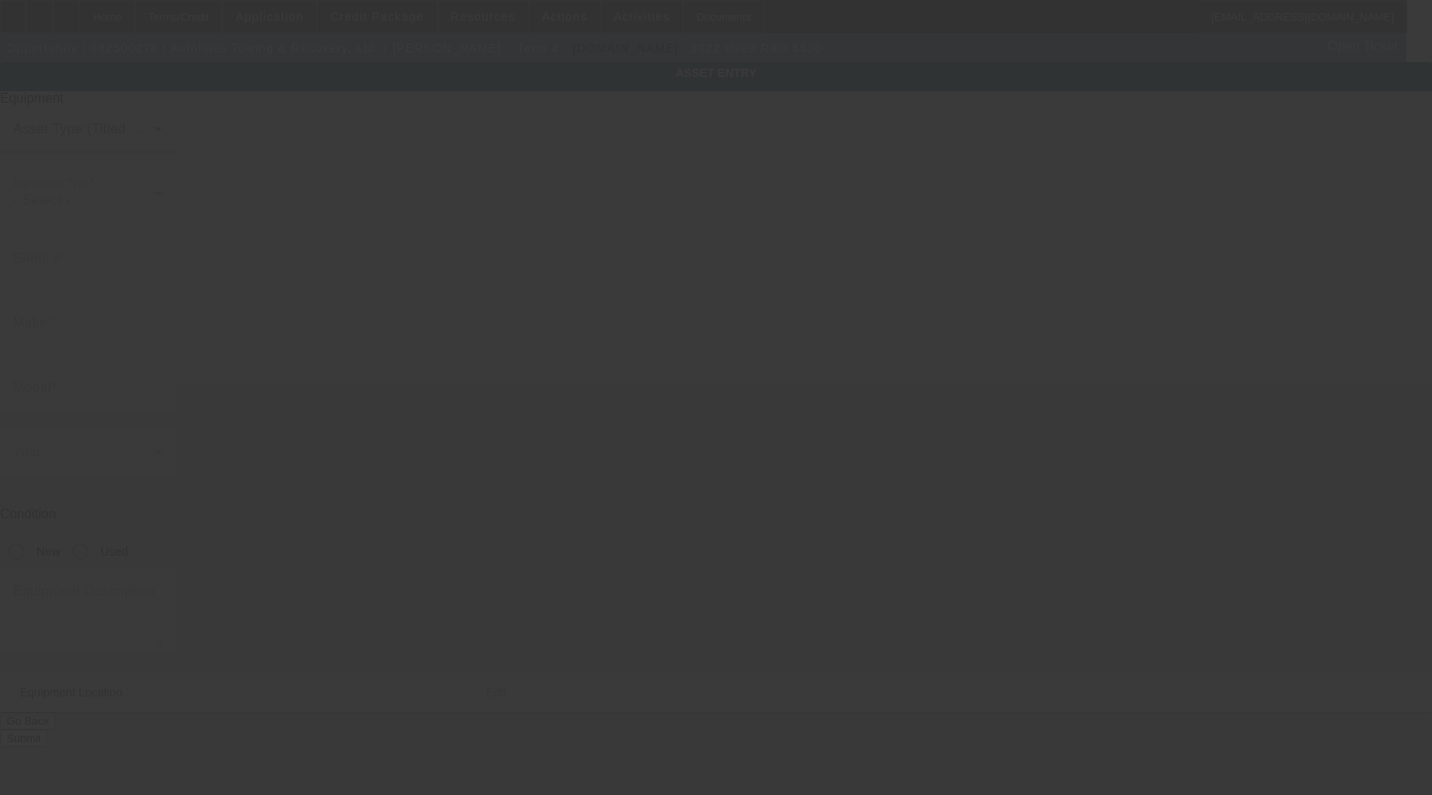
type input "[US_VEHICLE_IDENTIFICATION_NUMBER]"
type input "Ram"
type input "5500"
radio input "true"
type textarea "Ram 5500"
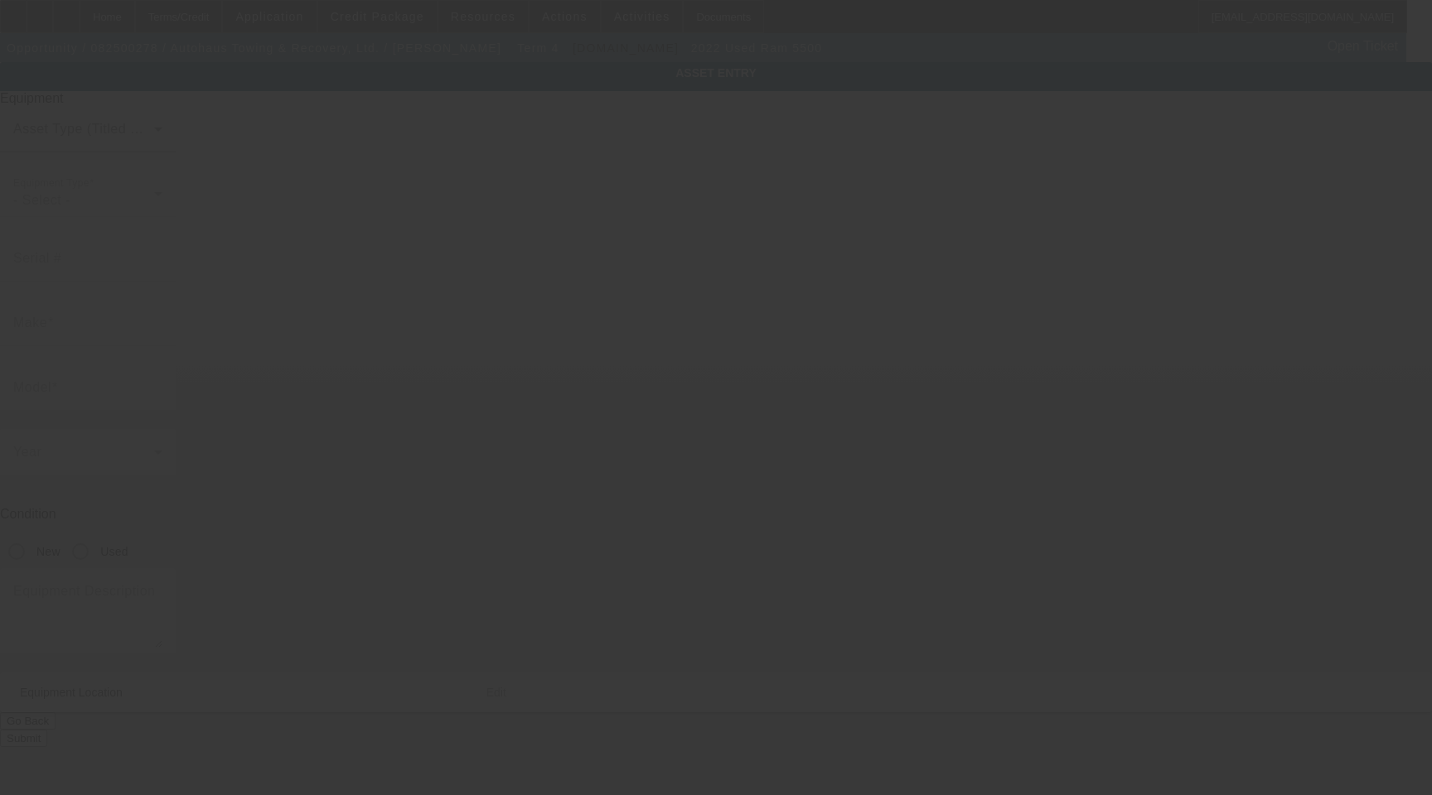
type input "PO Box 1531"
type input "Sherwood"
type input "97140"
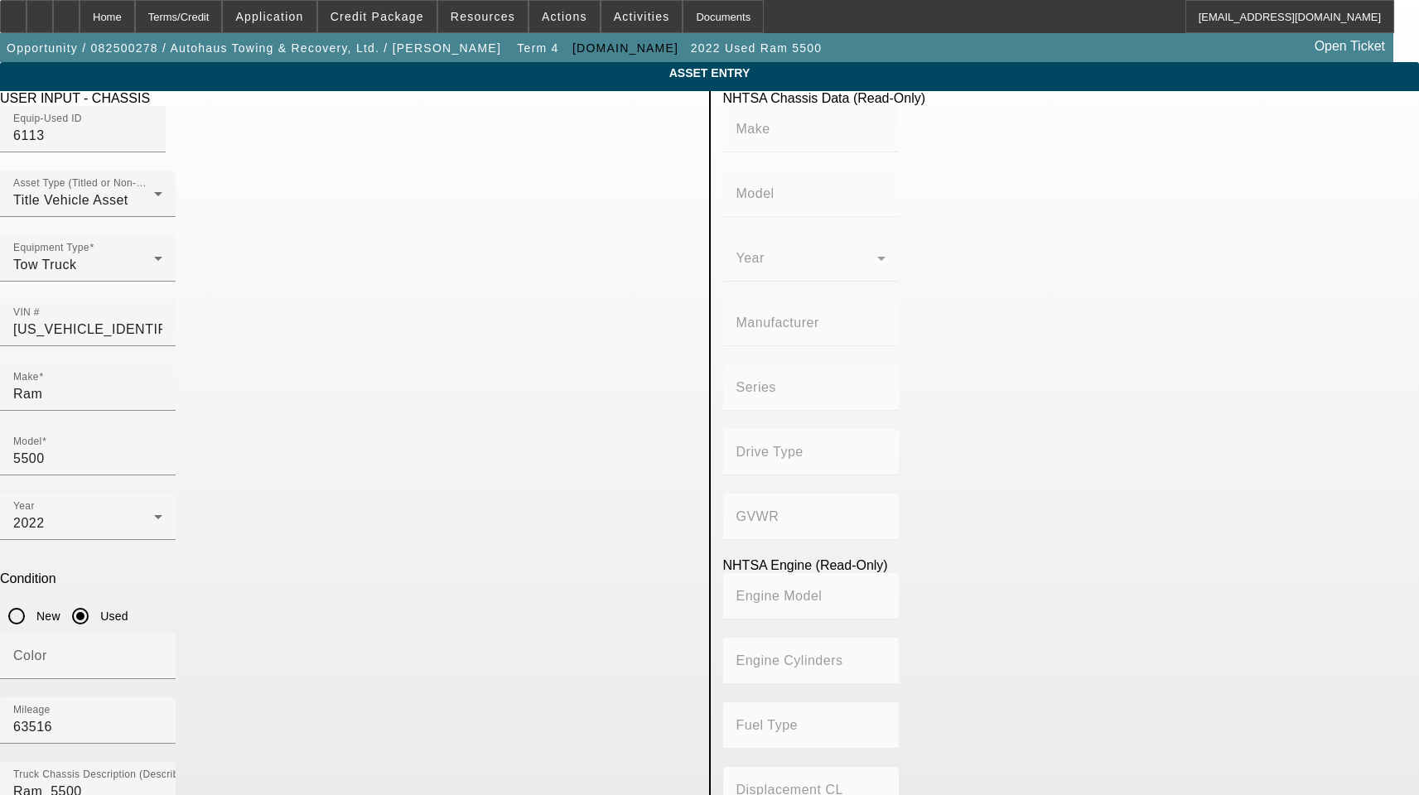
drag, startPoint x: 368, startPoint y: 569, endPoint x: 191, endPoint y: 562, distance: 176.7
click at [194, 562] on app-asset-collateral-manage "ASSET ENTRY Delete asset USER INPUT - CHASSIS Equip-Used ID 6113 Asset Type (Ti…" at bounding box center [709, 739] width 1419 height 1354
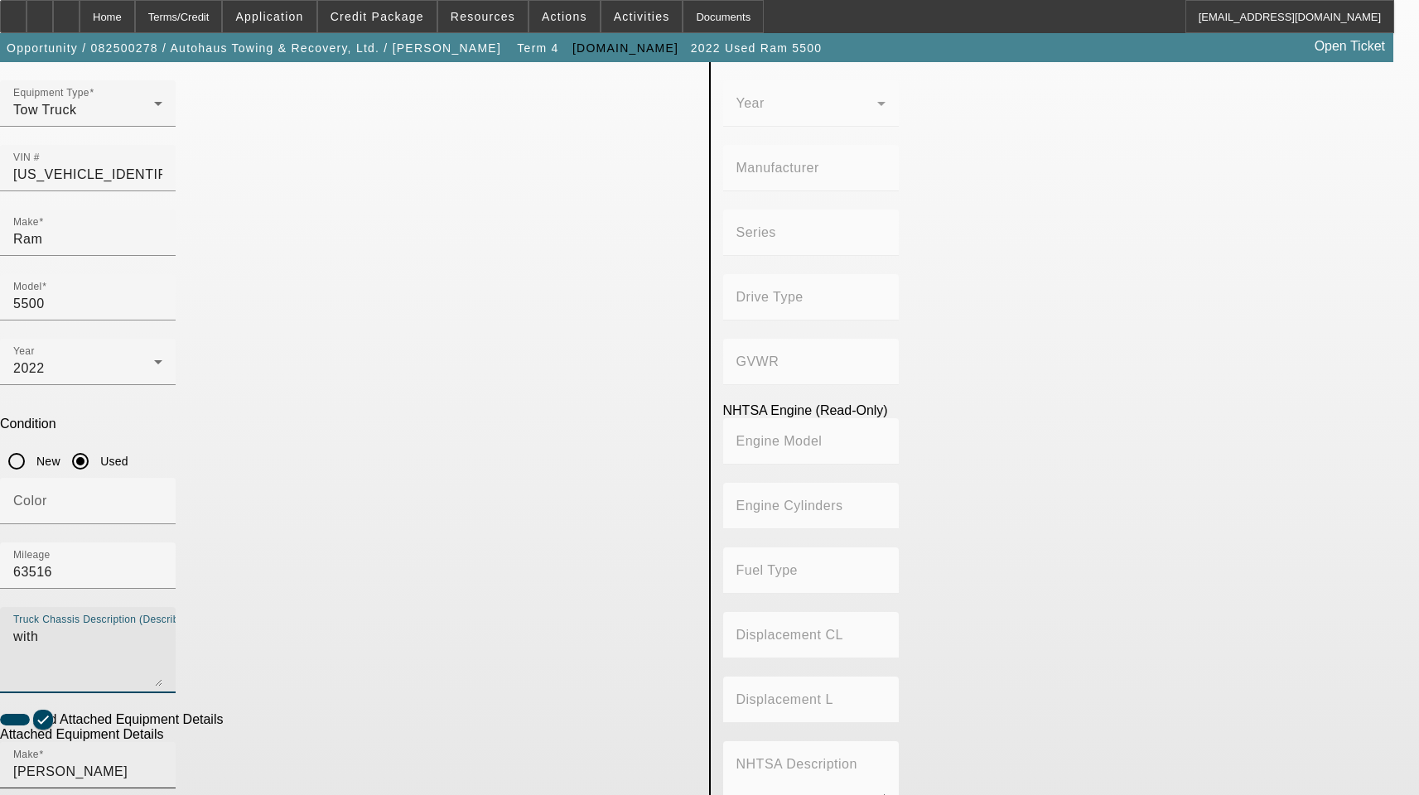
scroll to position [166, 0]
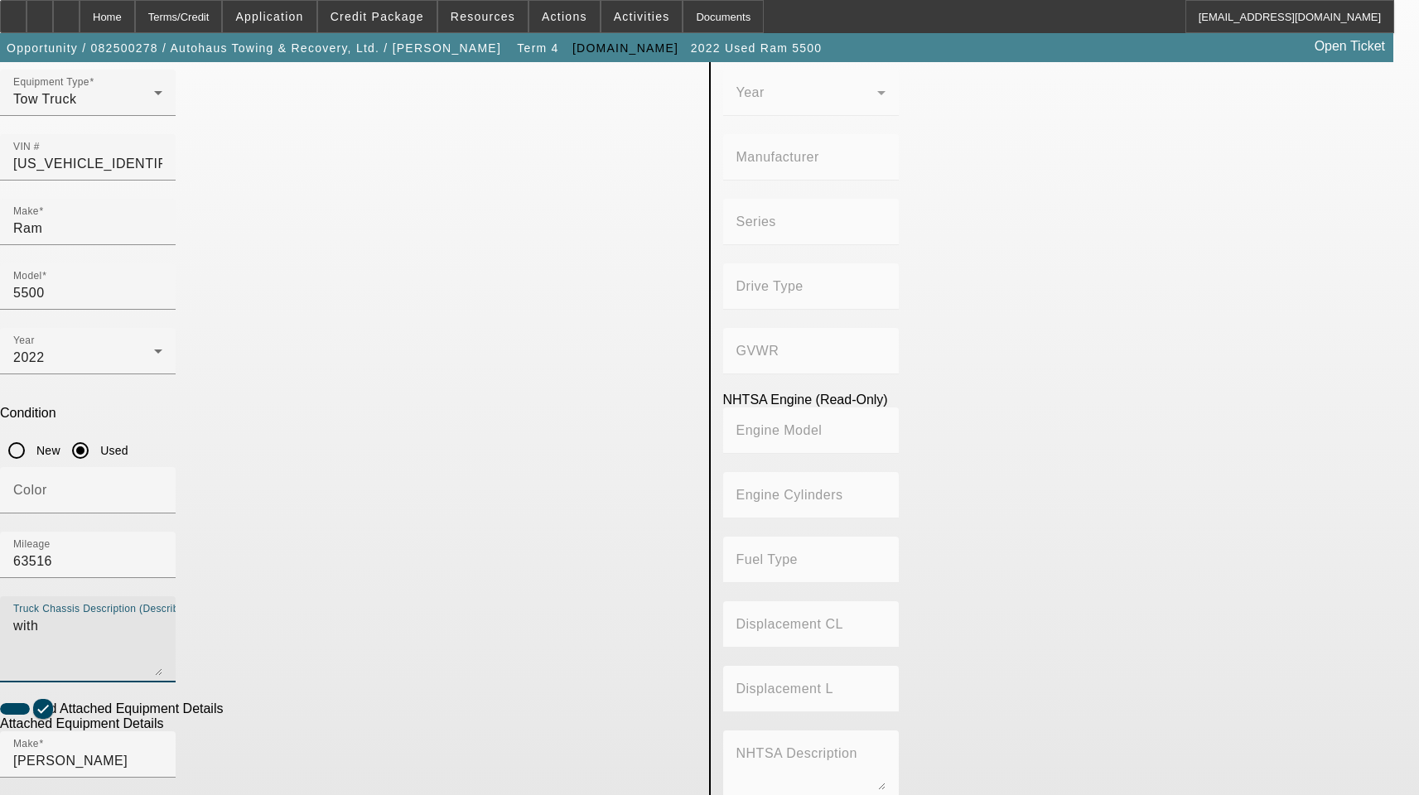
type textarea "with"
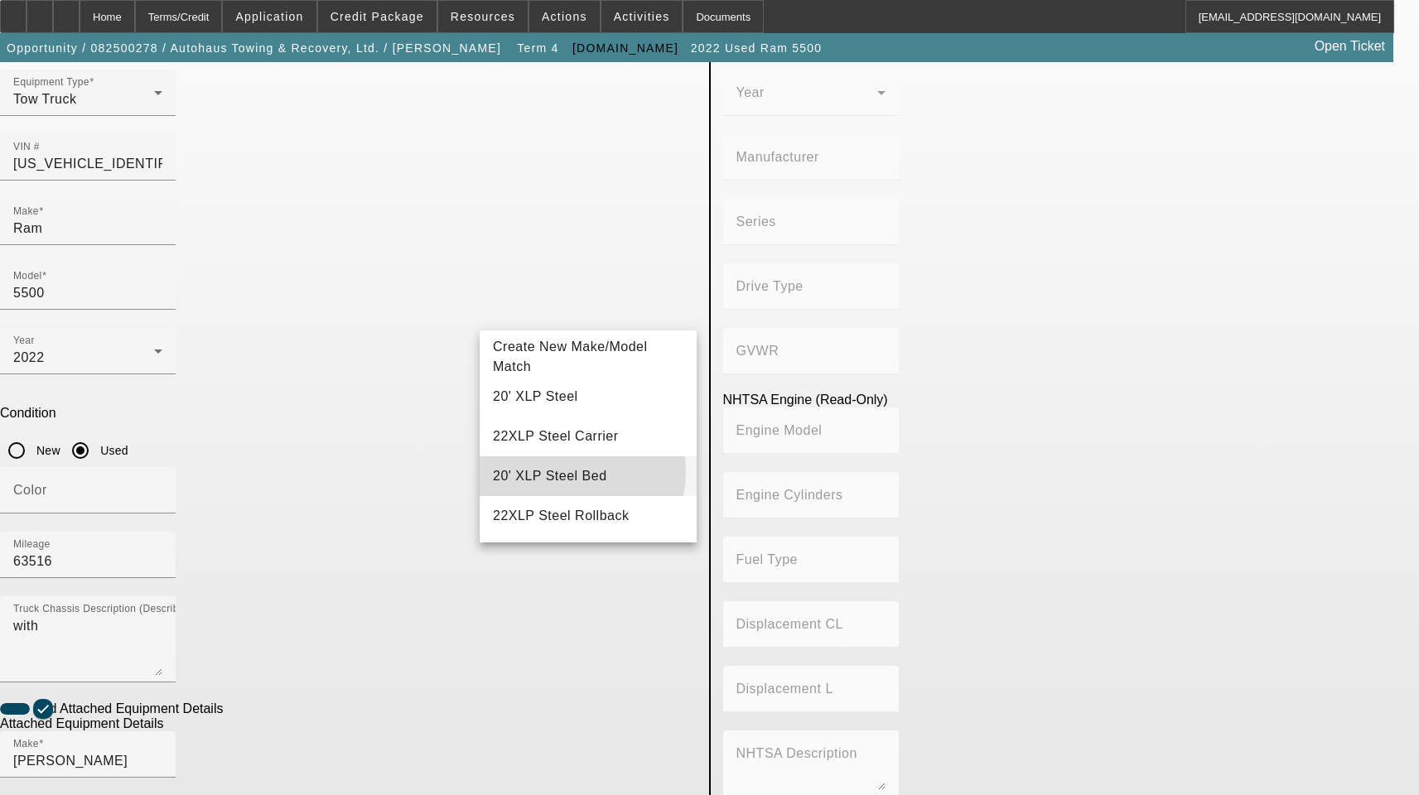
click at [560, 471] on span "20' XLP Steel Bed" at bounding box center [550, 476] width 114 height 14
type input "20' XLP Steel Bed"
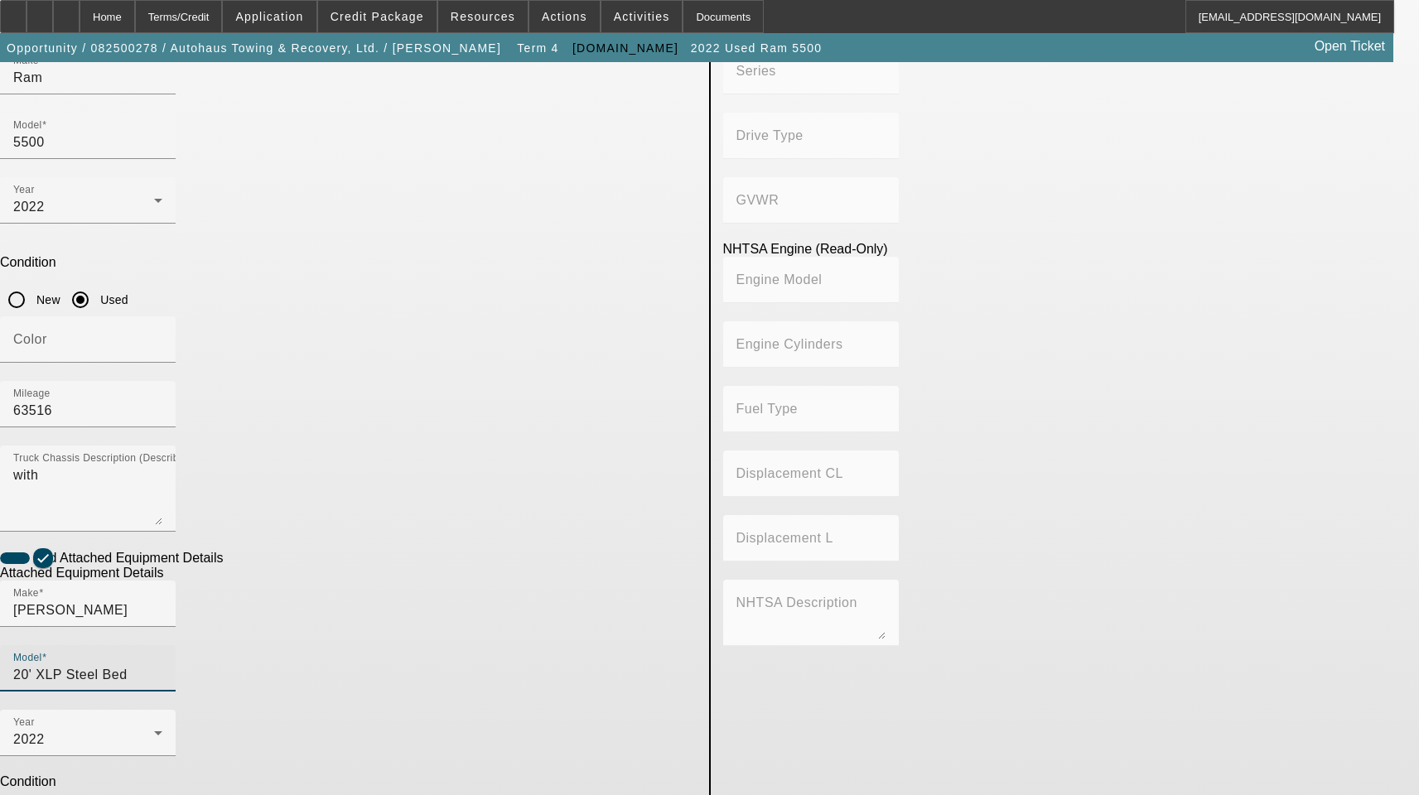
scroll to position [331, 0]
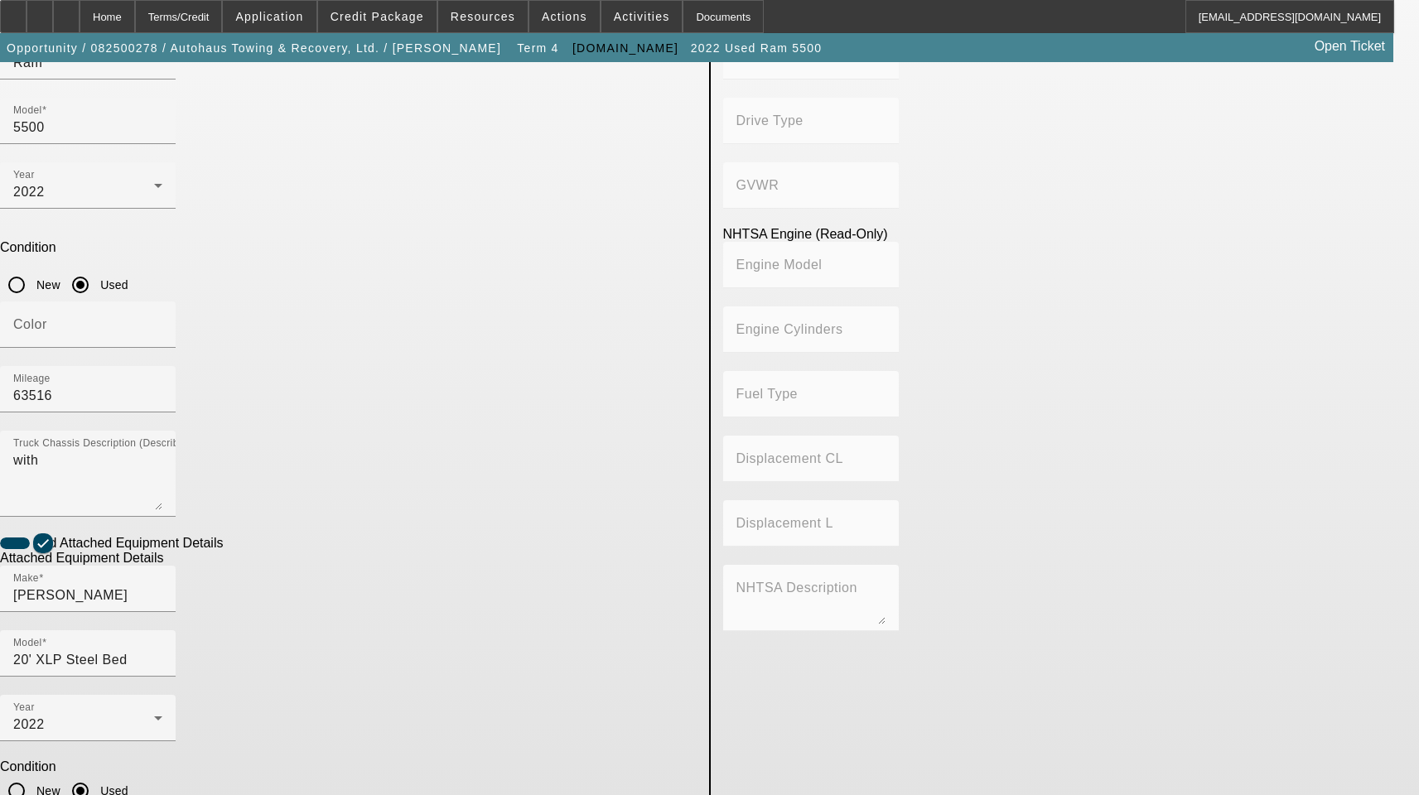
drag, startPoint x: 400, startPoint y: 606, endPoint x: 87, endPoint y: 602, distance: 313.2
click at [87, 602] on app-asset-collateral-manage "ASSET ENTRY Delete asset USER INPUT - CHASSIS Equip-Used ID 6113 Asset Type (Ti…" at bounding box center [709, 408] width 1419 height 1354
type textarea "Includes All Accessories, Attachments and Options"
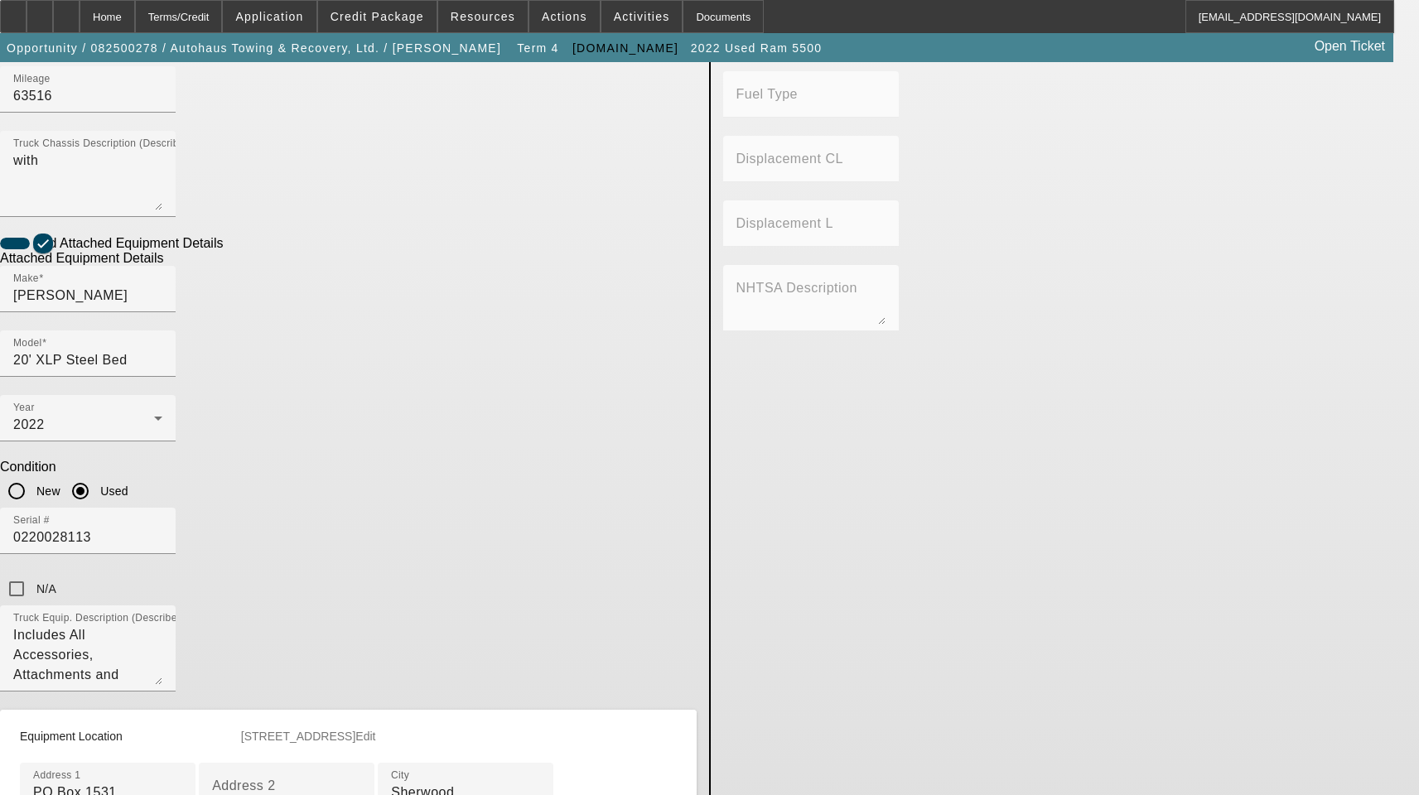
scroll to position [746, 0]
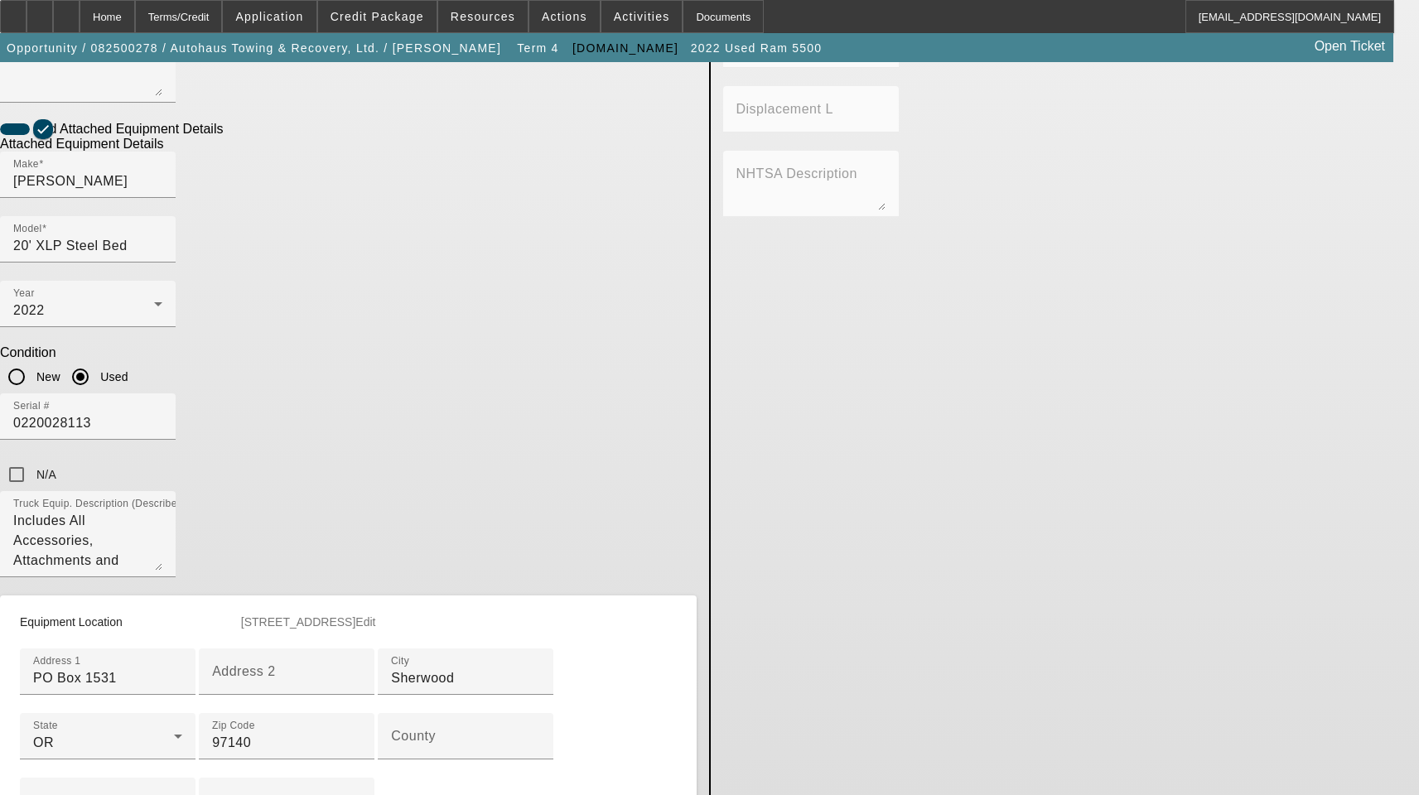
drag, startPoint x: 375, startPoint y: 365, endPoint x: 101, endPoint y: 336, distance: 275.0
click at [101, 336] on app-asset-collateral-manage "ASSET ENTRY Delete asset USER INPUT - CHASSIS Equip-Used ID 6113 Asset Type (Ti…" at bounding box center [709, 103] width 1419 height 1574
paste input "19965 SW Cipole Rd"
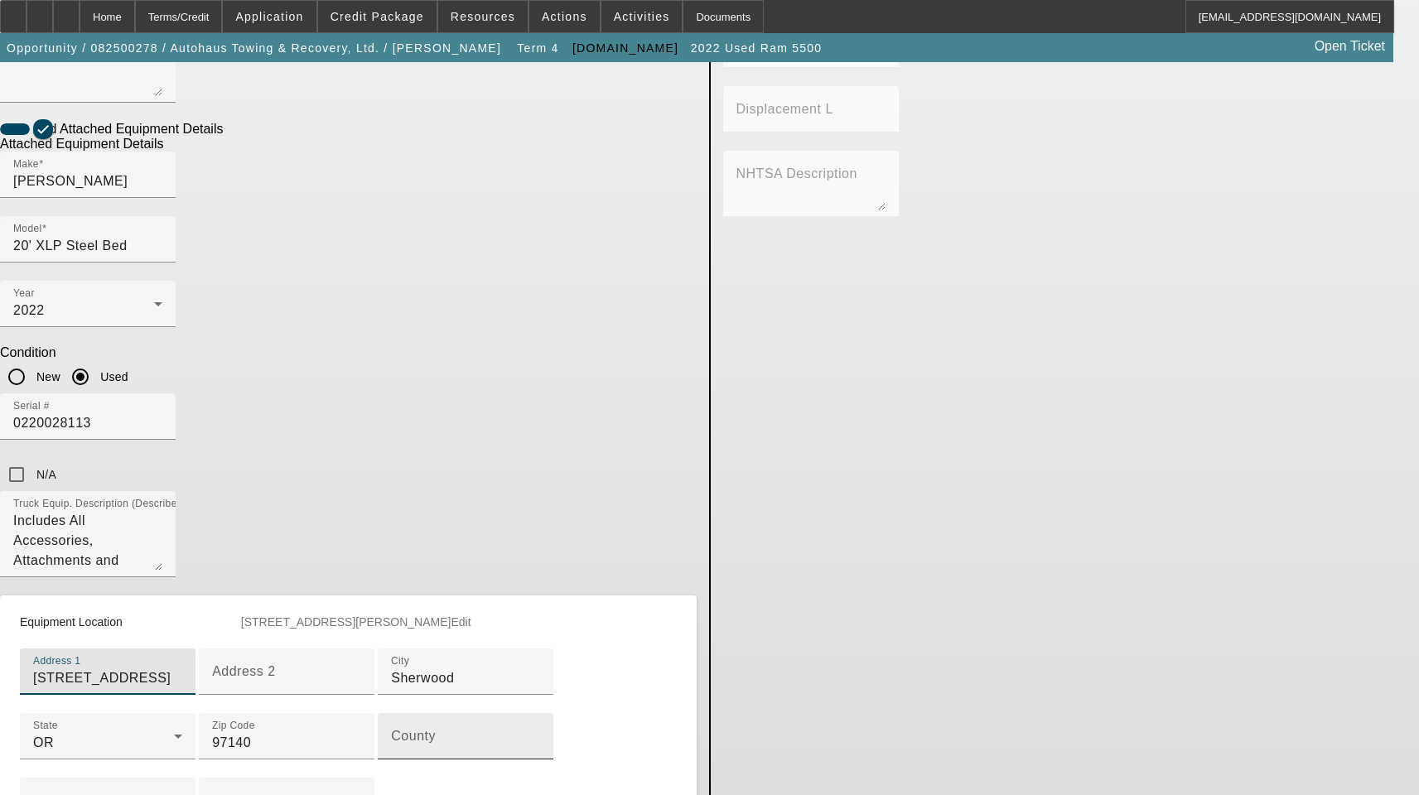
type input "19965 SW Cipole Rd"
click at [391, 733] on input "County" at bounding box center [465, 743] width 149 height 20
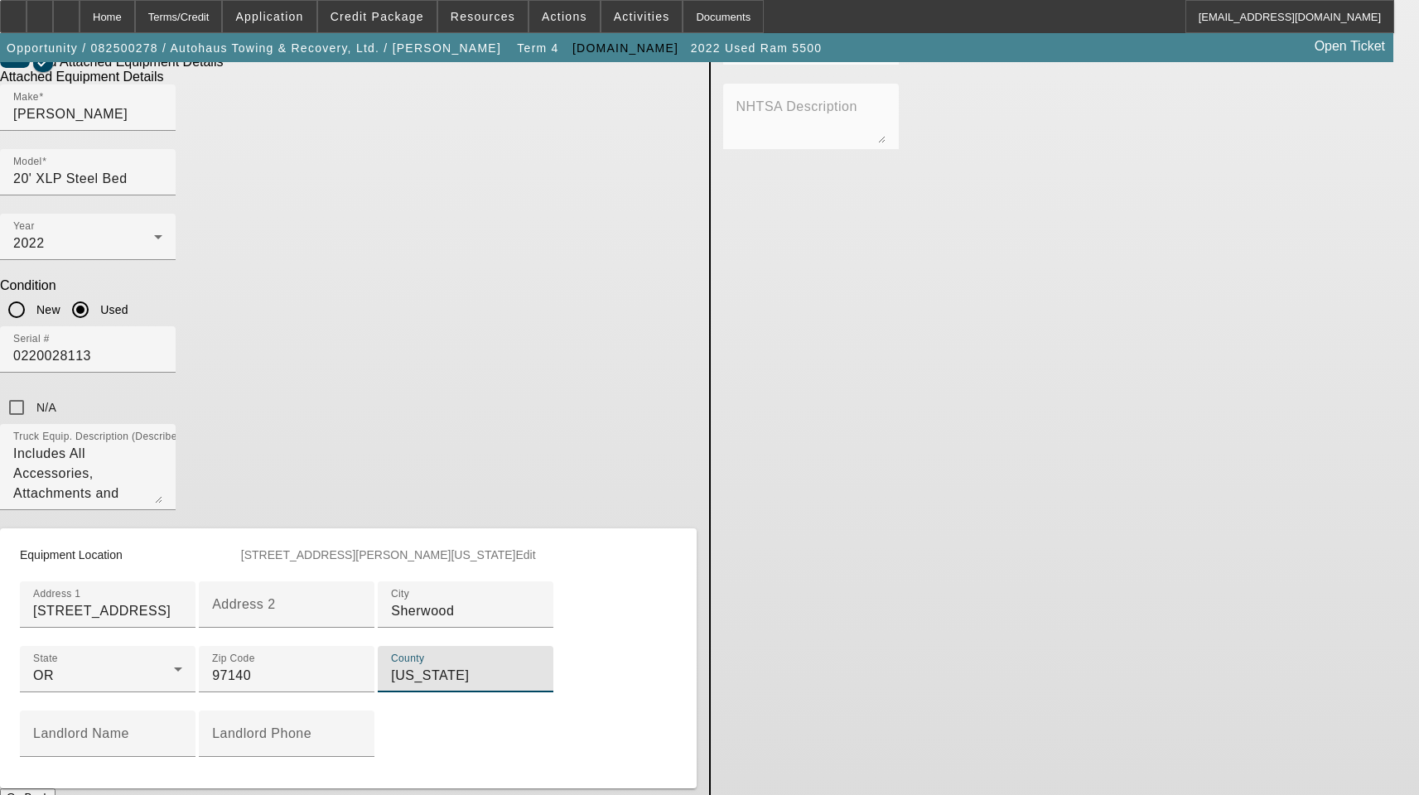
scroll to position [904, 0]
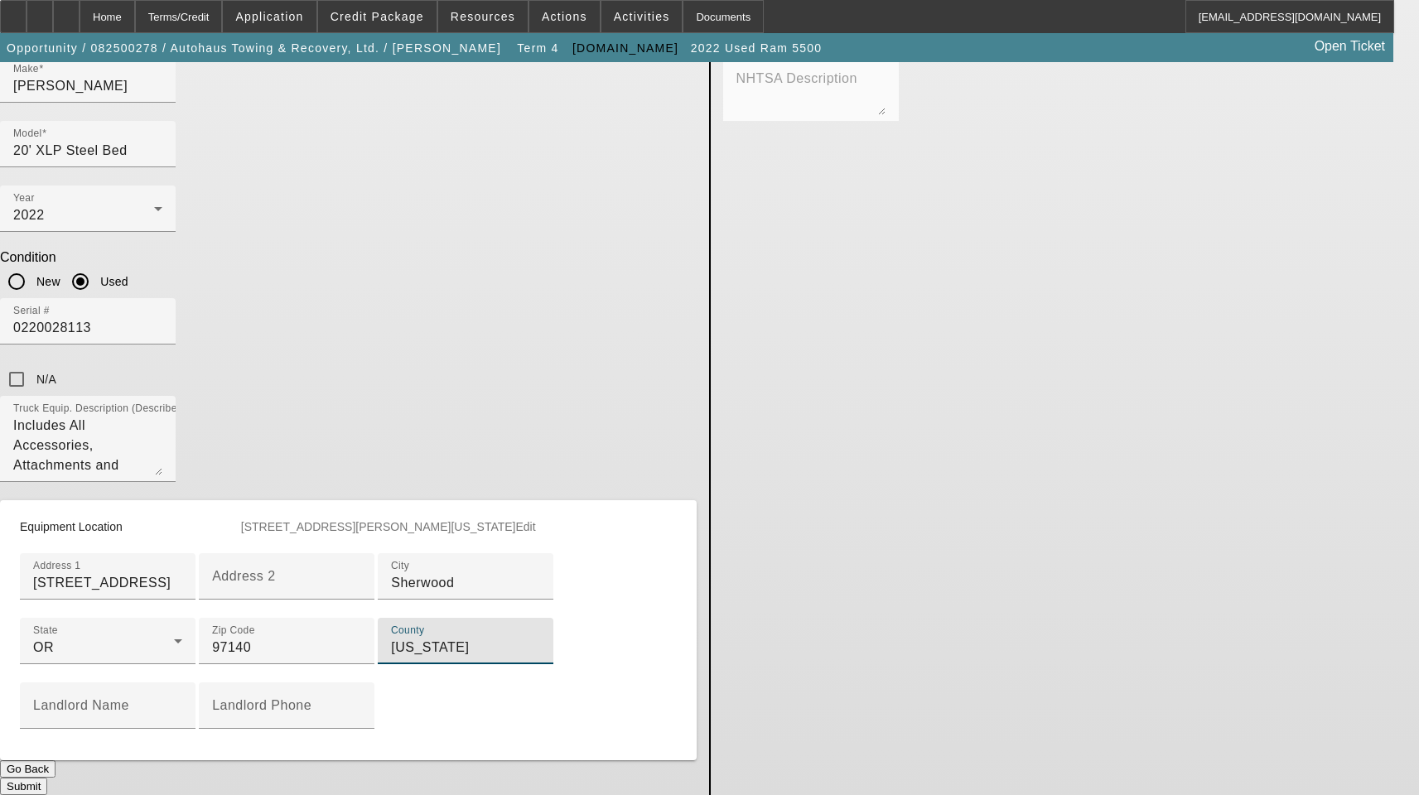
type input "Washington"
click at [47, 778] on button "Submit" at bounding box center [23, 786] width 47 height 17
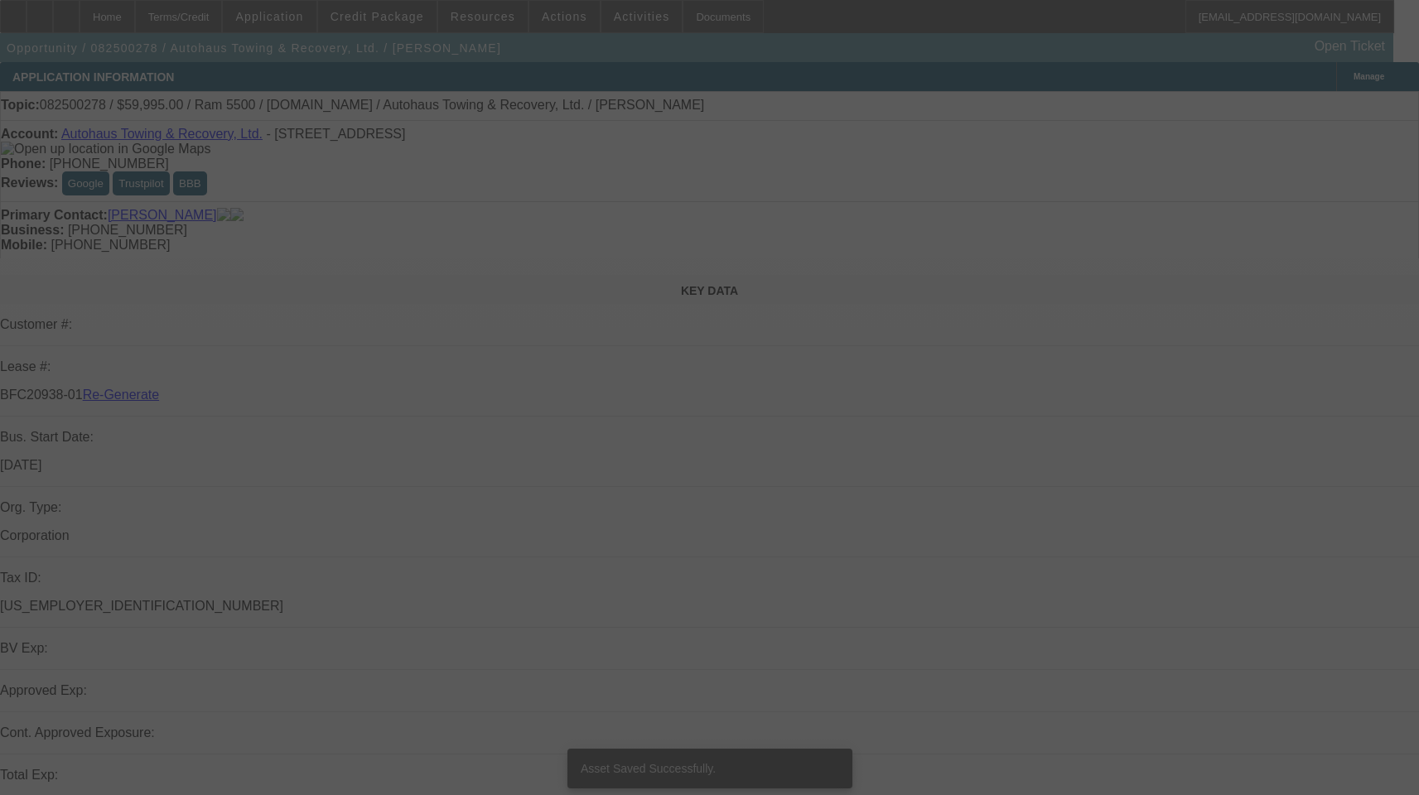
select select "3"
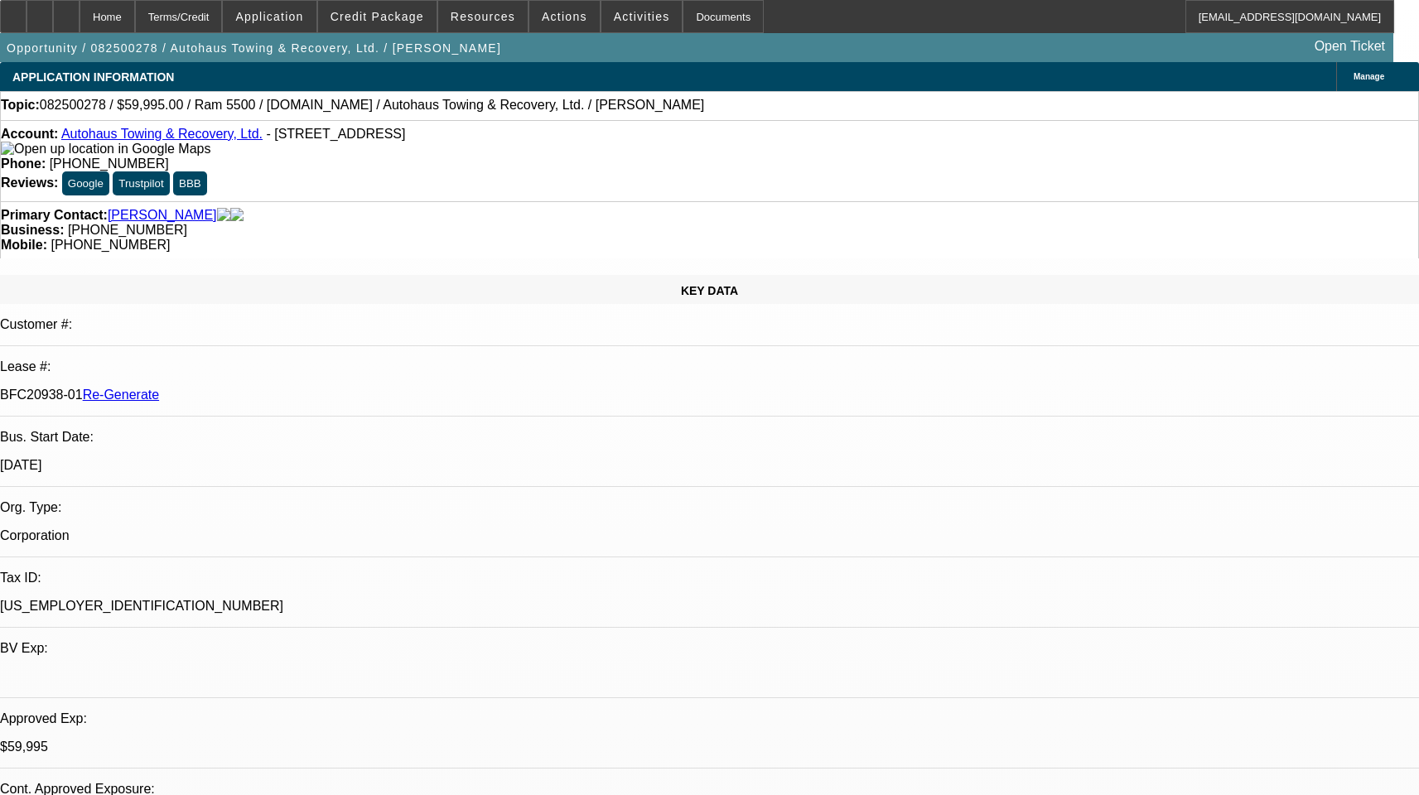
select select "0"
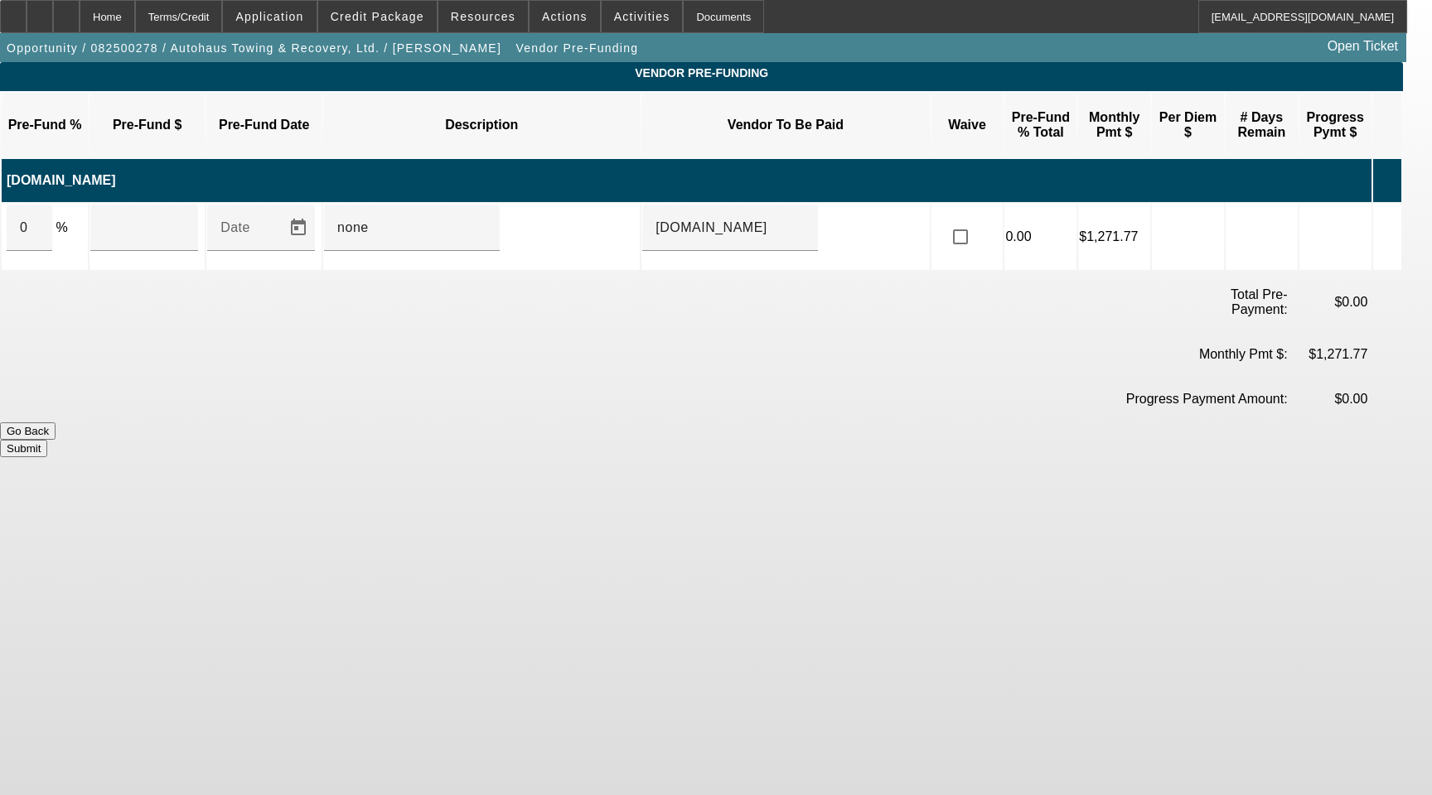
click at [1390, 221] on icon at bounding box center [1382, 236] width 17 height 31
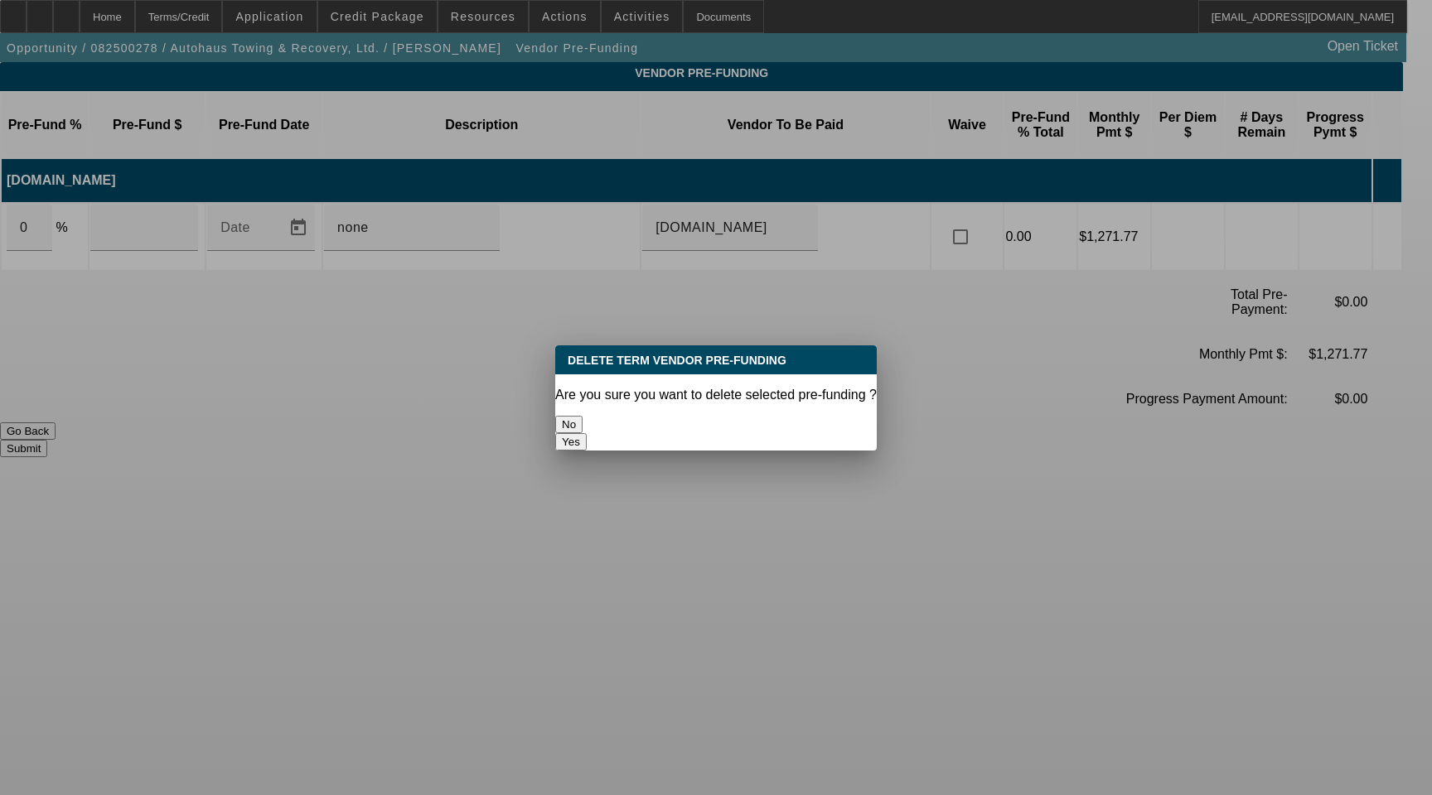
click at [587, 433] on button "Yes" at bounding box center [570, 441] width 31 height 17
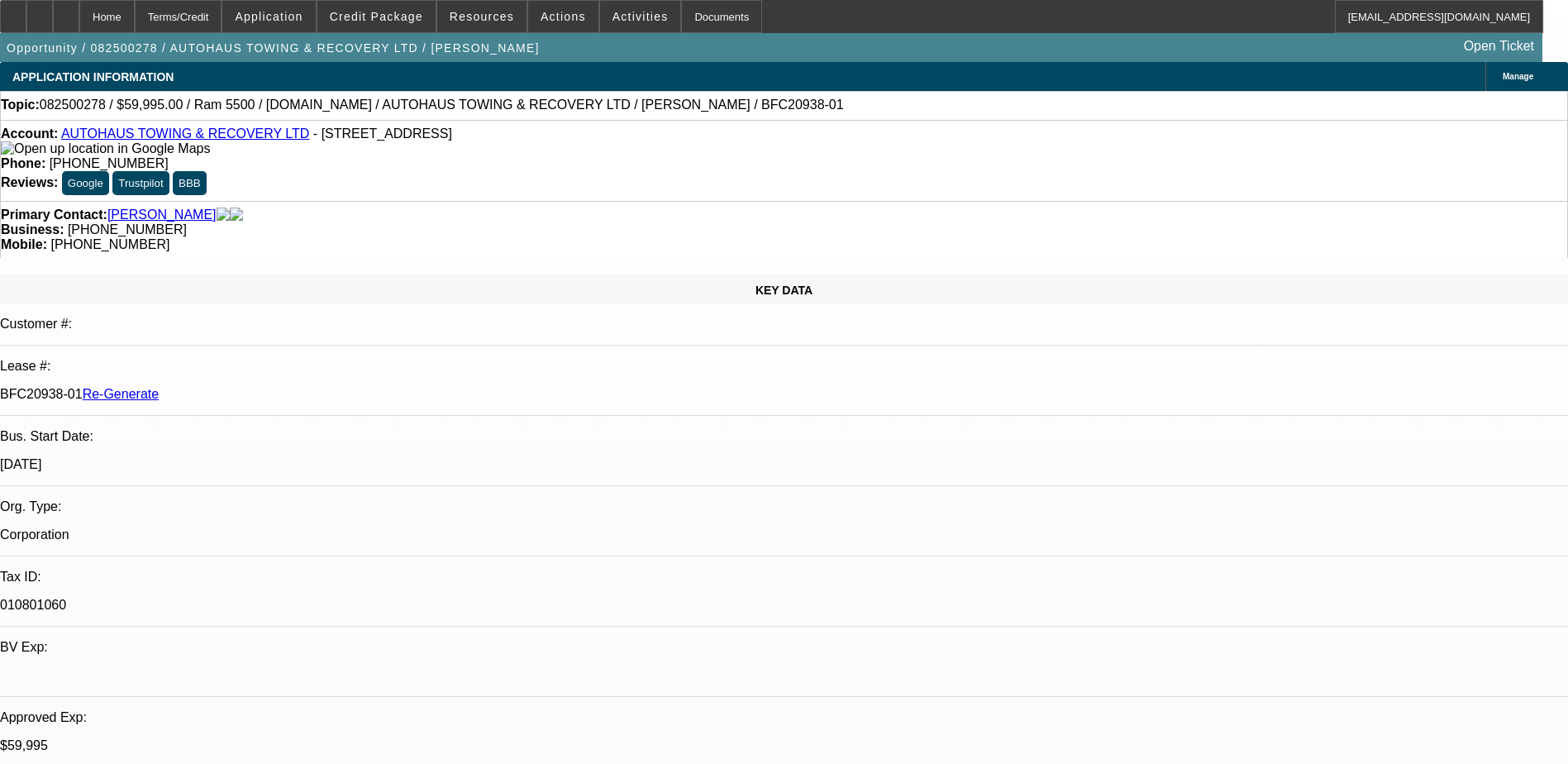
select select "3"
select select "0"
select select "2"
select select "0"
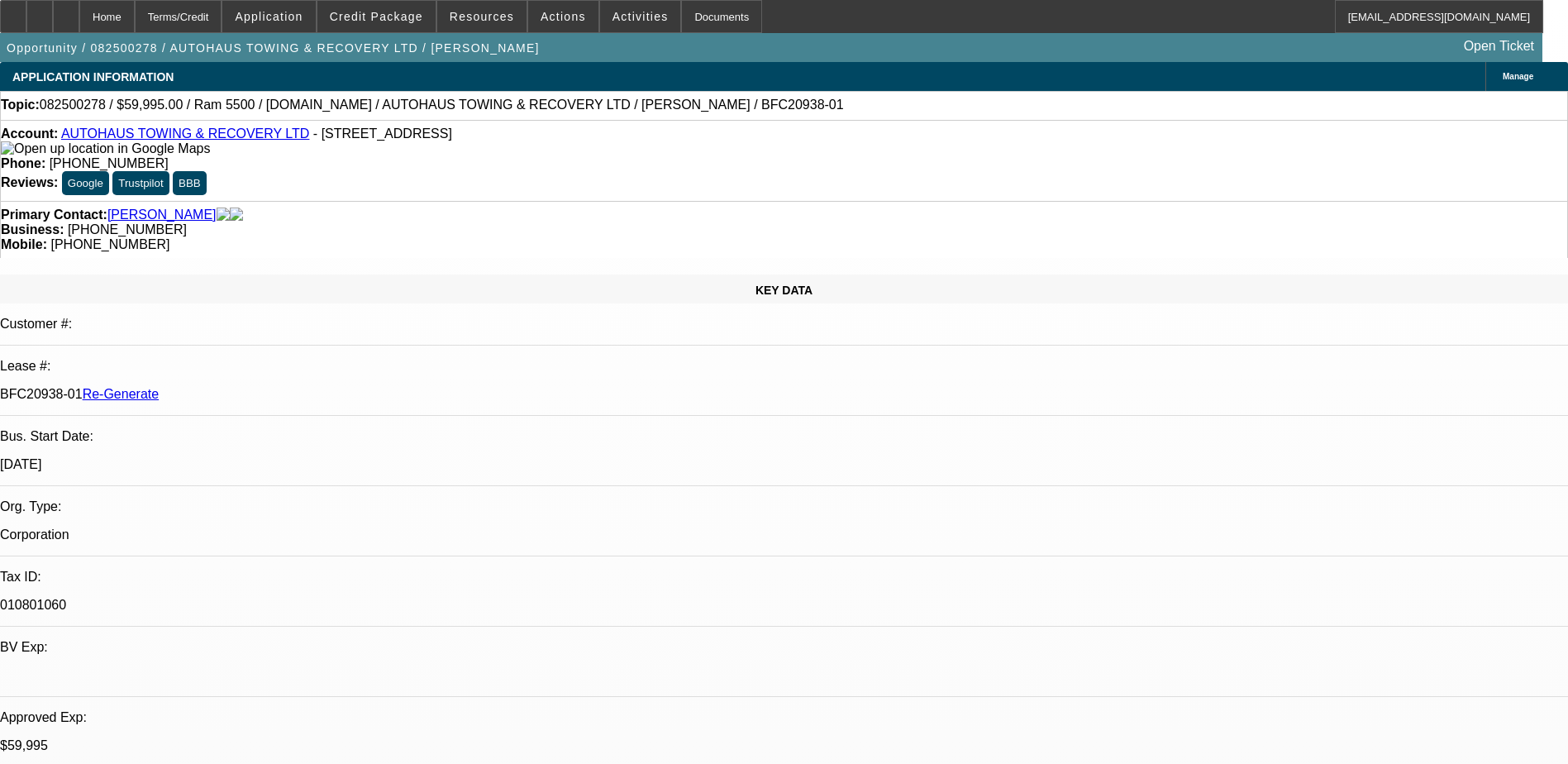
select select "6"
click at [66, 11] on icon at bounding box center [66, 11] width 0 height 0
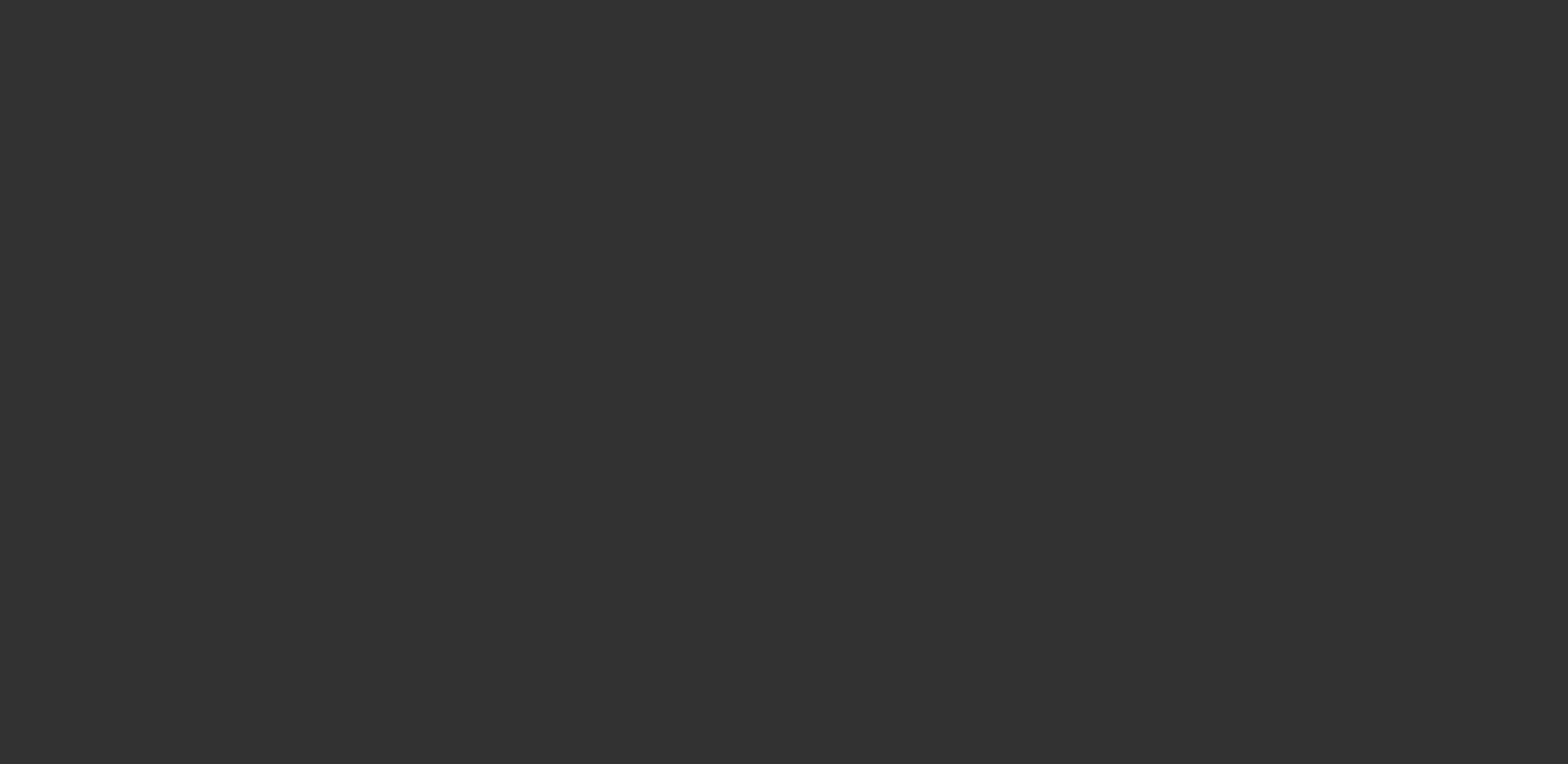
select select "3"
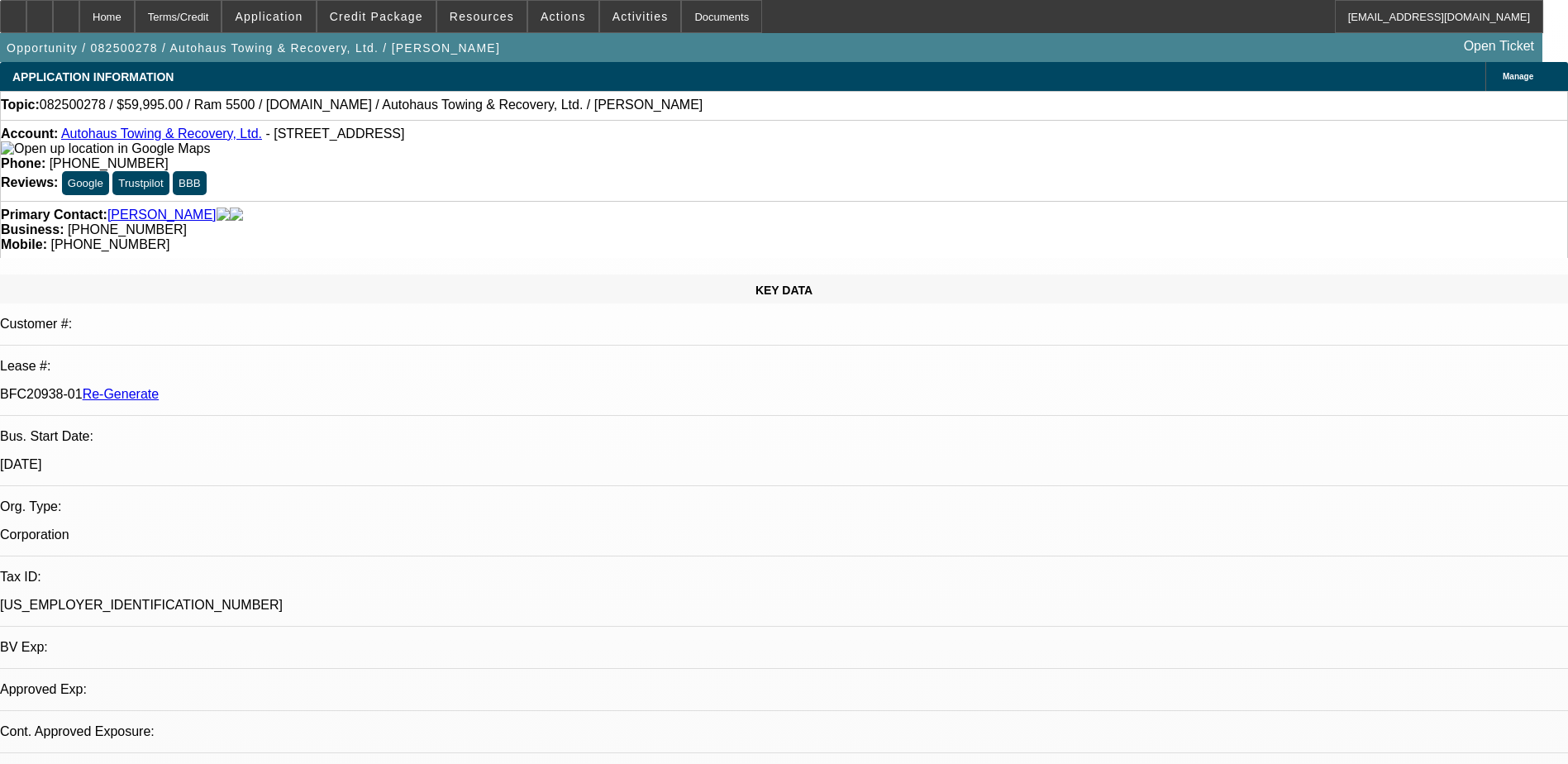
select select "0"
select select "1"
select select "2"
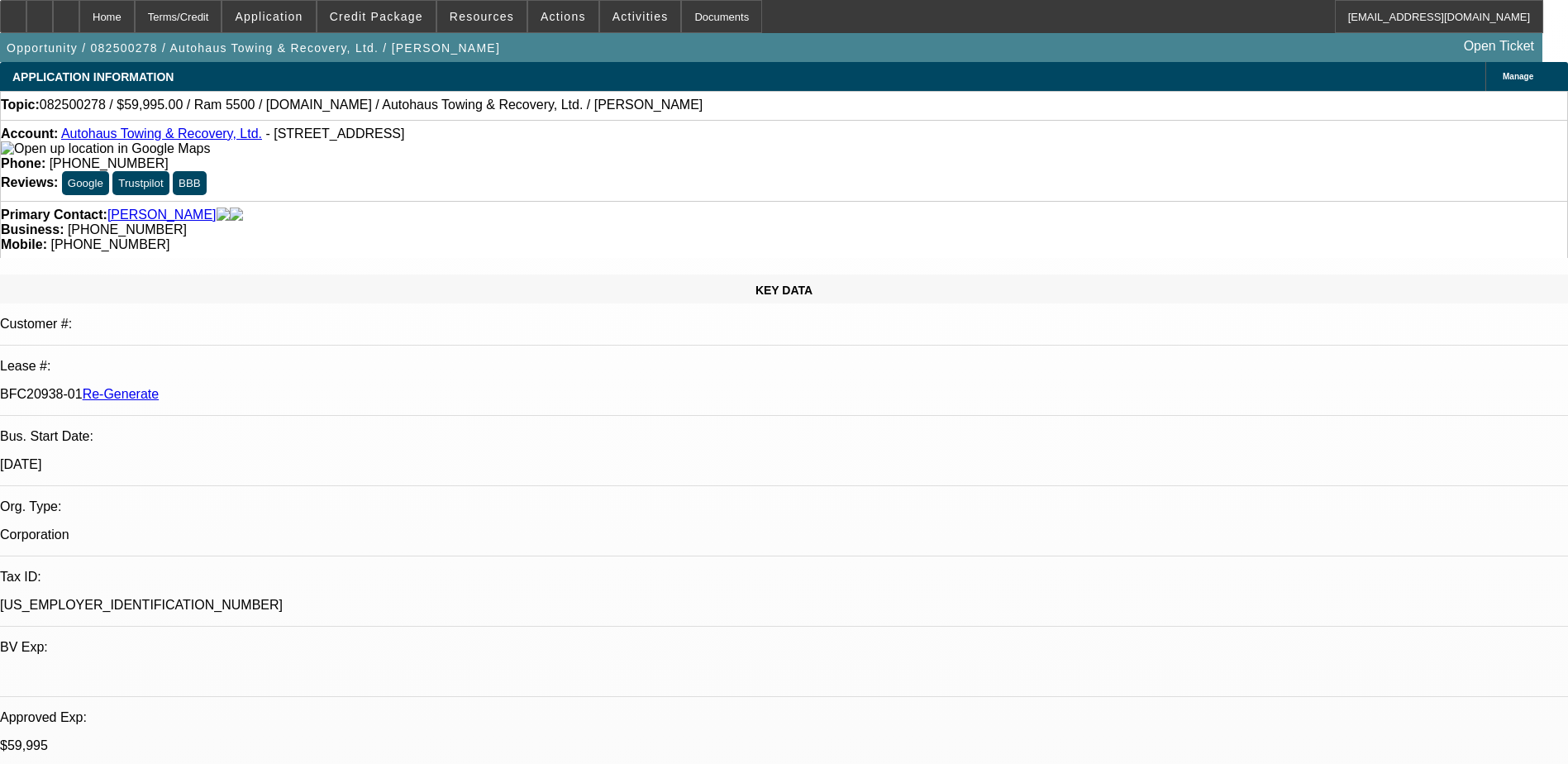
select select "6"
click at [618, 12] on span "Activities" at bounding box center [640, 16] width 56 height 13
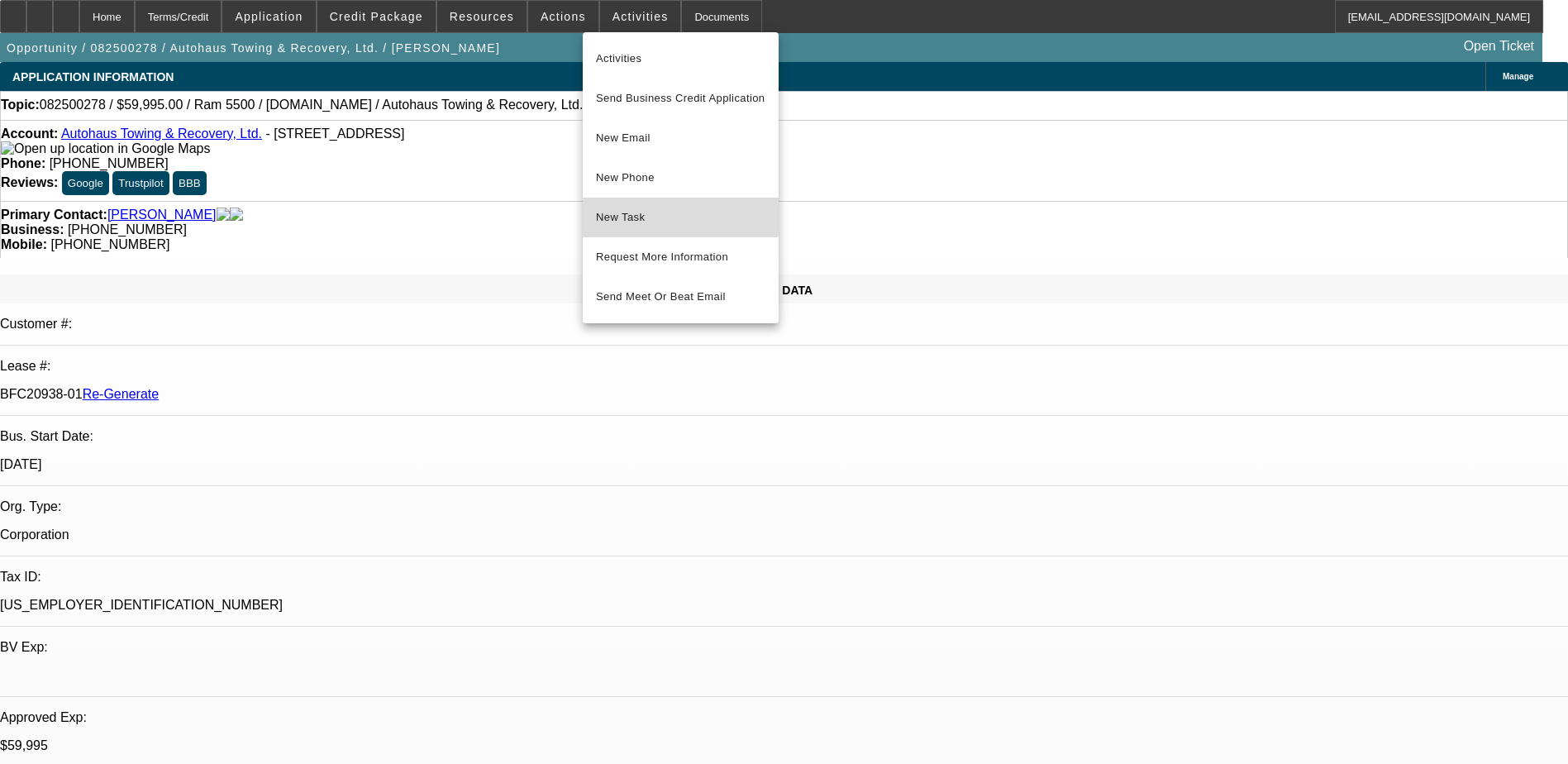
click at [633, 212] on span "New Task" at bounding box center [680, 217] width 170 height 20
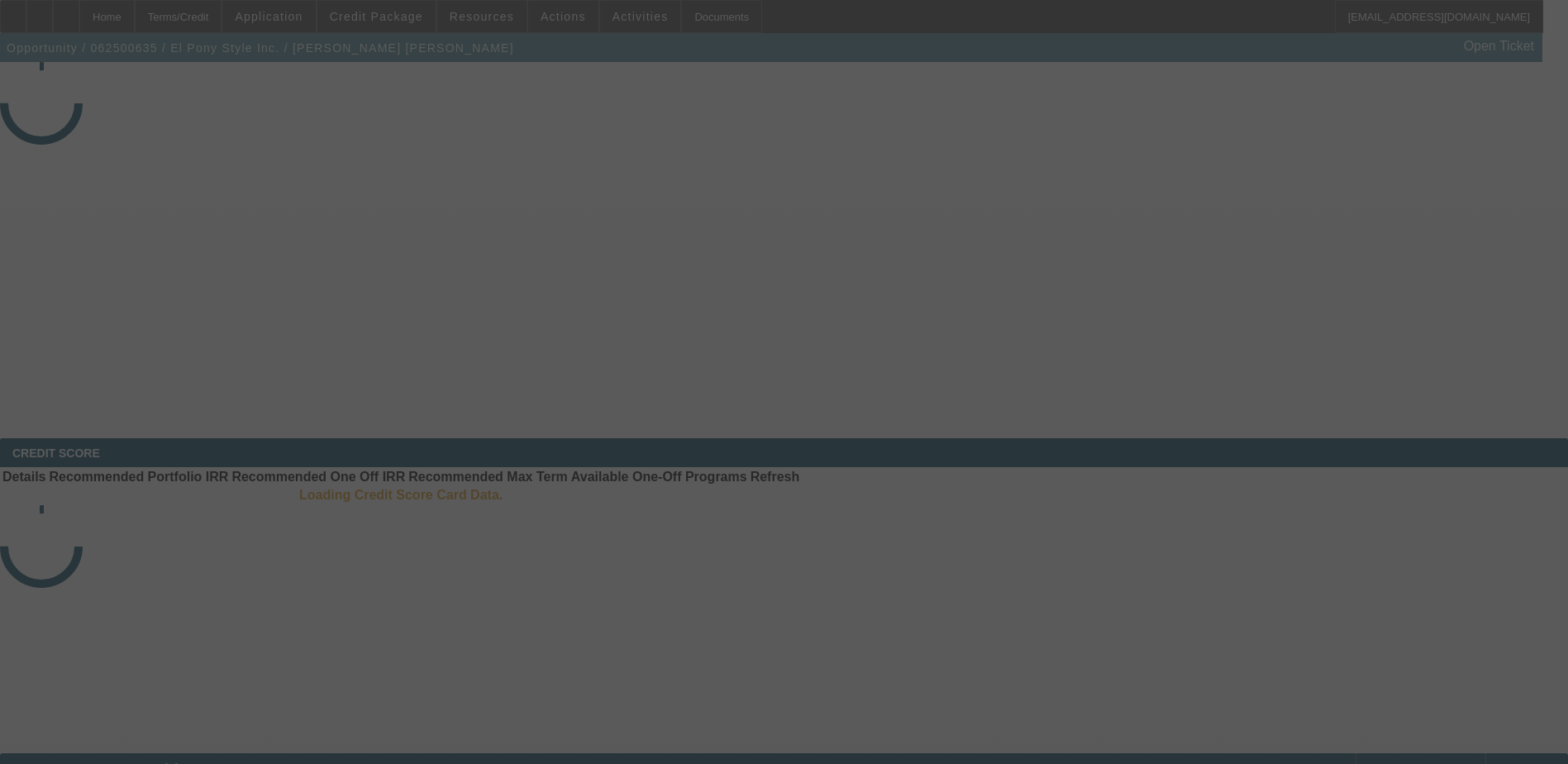
select select "3"
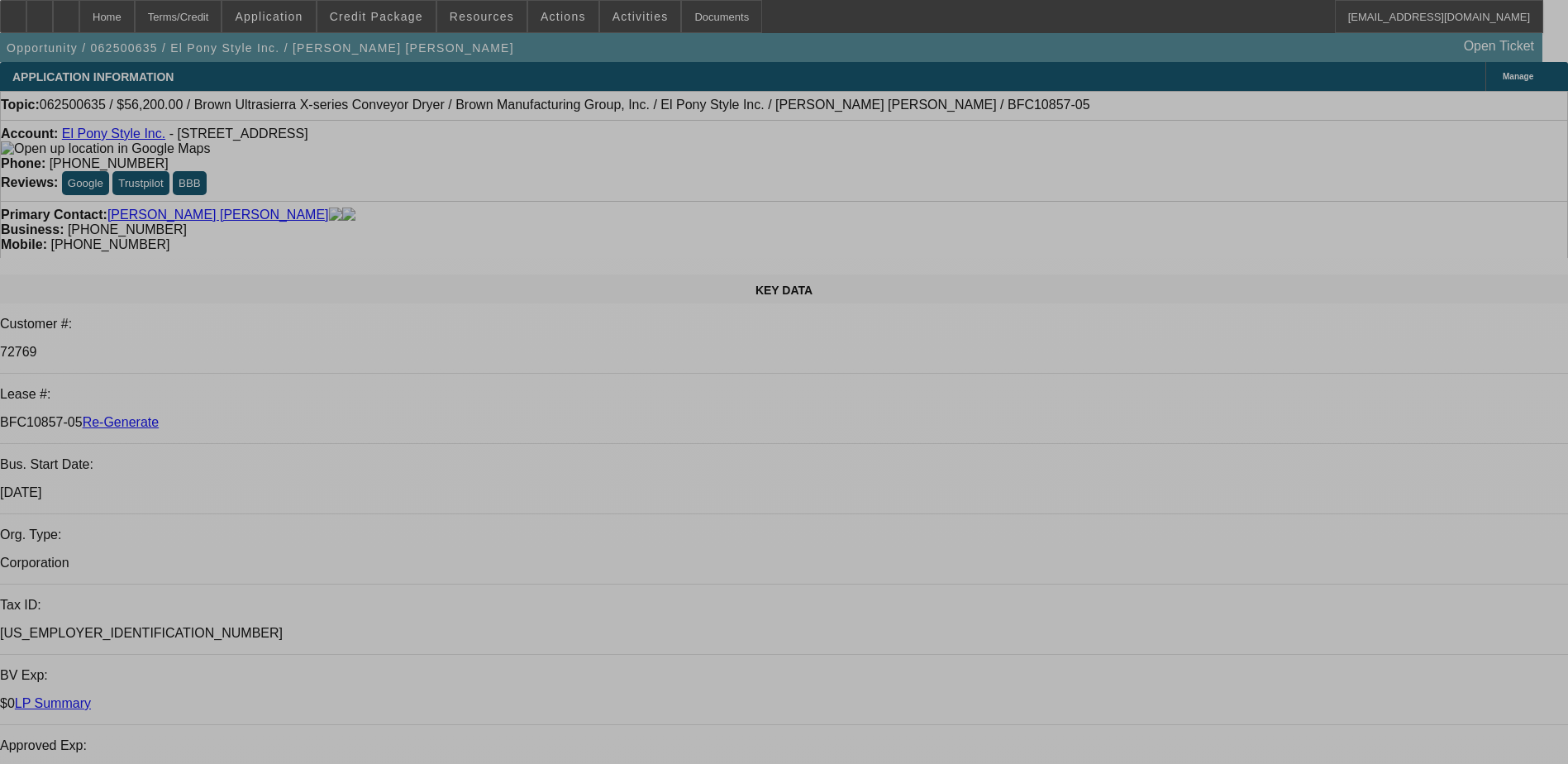
select select "0"
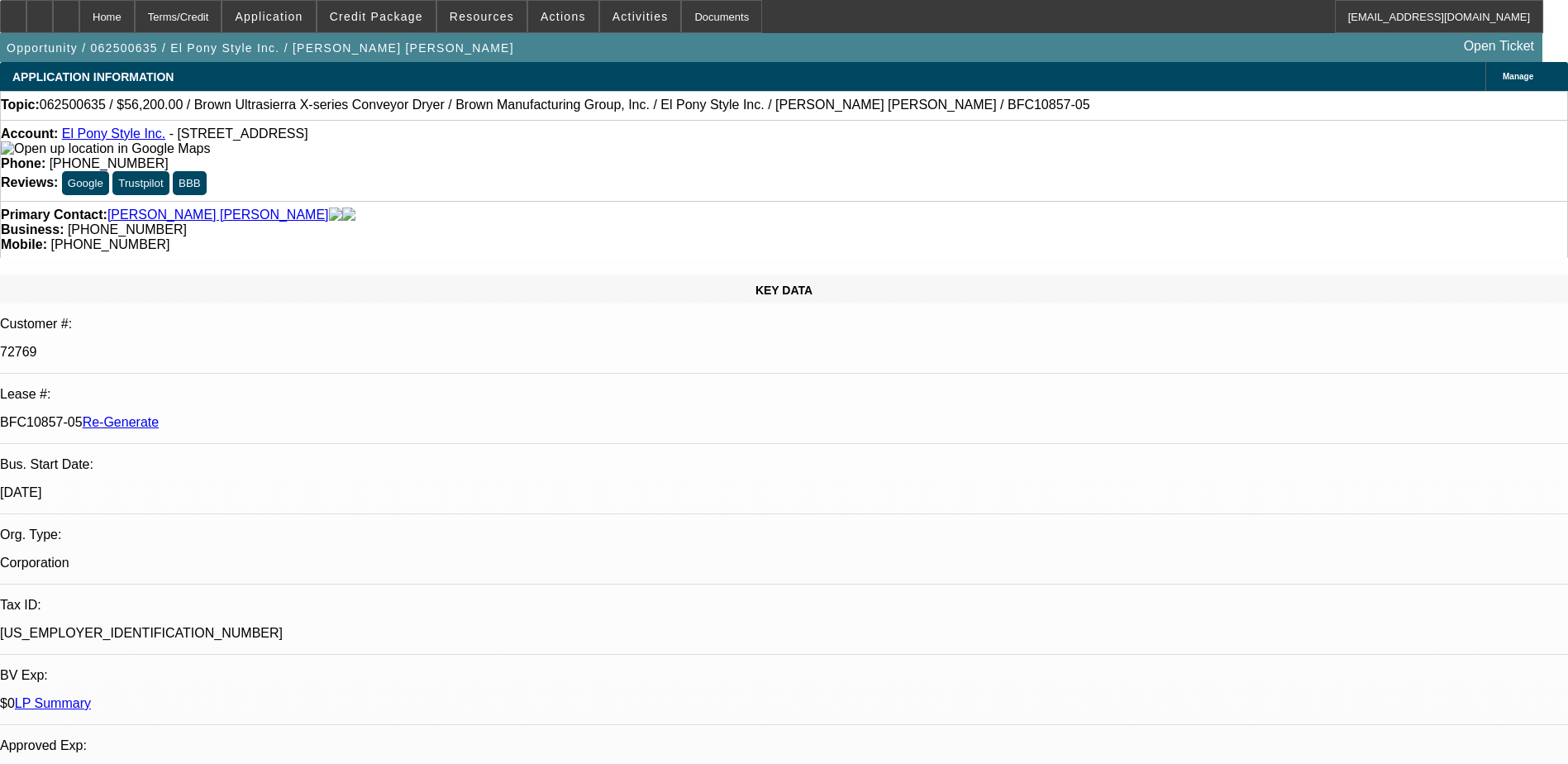
select select "2"
select select "0.1"
select select "1"
select select "2"
select select "4"
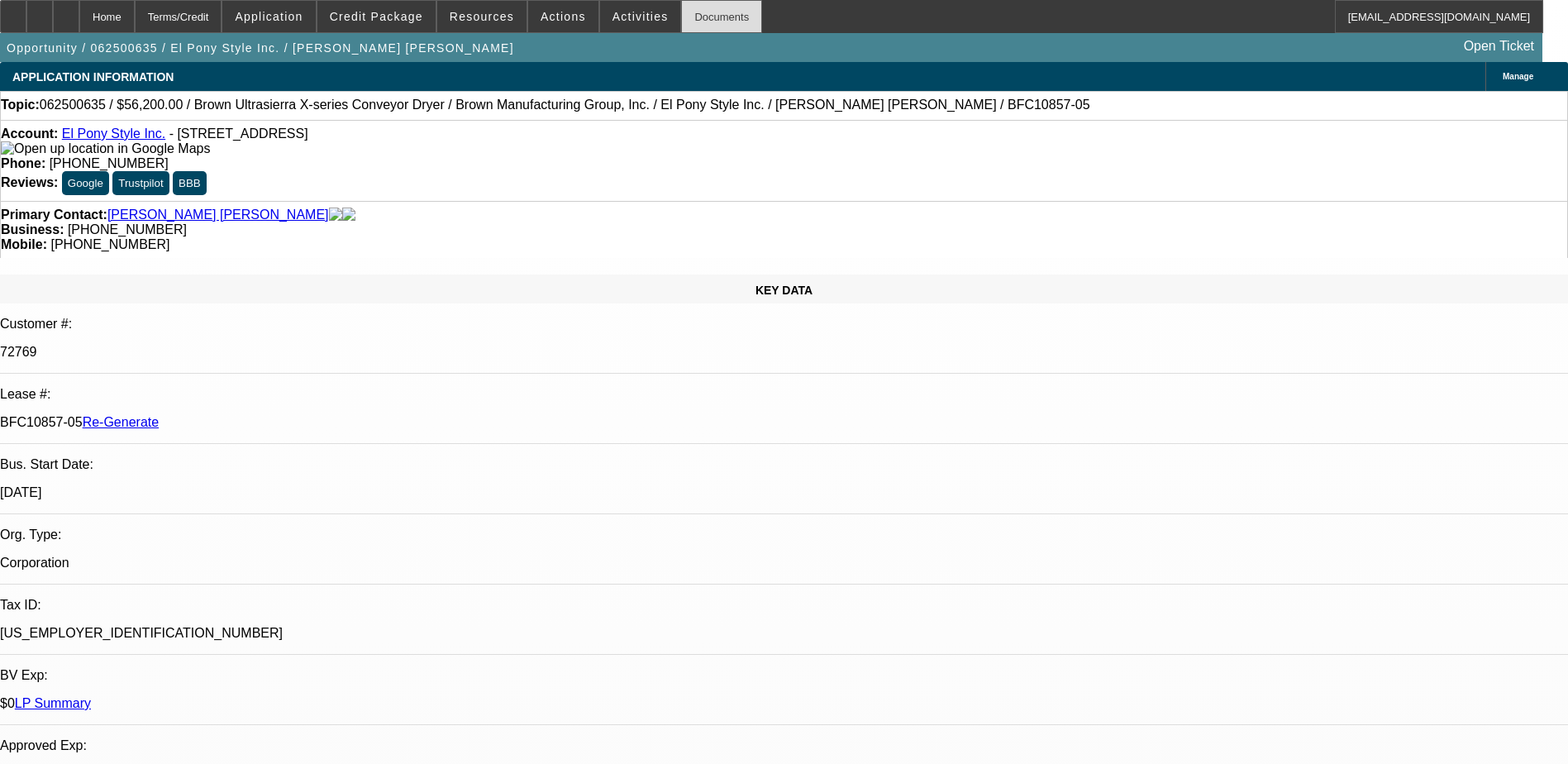
click at [699, 17] on div "Documents" at bounding box center [721, 16] width 81 height 33
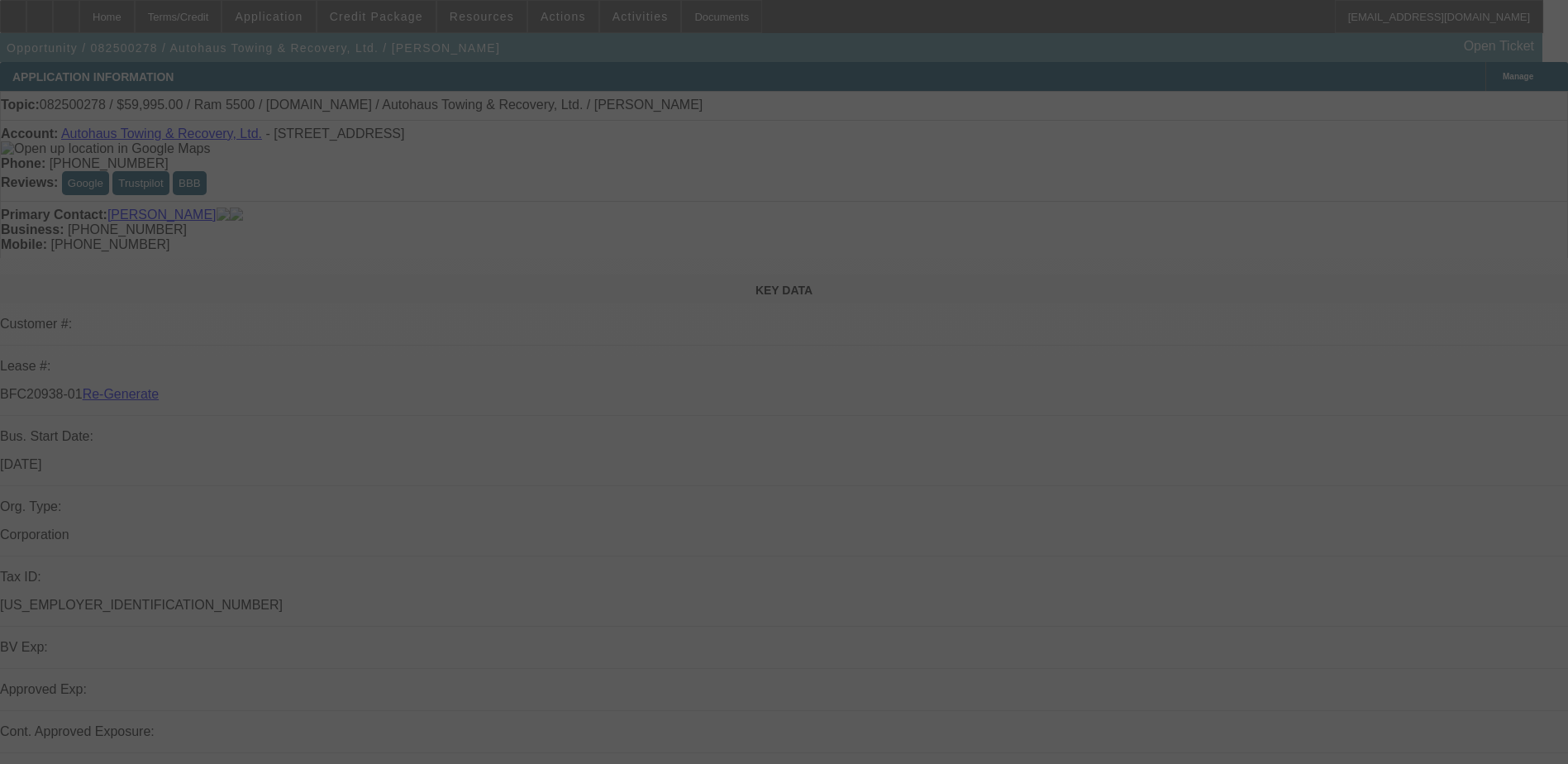
select select "3"
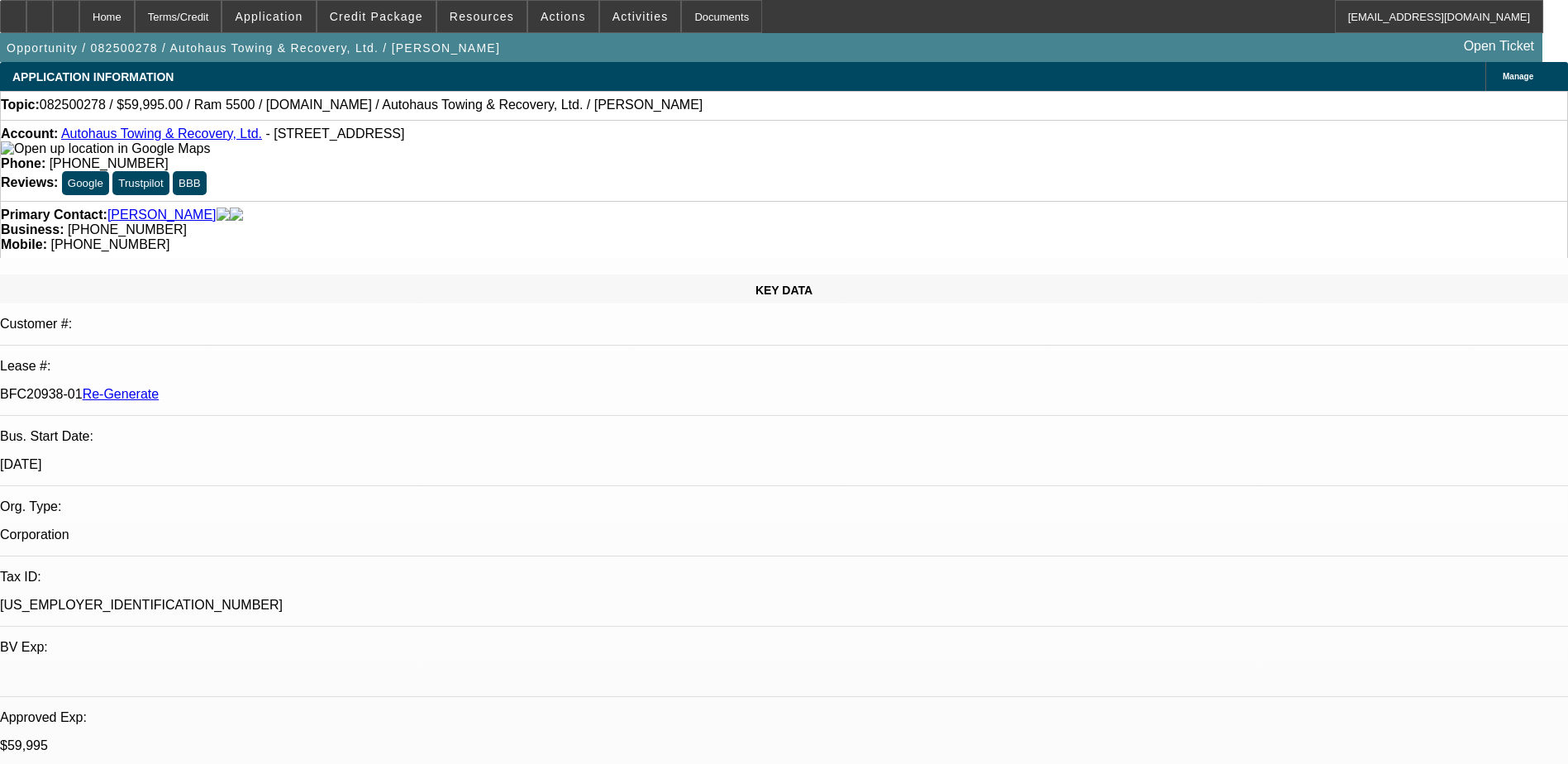
select select "0"
select select "1"
select select "2"
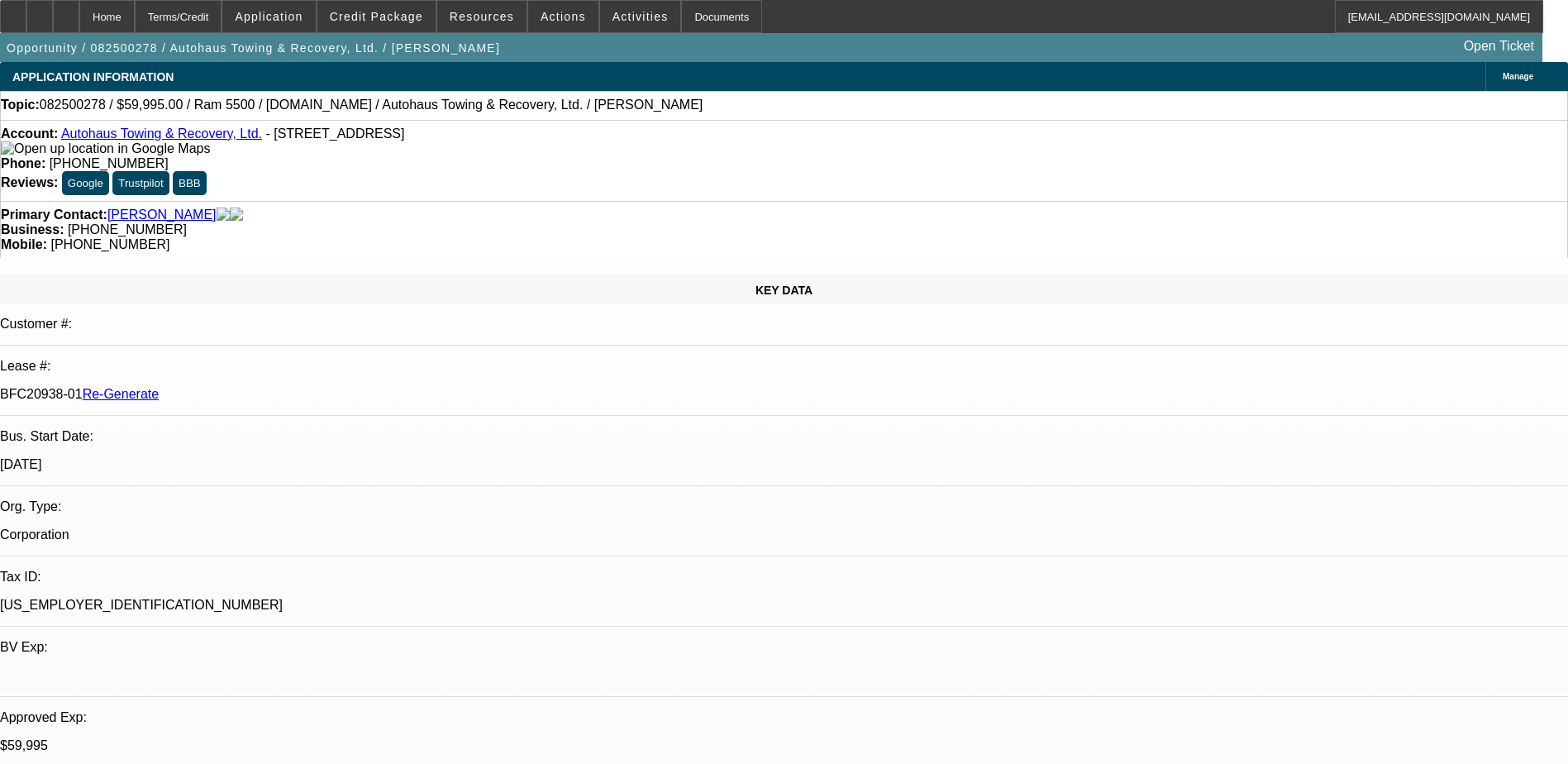
select select "6"
click at [685, 20] on div "Documents" at bounding box center [721, 16] width 81 height 33
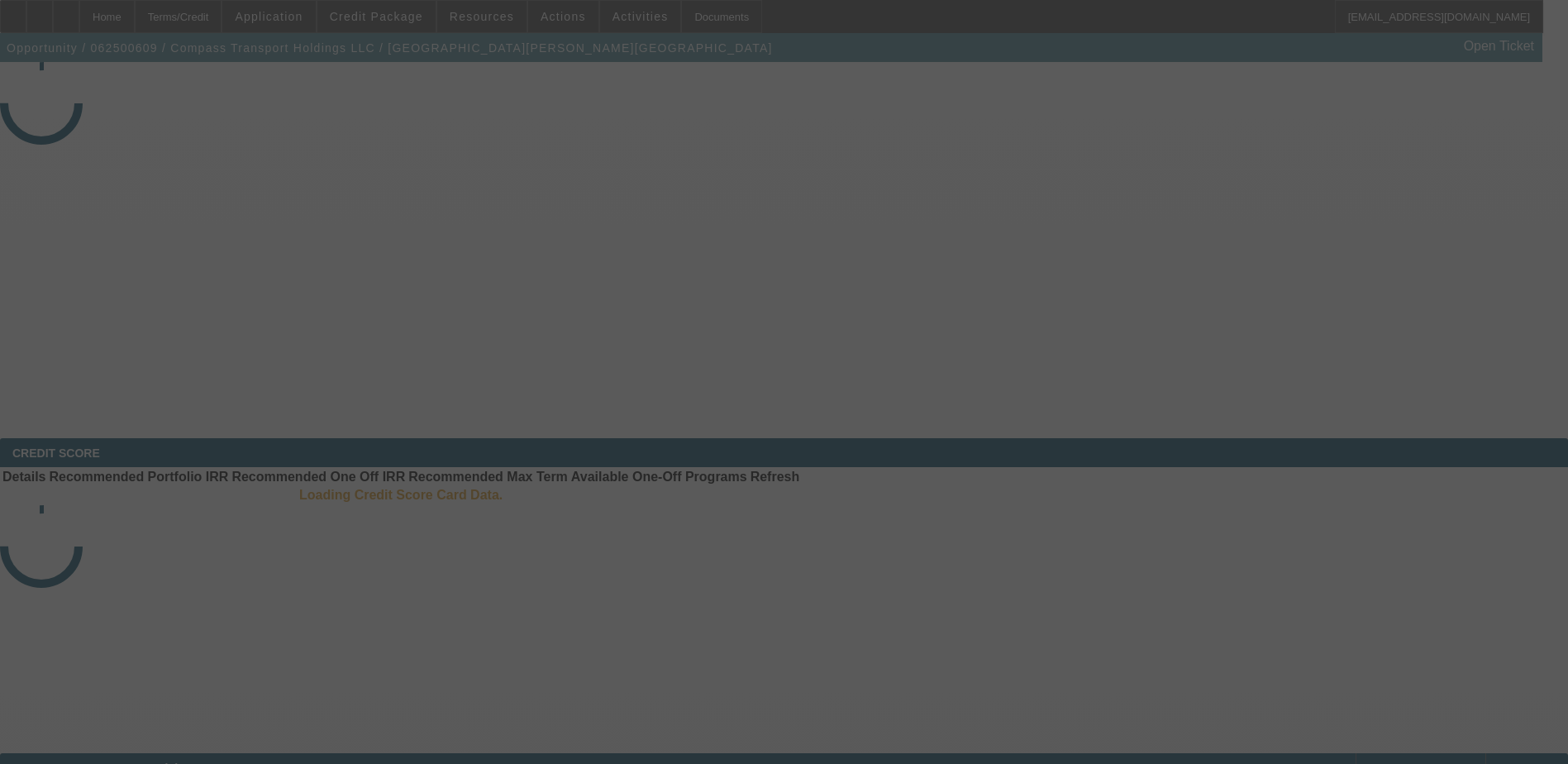
select select "4"
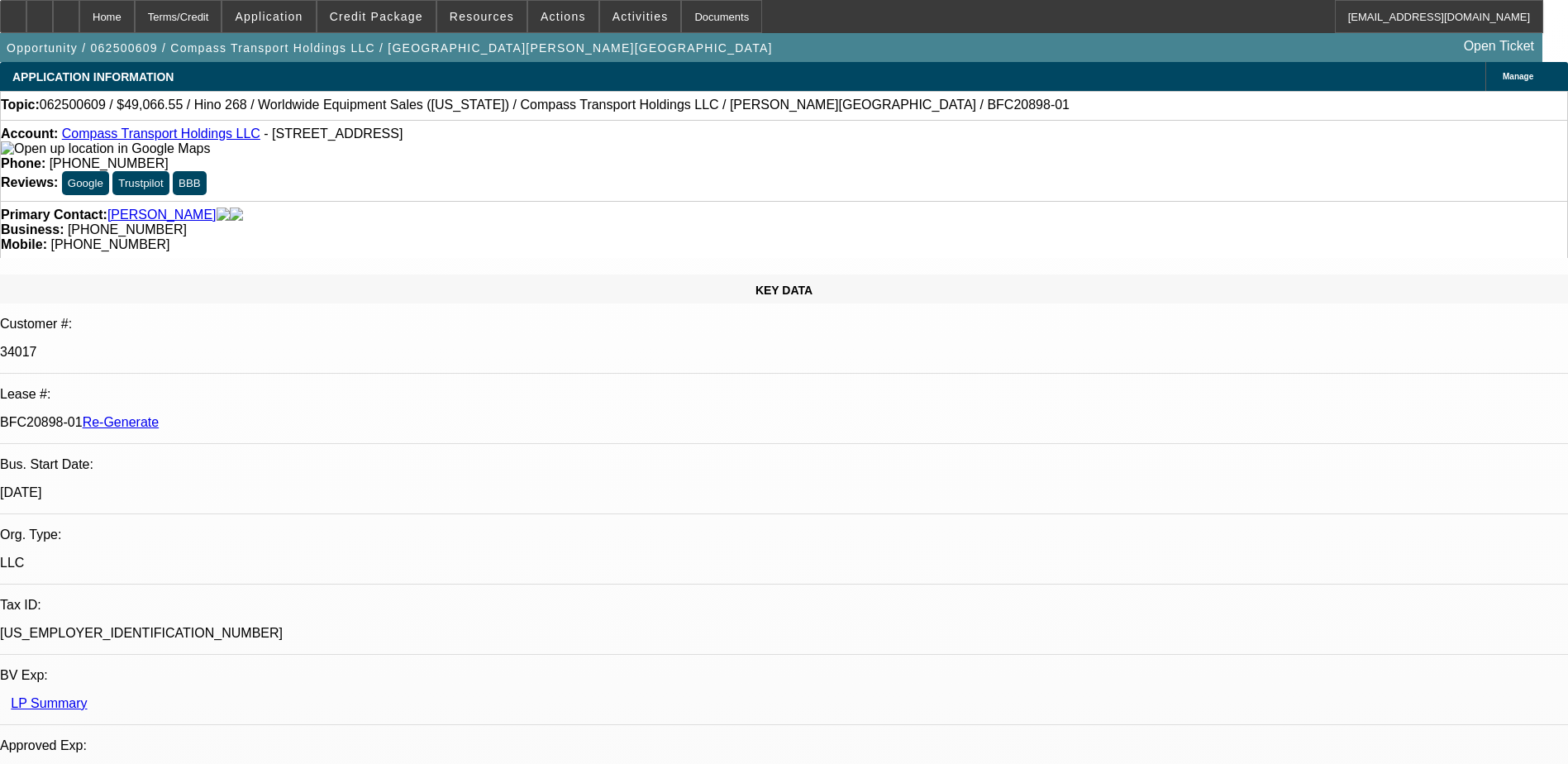
select select "0"
select select "1"
select select "6"
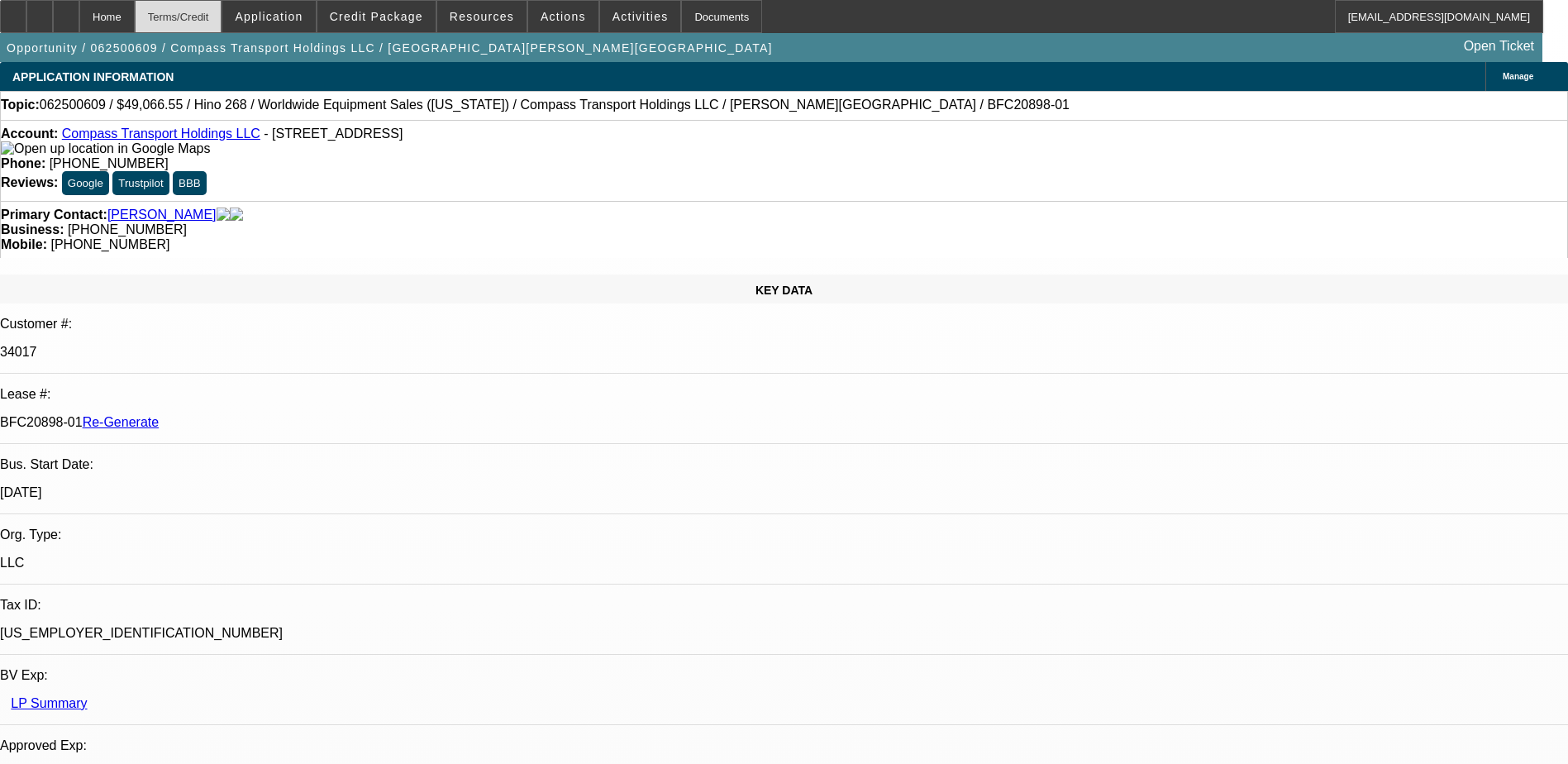
click at [222, 20] on div "Terms/Credit" at bounding box center [179, 16] width 88 height 33
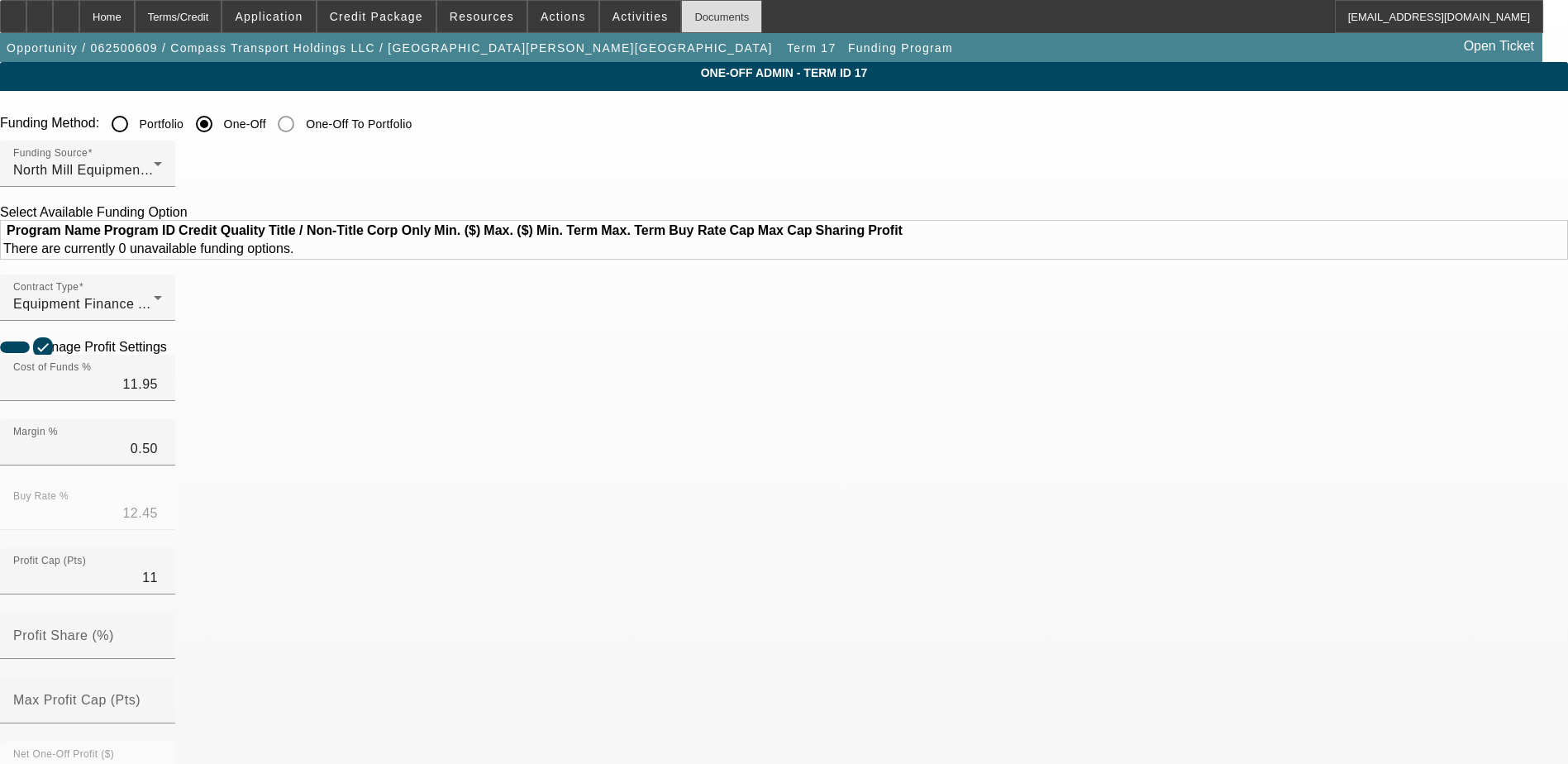
click at [691, 16] on div "Documents" at bounding box center [721, 16] width 81 height 33
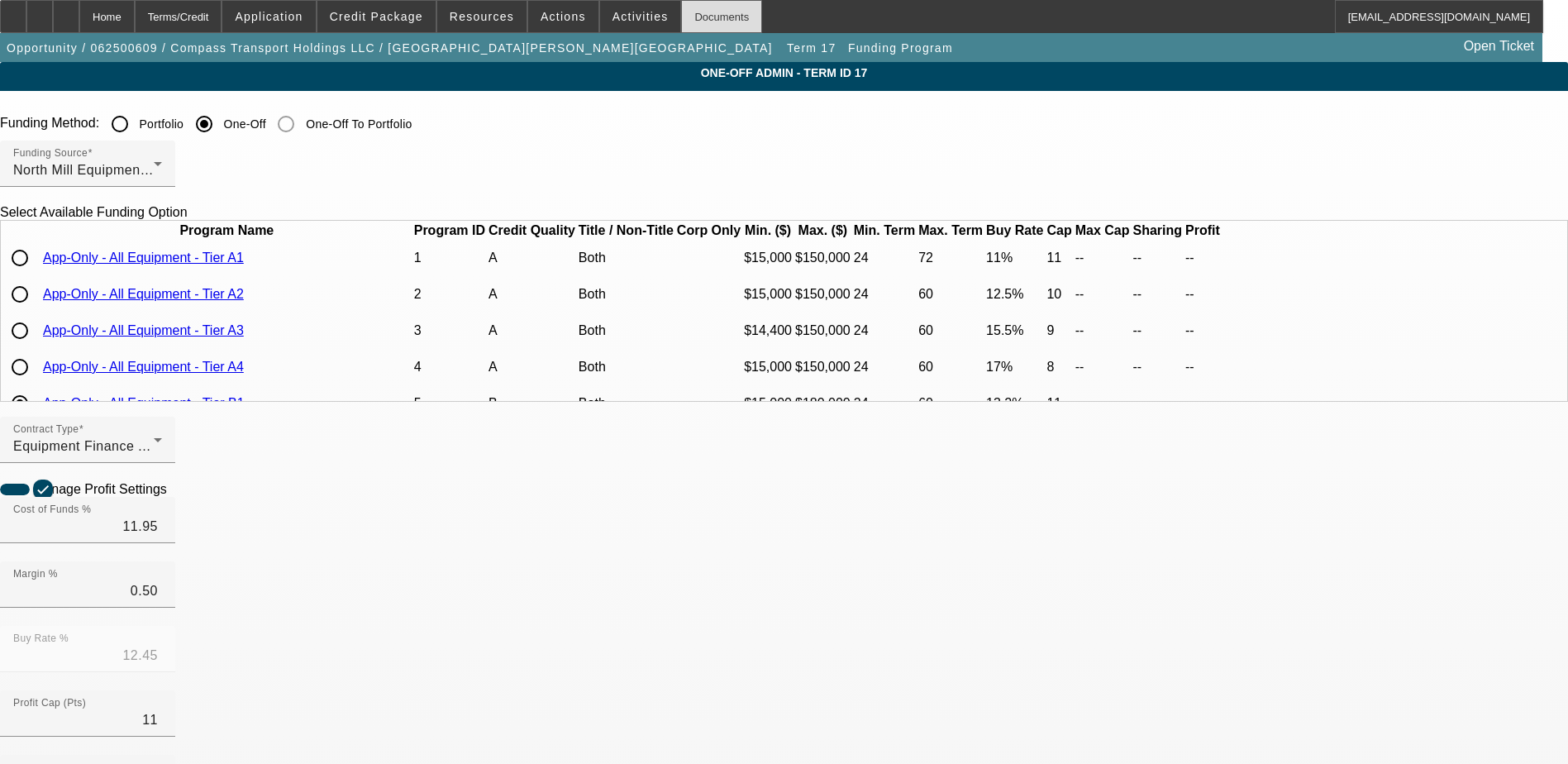
click at [692, 17] on div "Documents" at bounding box center [721, 16] width 81 height 33
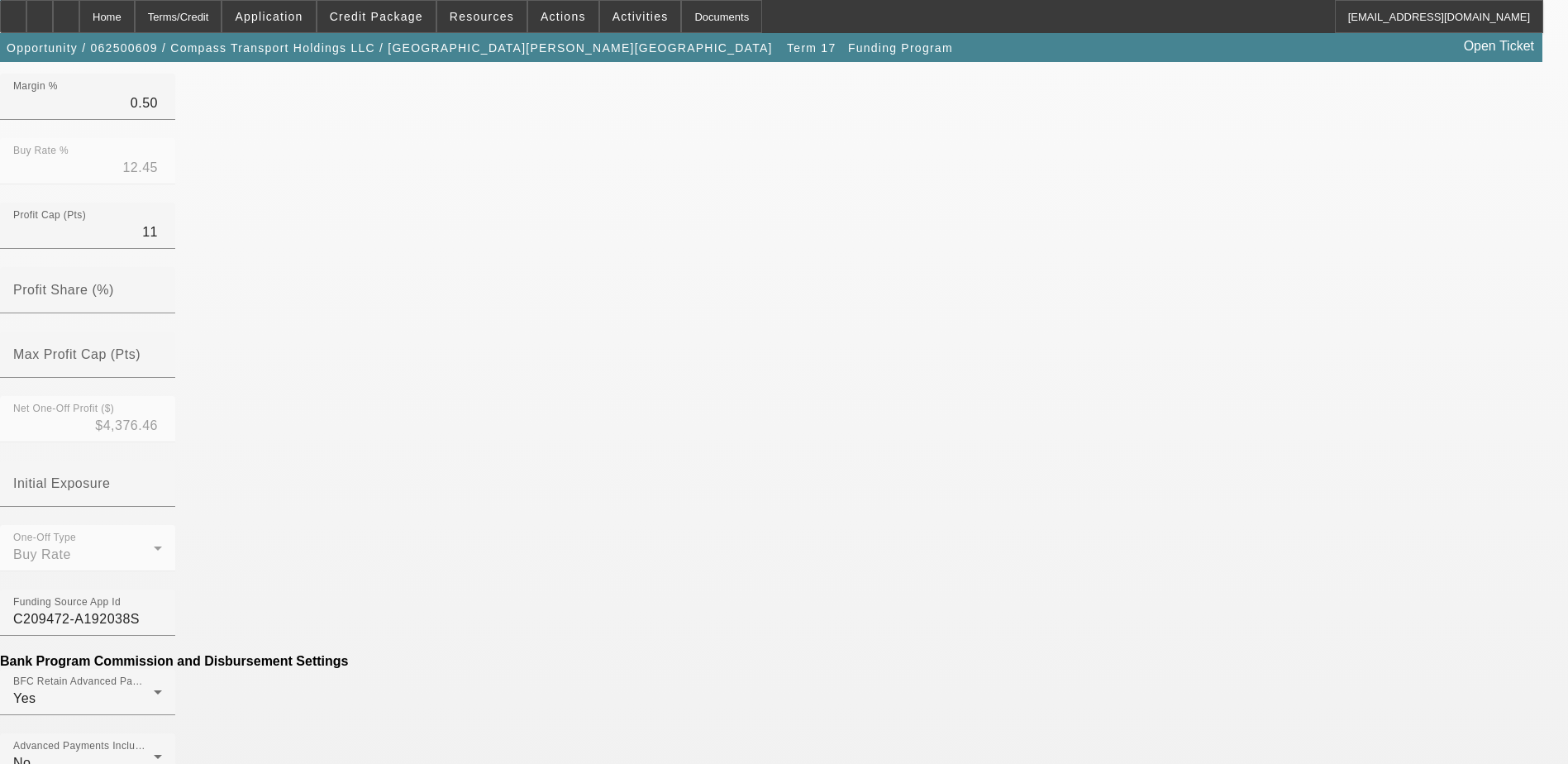
scroll to position [578, 0]
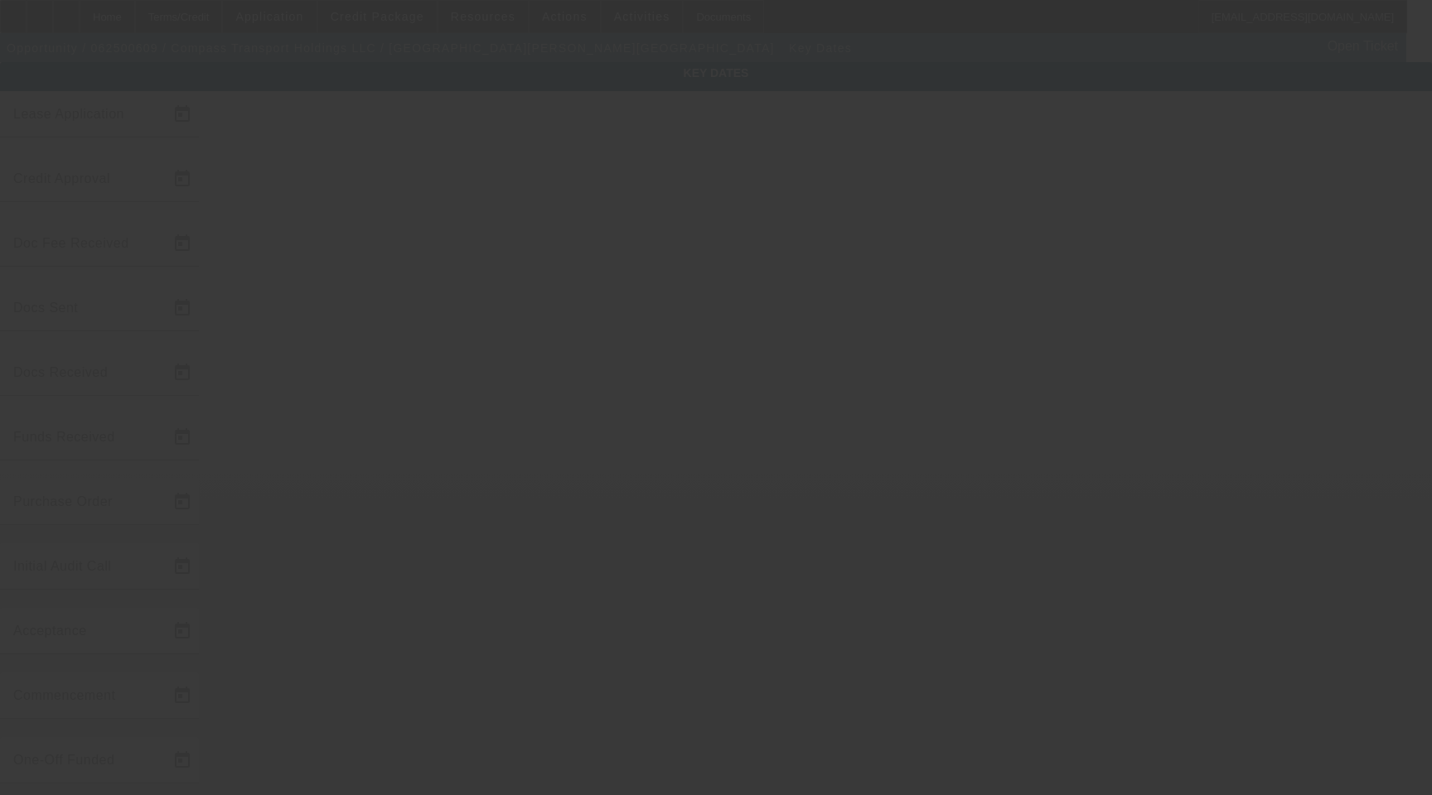
type input "[DATE]"
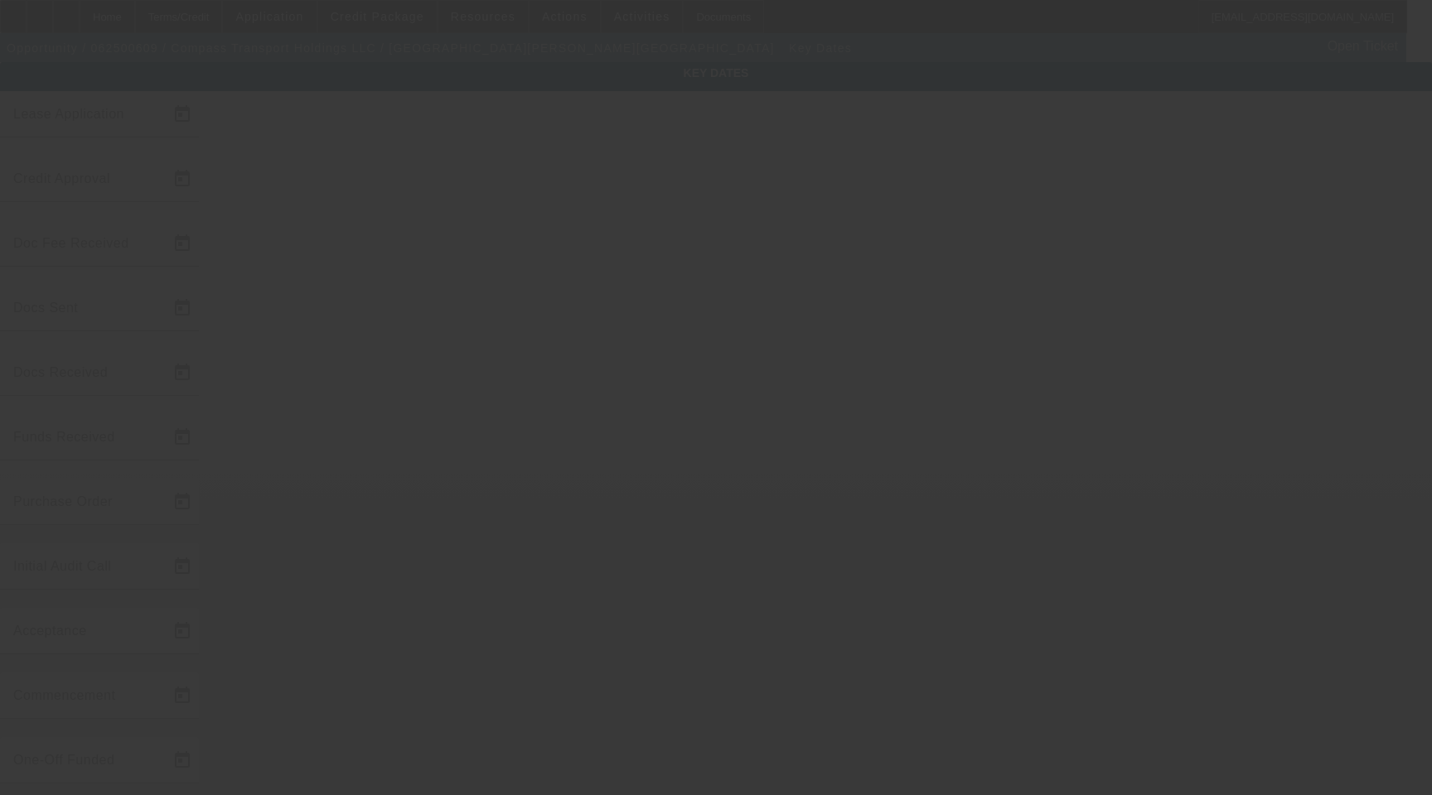
type input "[DATE]"
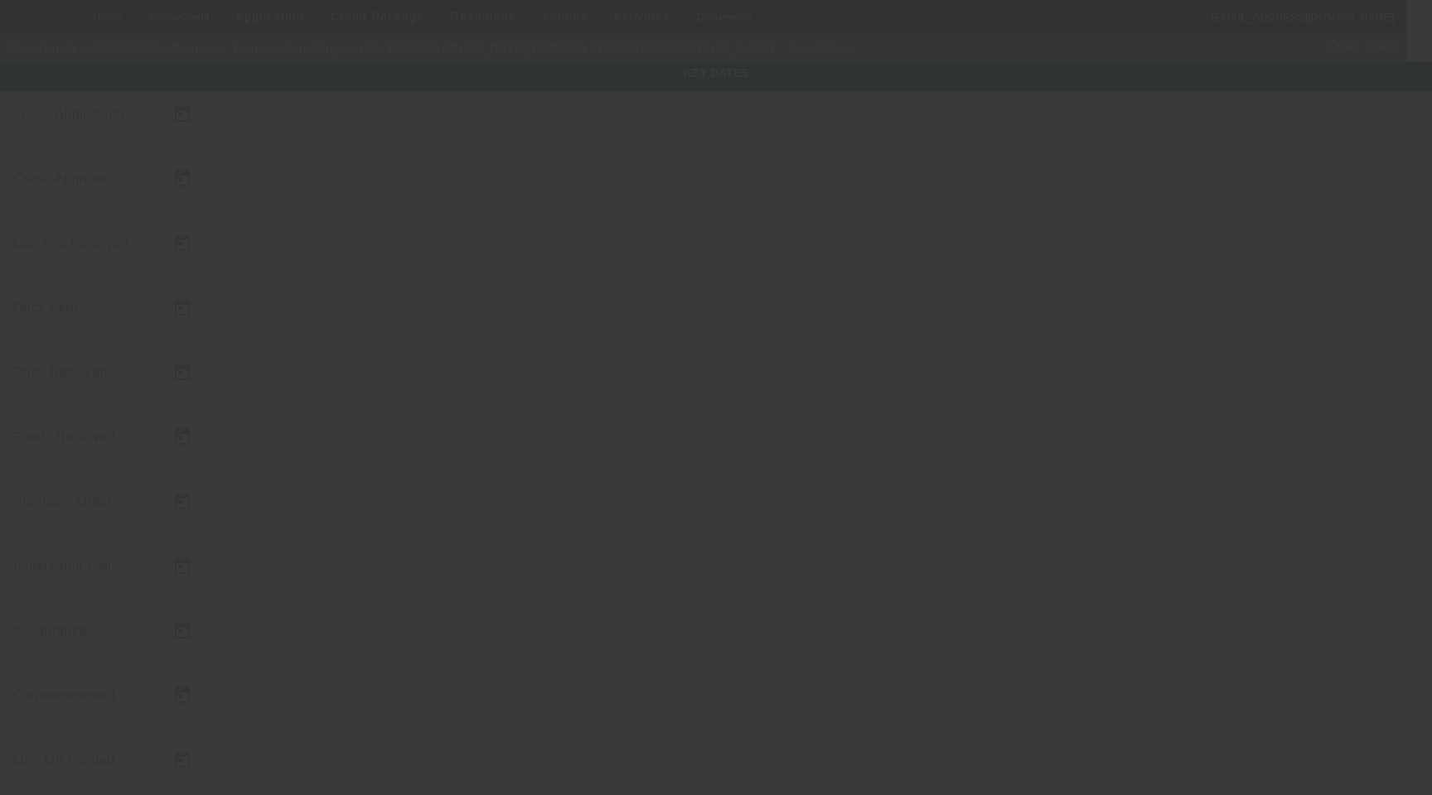
type input "[DATE]"
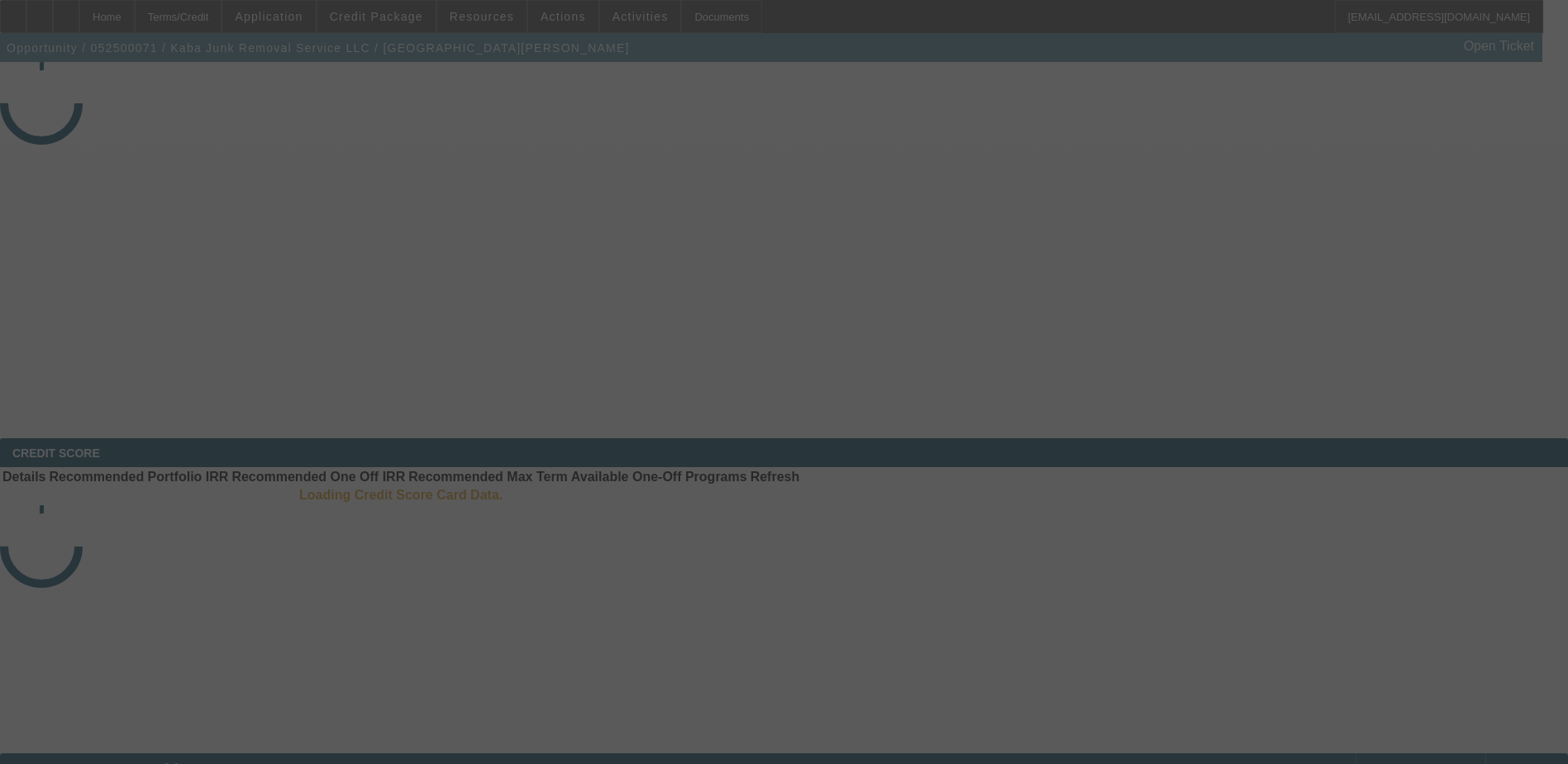
select select "4"
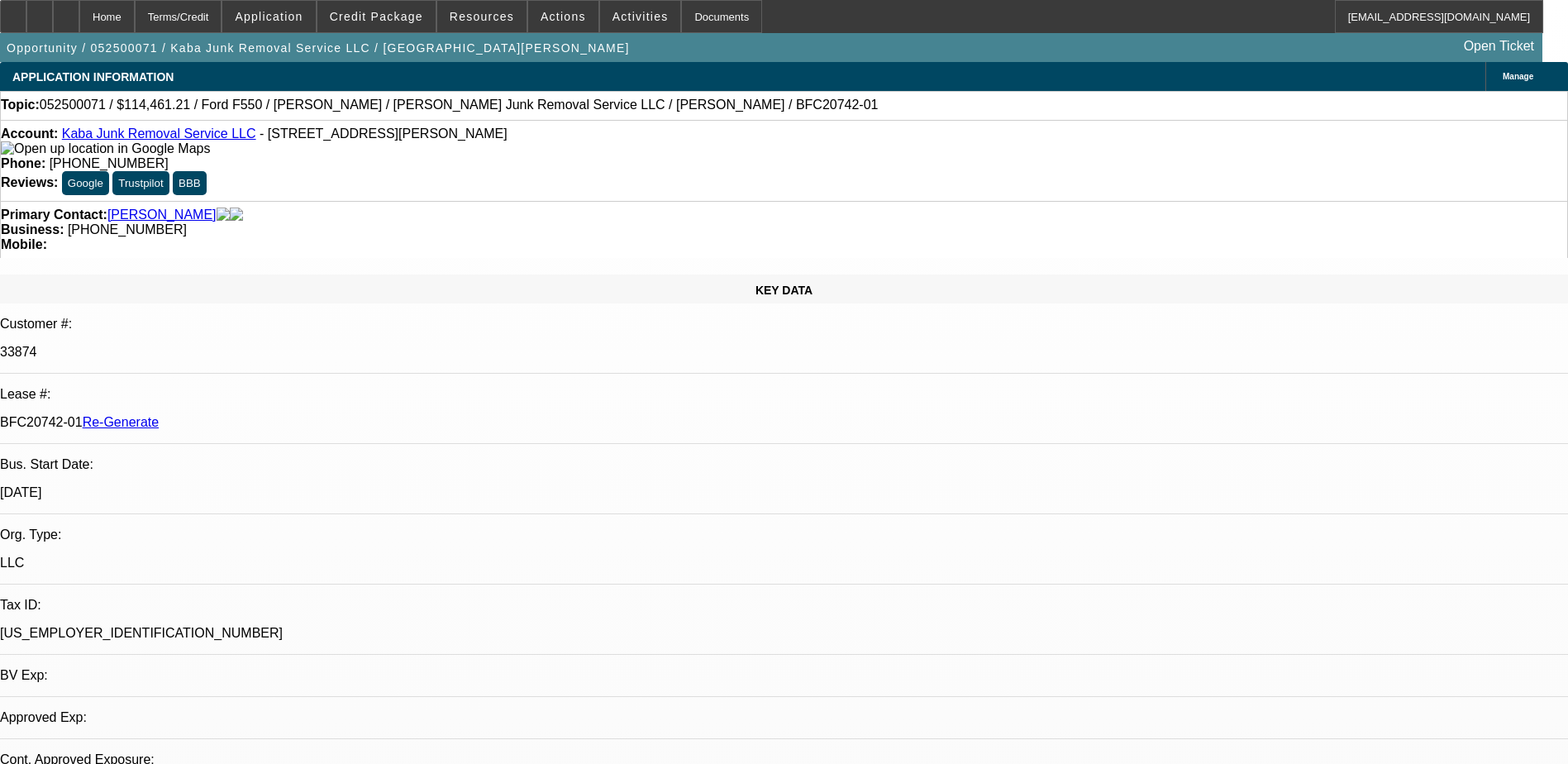
select select "0"
select select "6"
click at [612, 20] on span "Activities" at bounding box center [640, 16] width 56 height 13
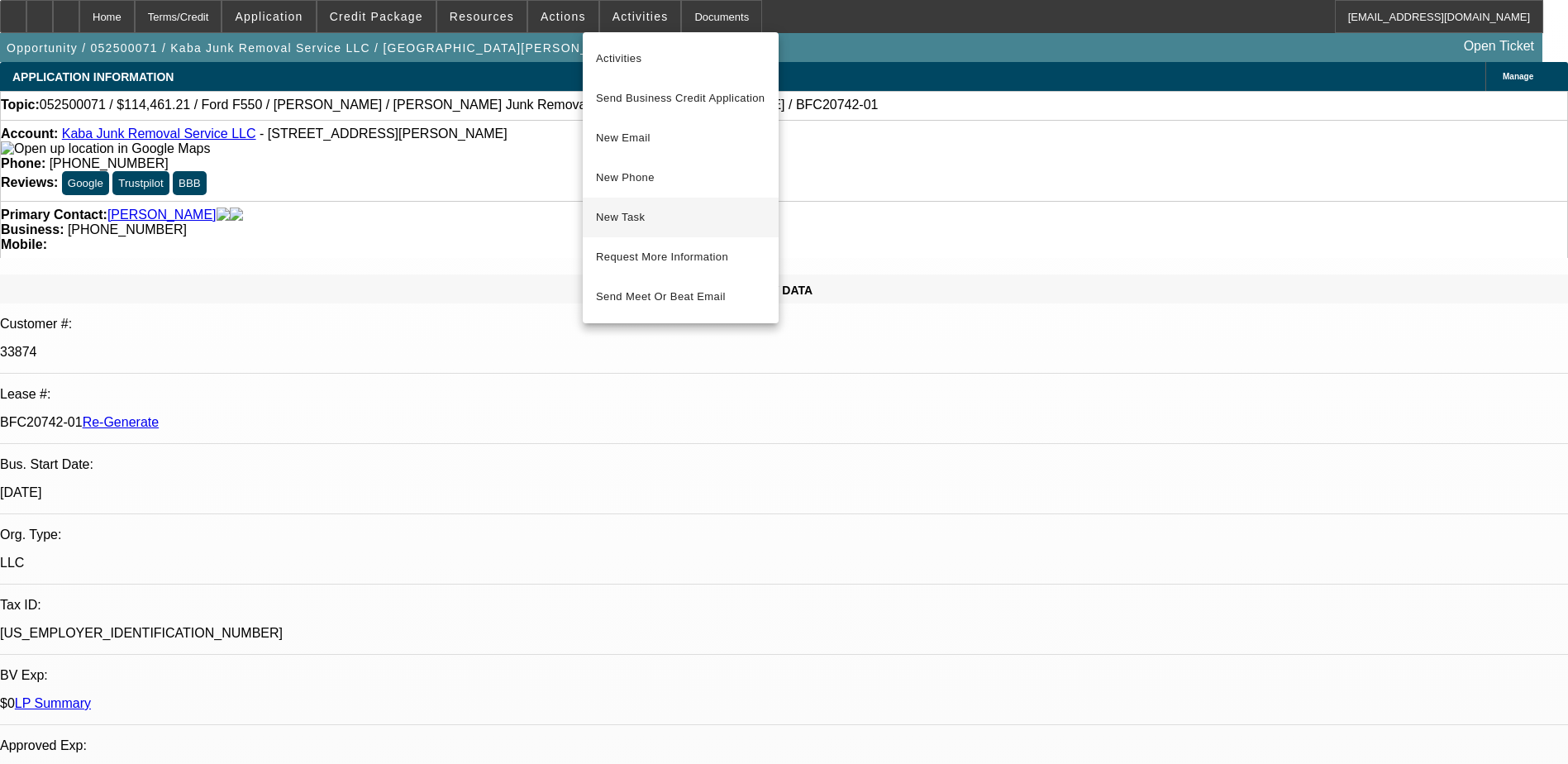
click at [622, 218] on span "New Task" at bounding box center [680, 217] width 170 height 20
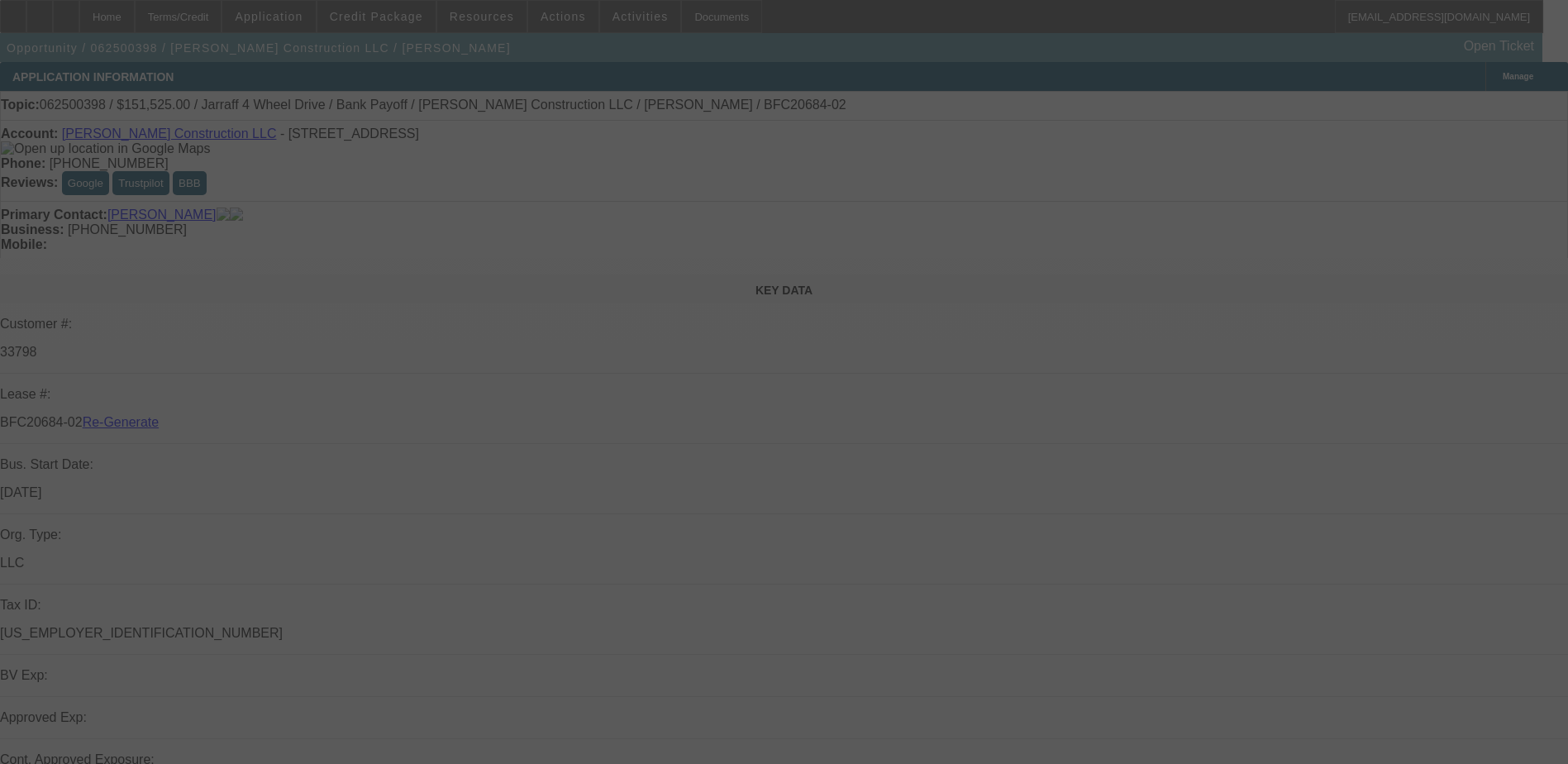
select select "4"
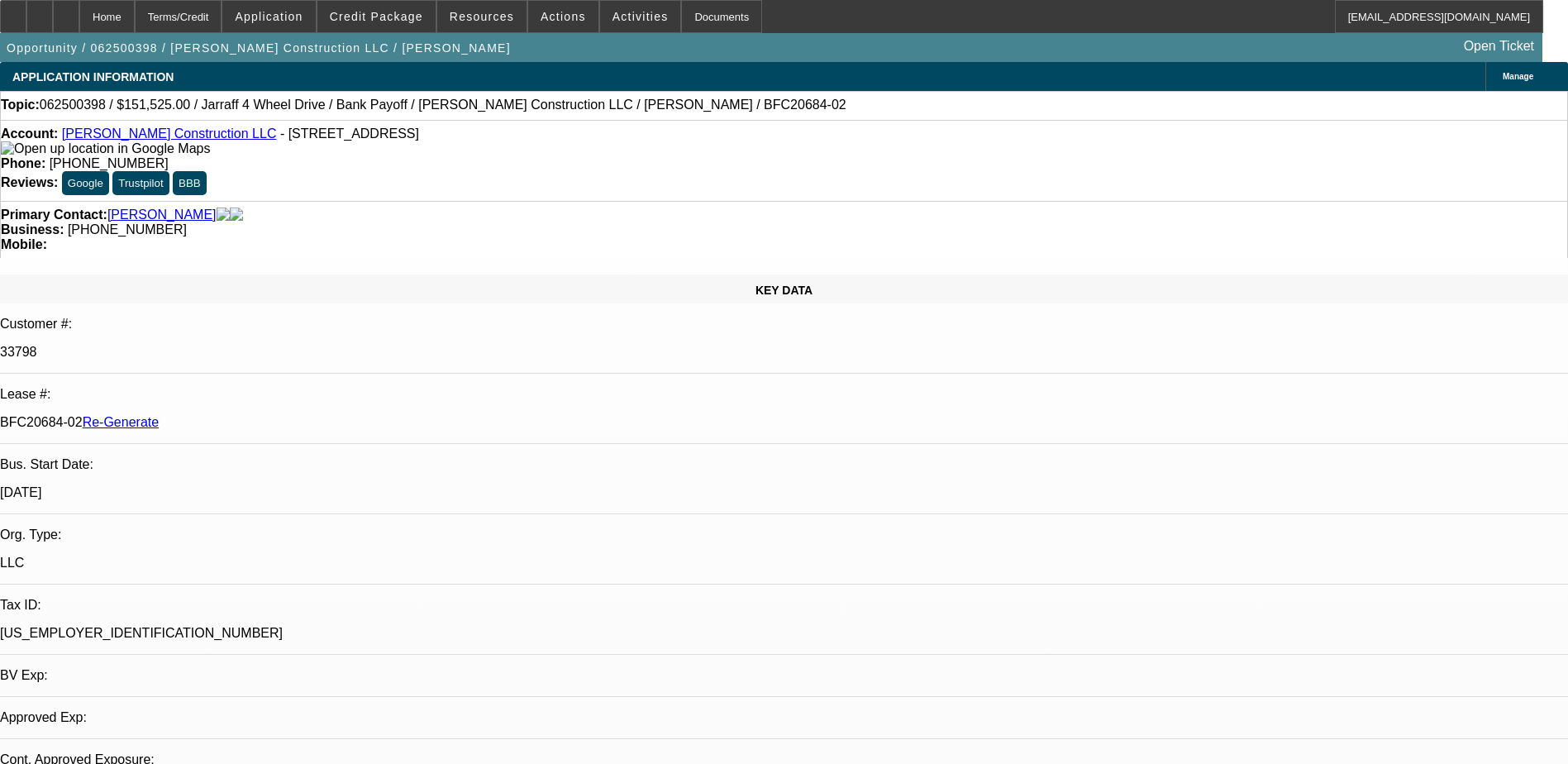
select select "0"
select select "1"
select select "2"
select select "6"
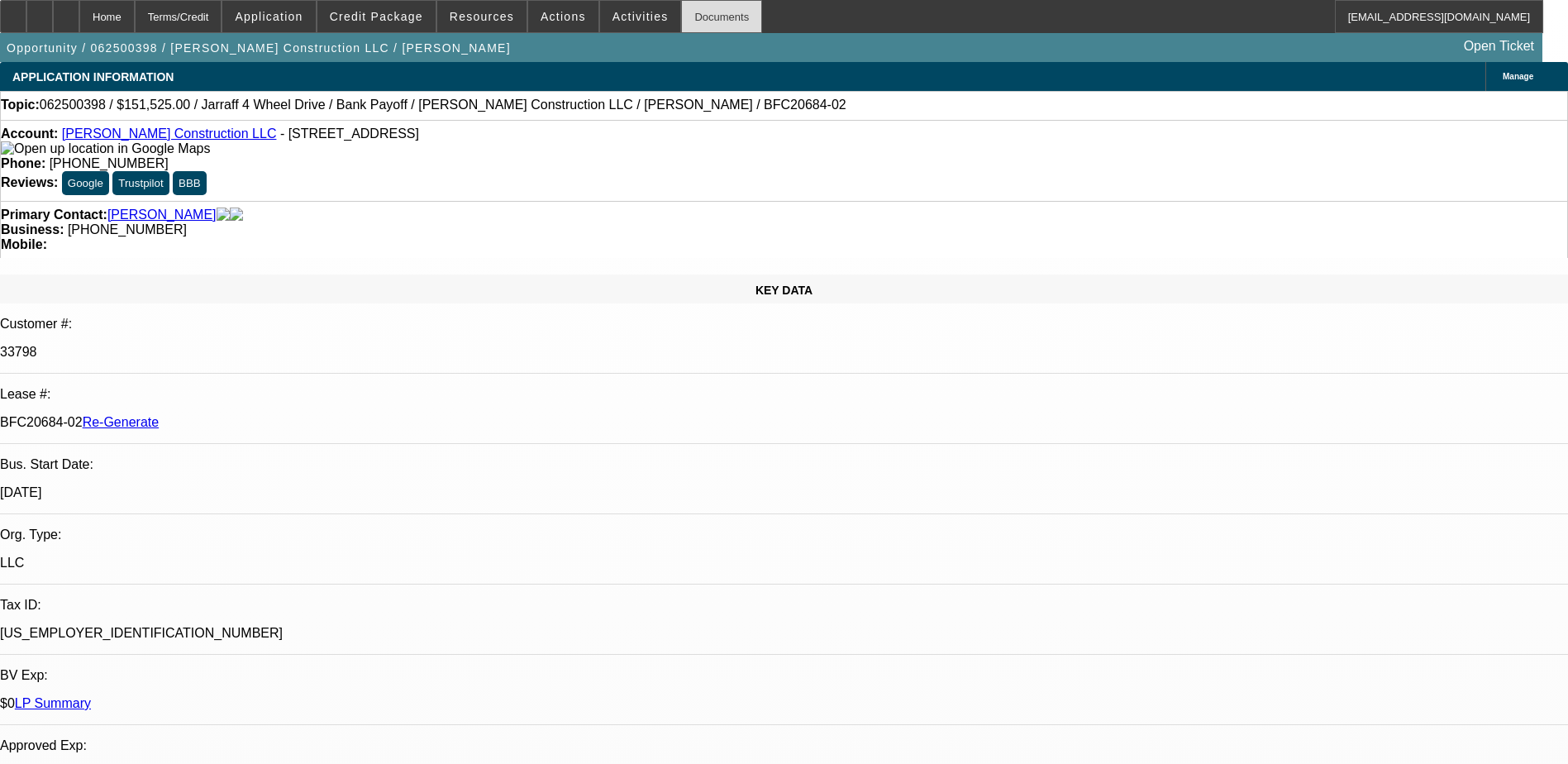
click at [682, 17] on div "Documents" at bounding box center [721, 16] width 81 height 33
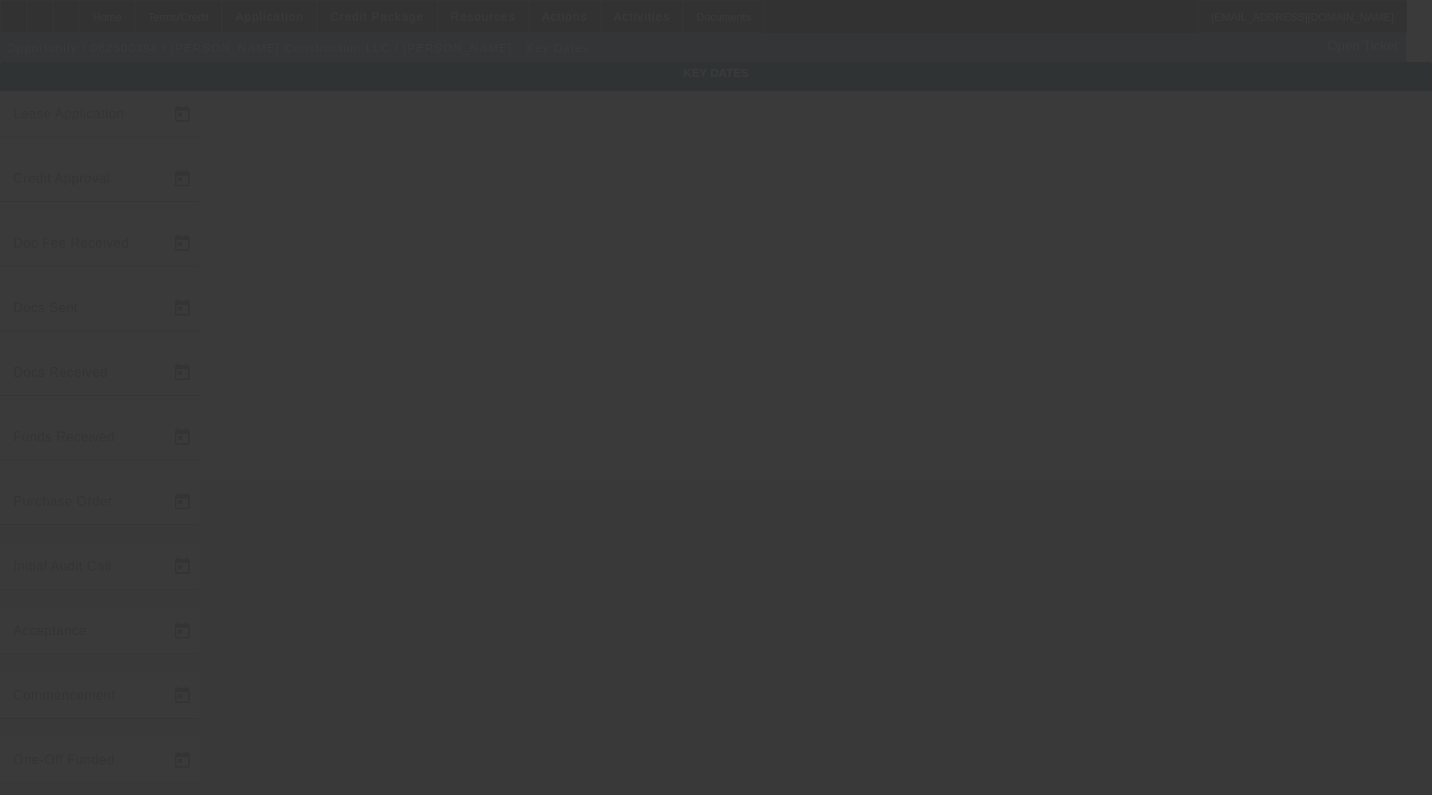
type input "[DATE]"
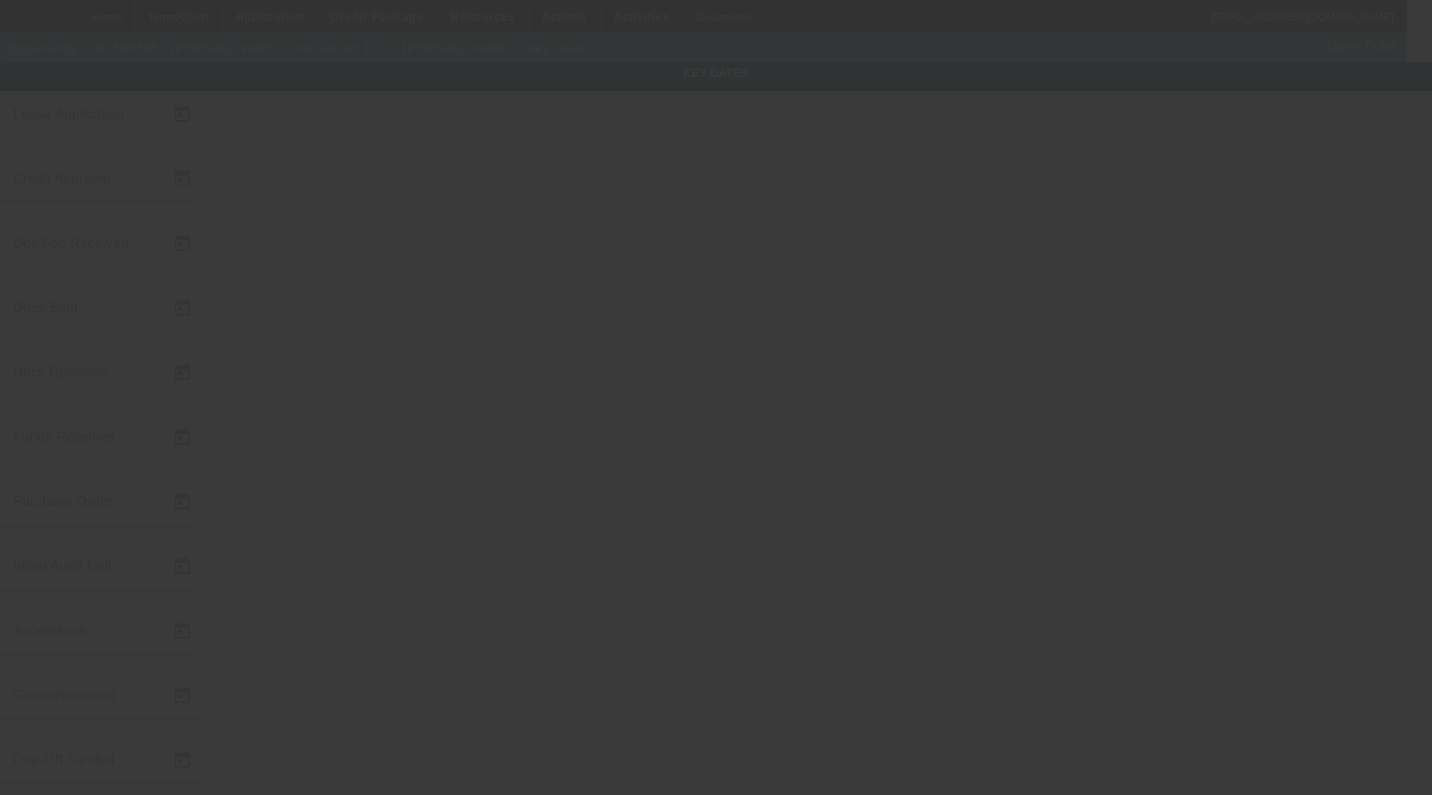
type input "[DATE]"
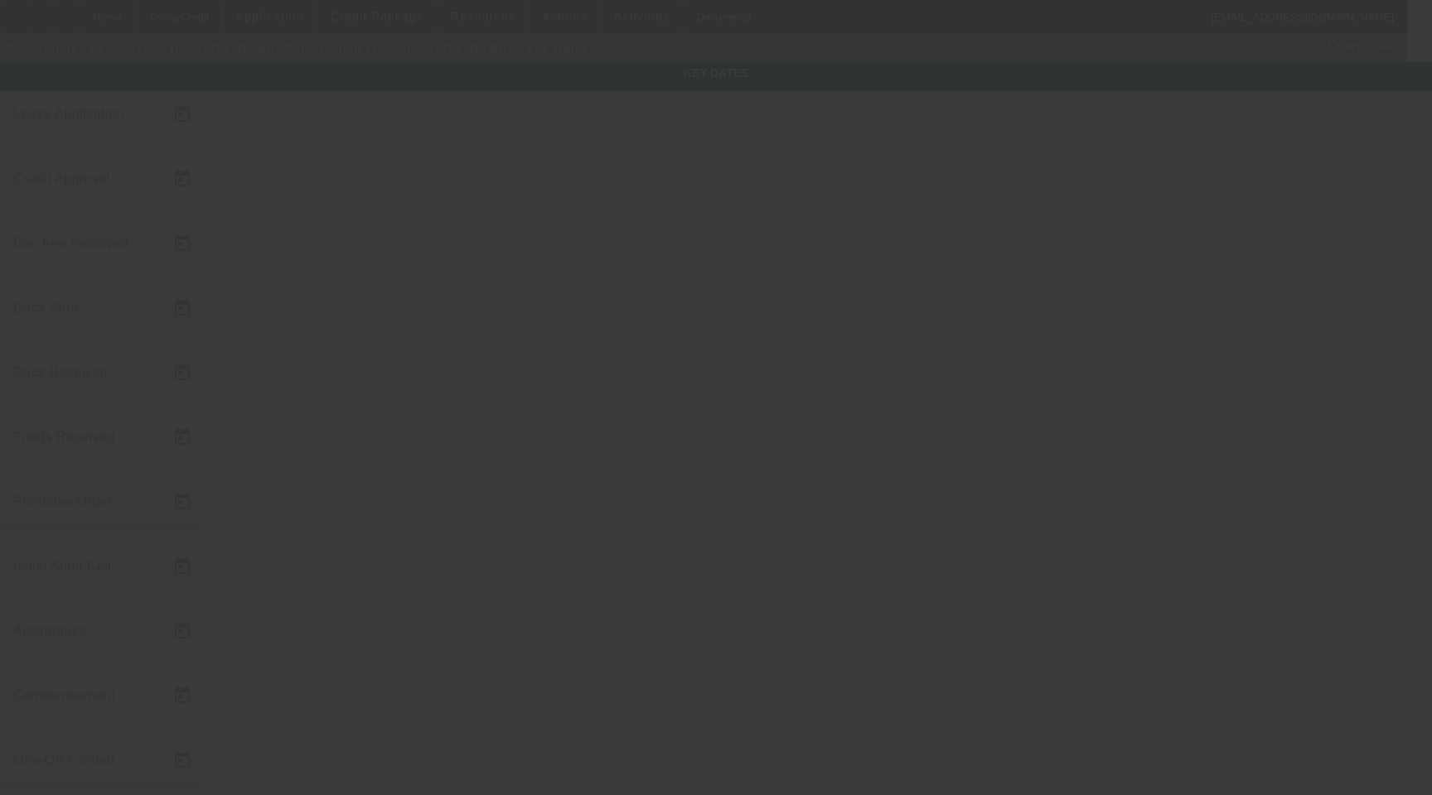
type input "[DATE]"
